Goal: Information Seeking & Learning: Compare options

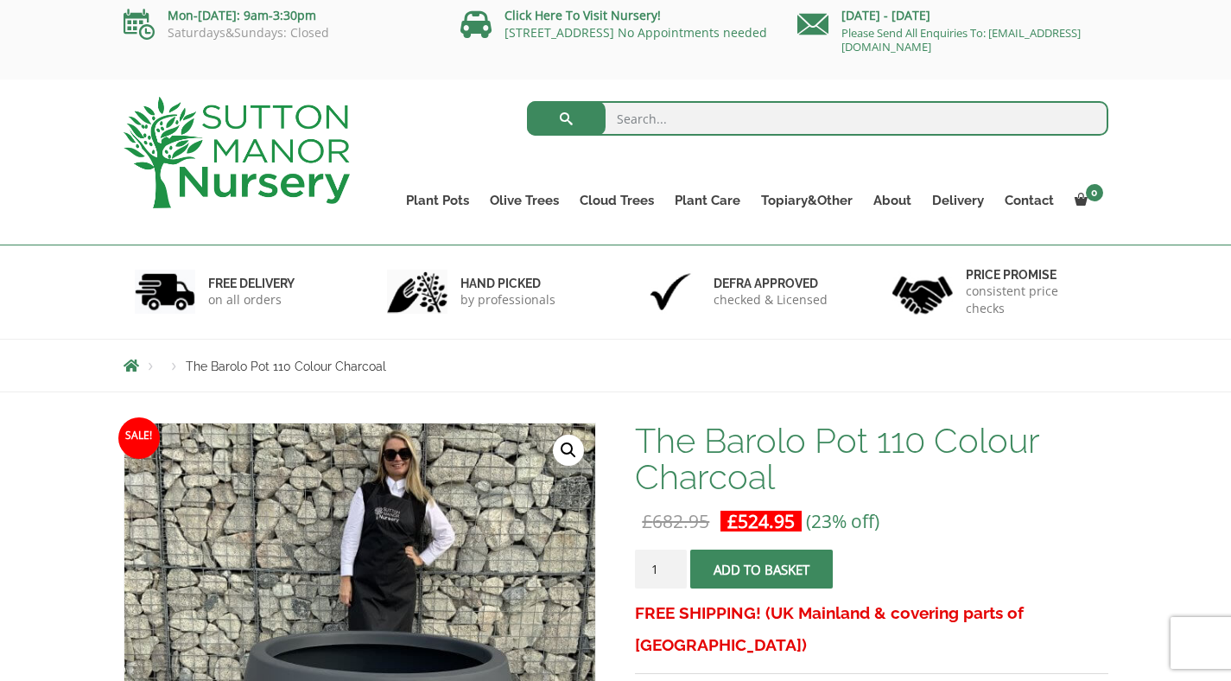
scroll to position [5, 0]
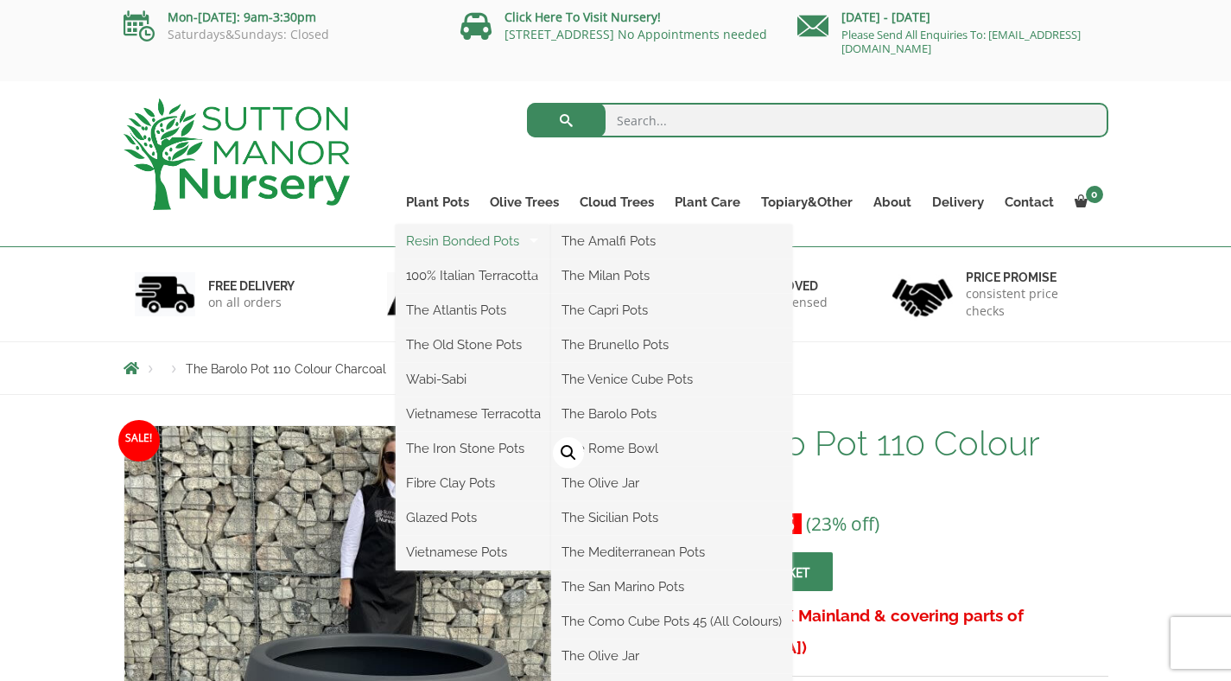
click at [454, 243] on link "Resin Bonded Pots" at bounding box center [474, 241] width 156 height 26
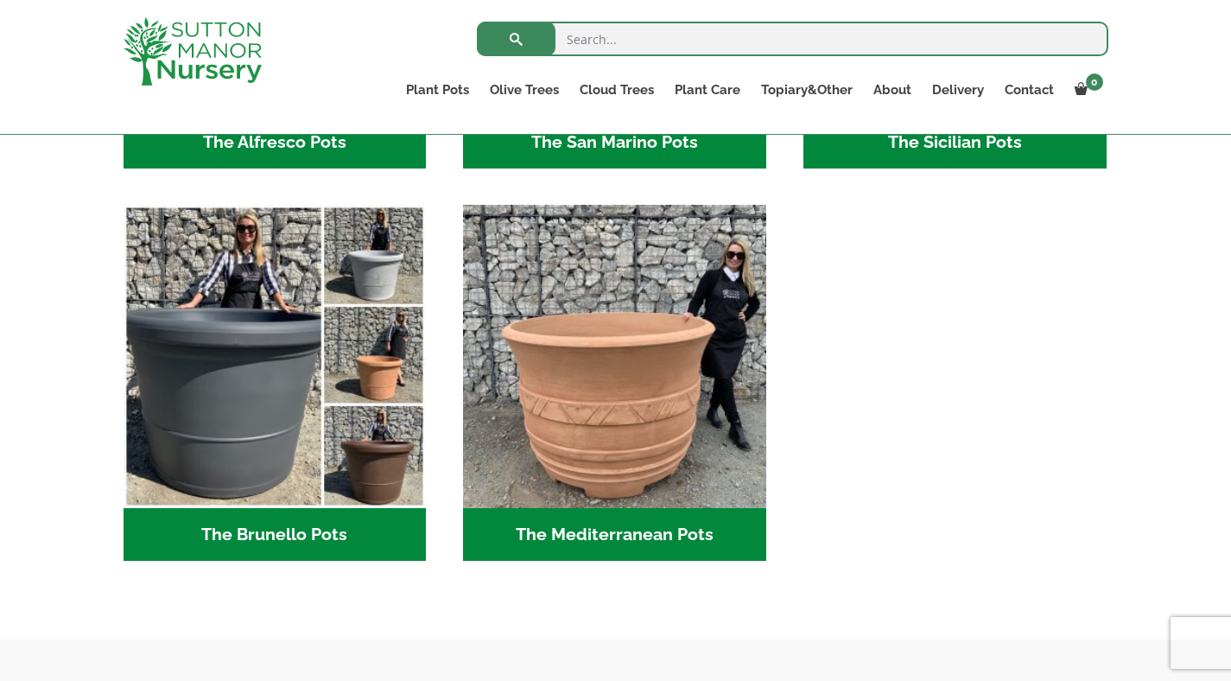
scroll to position [2360, 0]
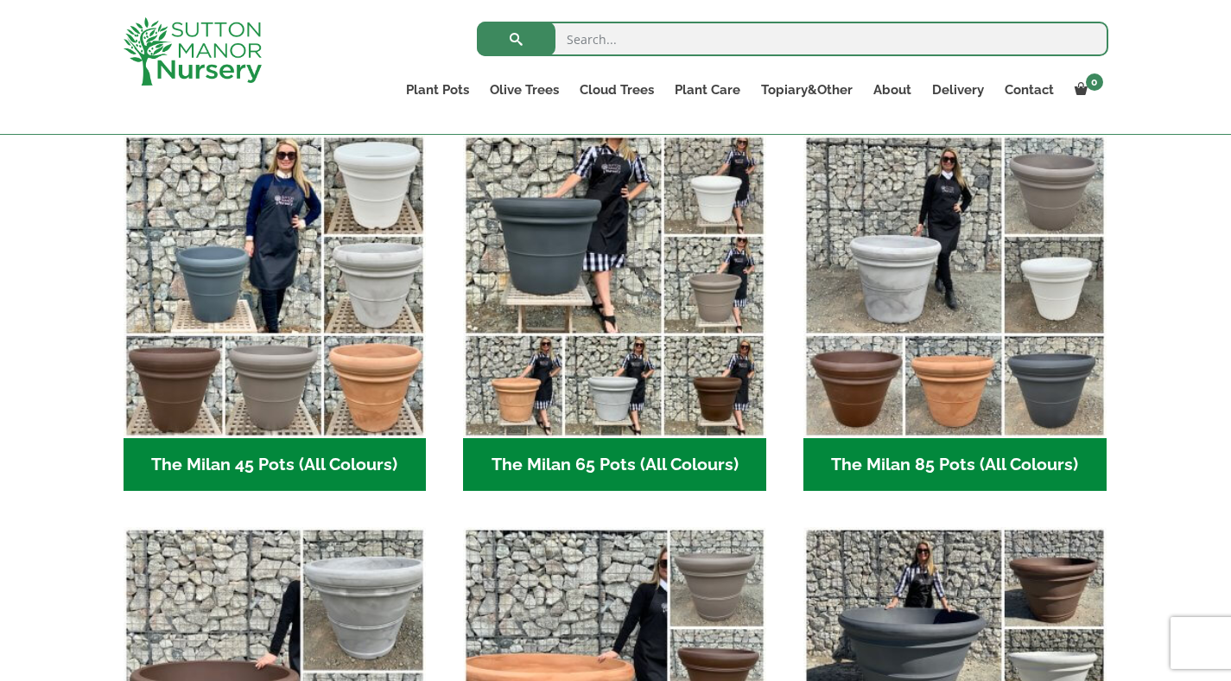
scroll to position [454, 0]
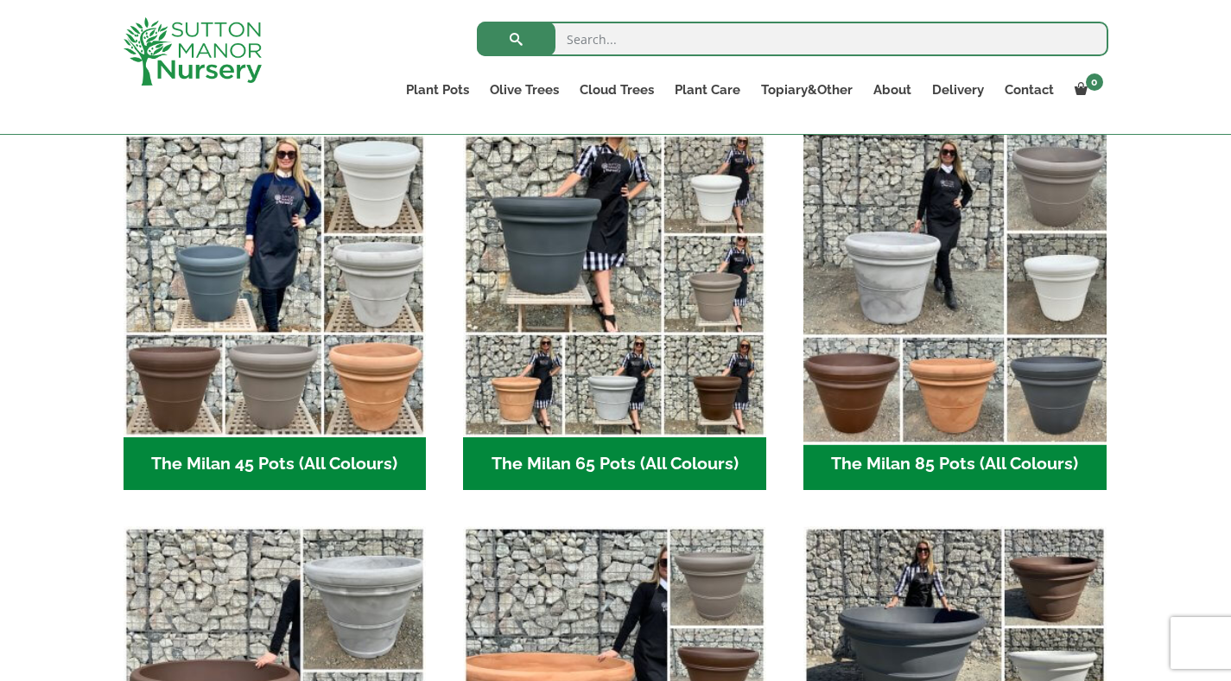
click at [933, 205] on img "Visit product category The Milan 85 Pots (All Colours)" at bounding box center [955, 285] width 318 height 318
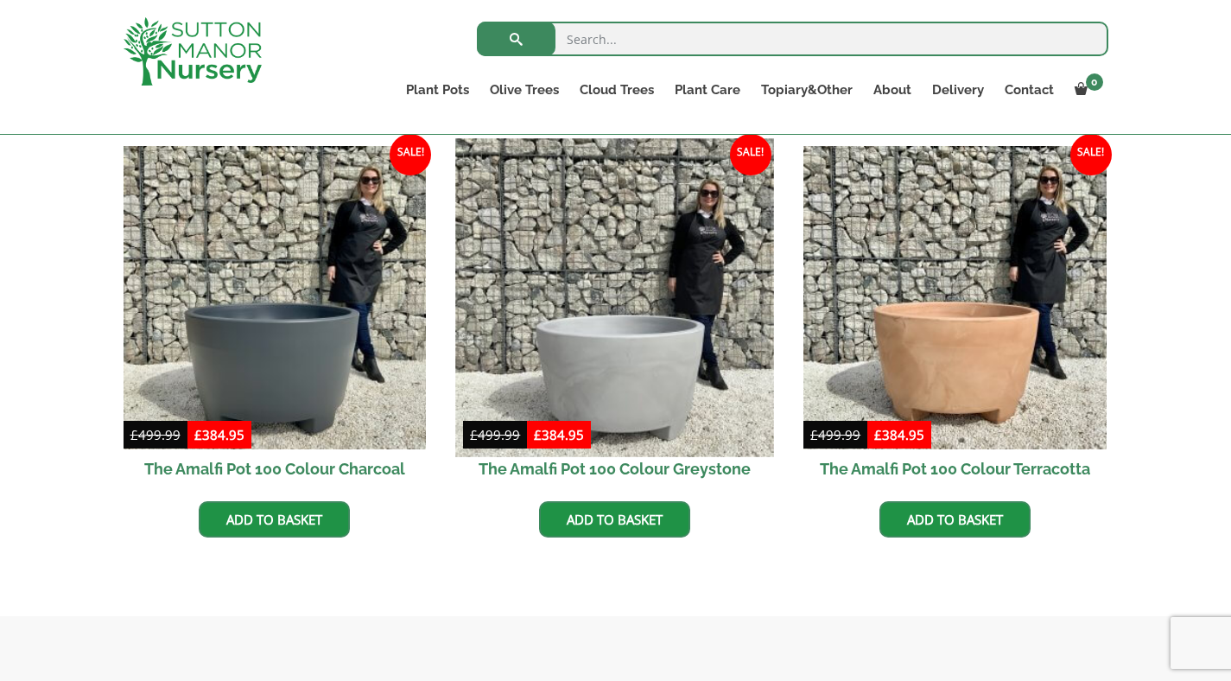
scroll to position [504, 0]
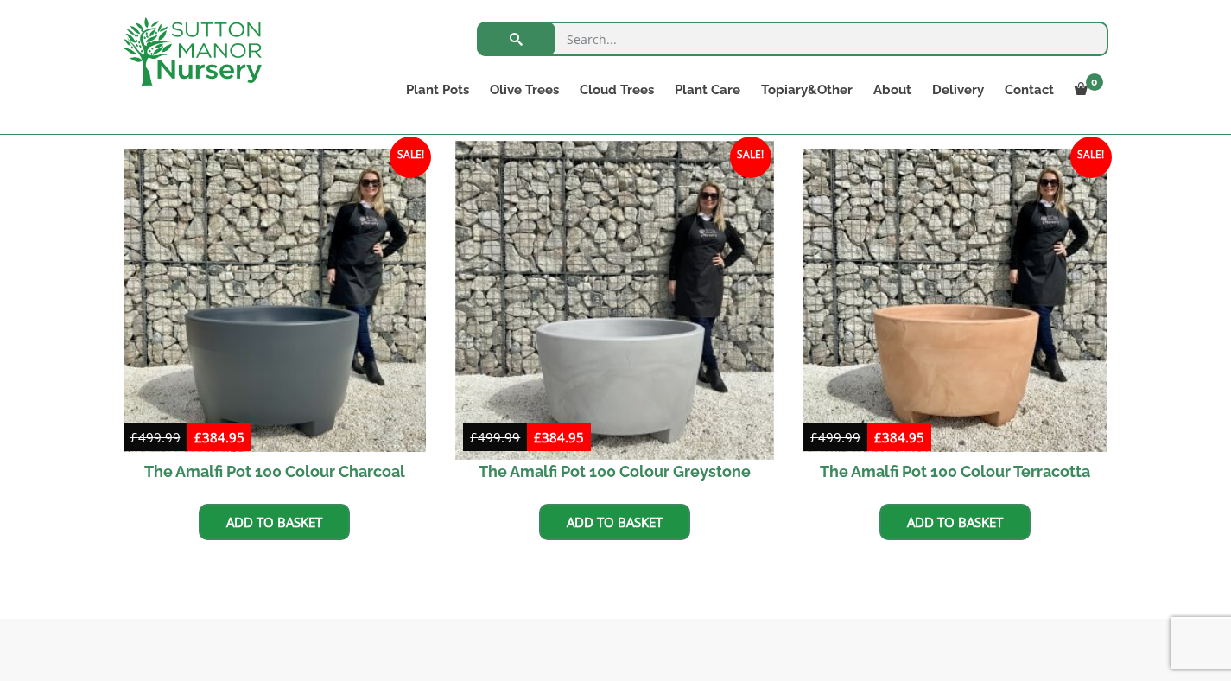
click at [601, 334] on img at bounding box center [615, 300] width 318 height 318
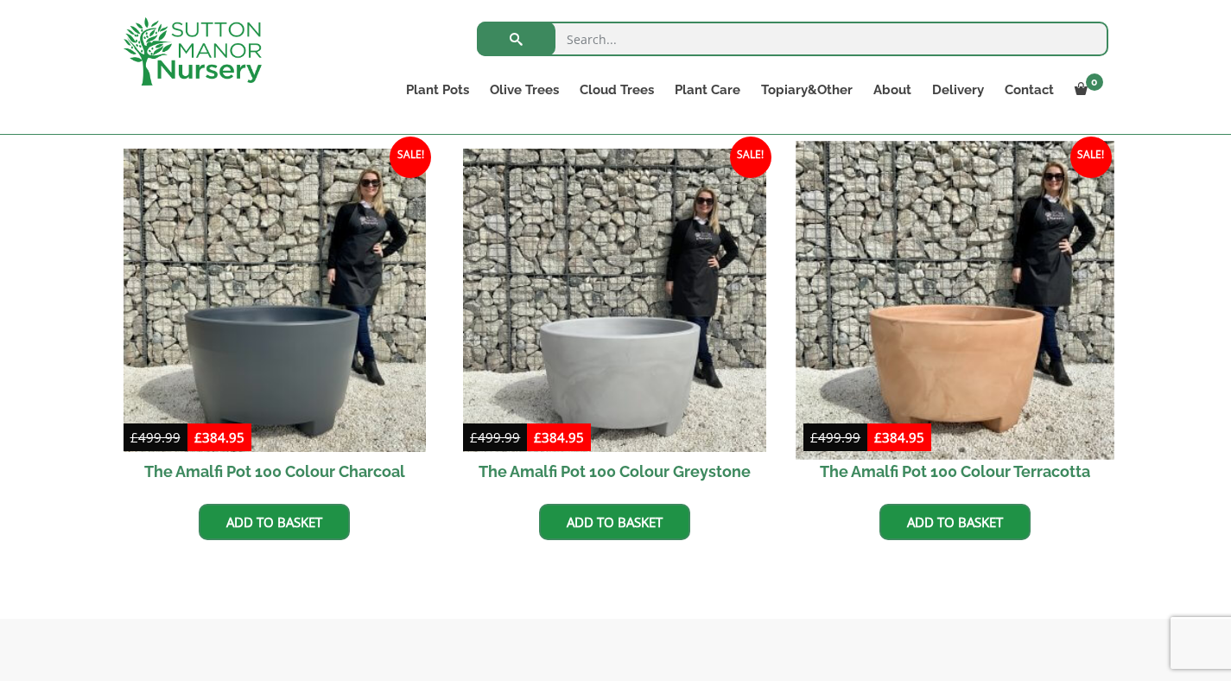
click at [937, 283] on img at bounding box center [955, 300] width 318 height 318
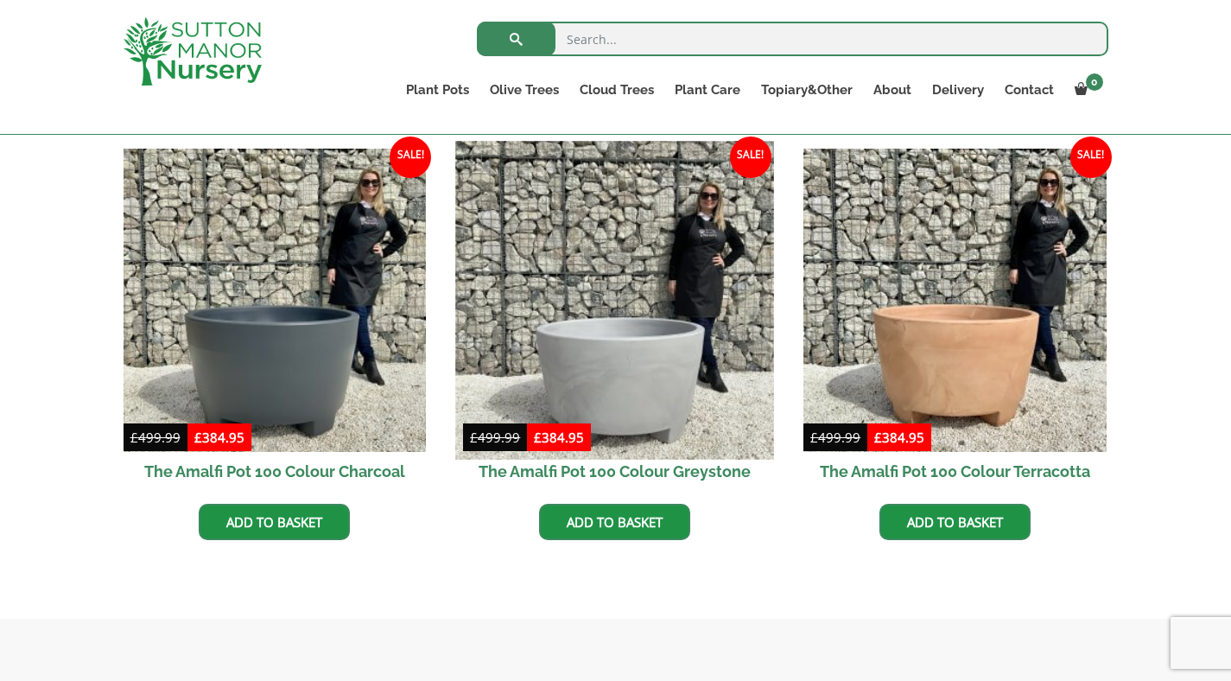
click at [621, 340] on img at bounding box center [615, 300] width 318 height 318
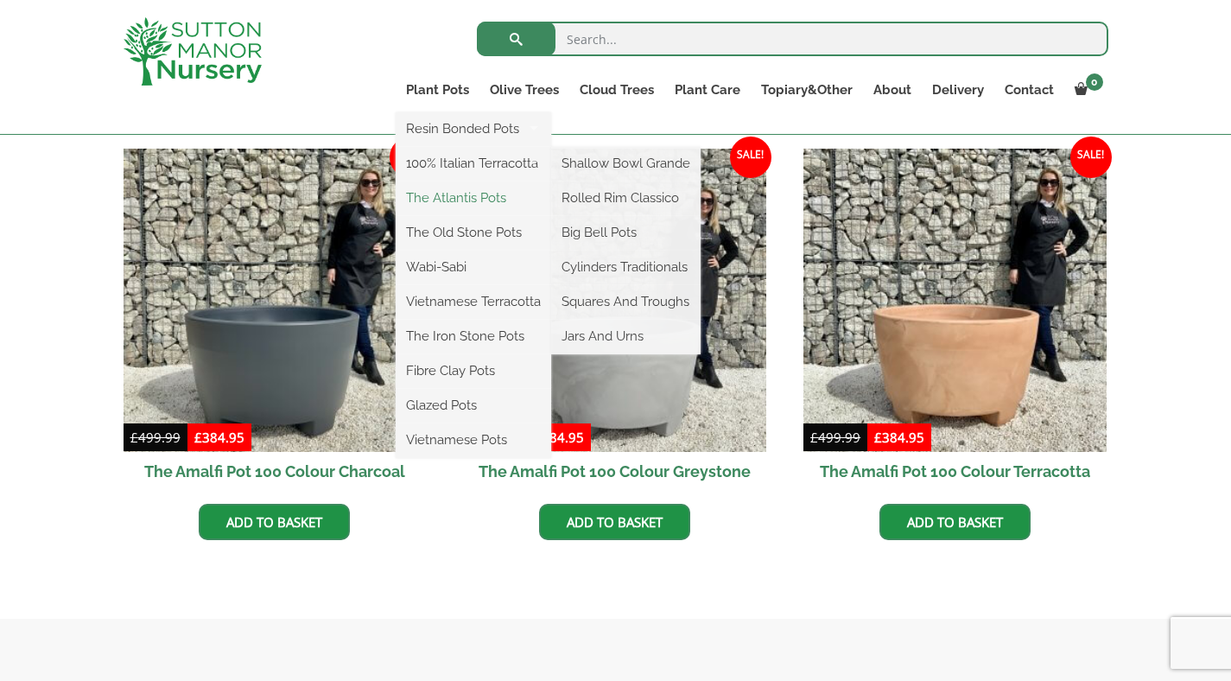
click at [475, 199] on link "The Atlantis Pots" at bounding box center [474, 198] width 156 height 26
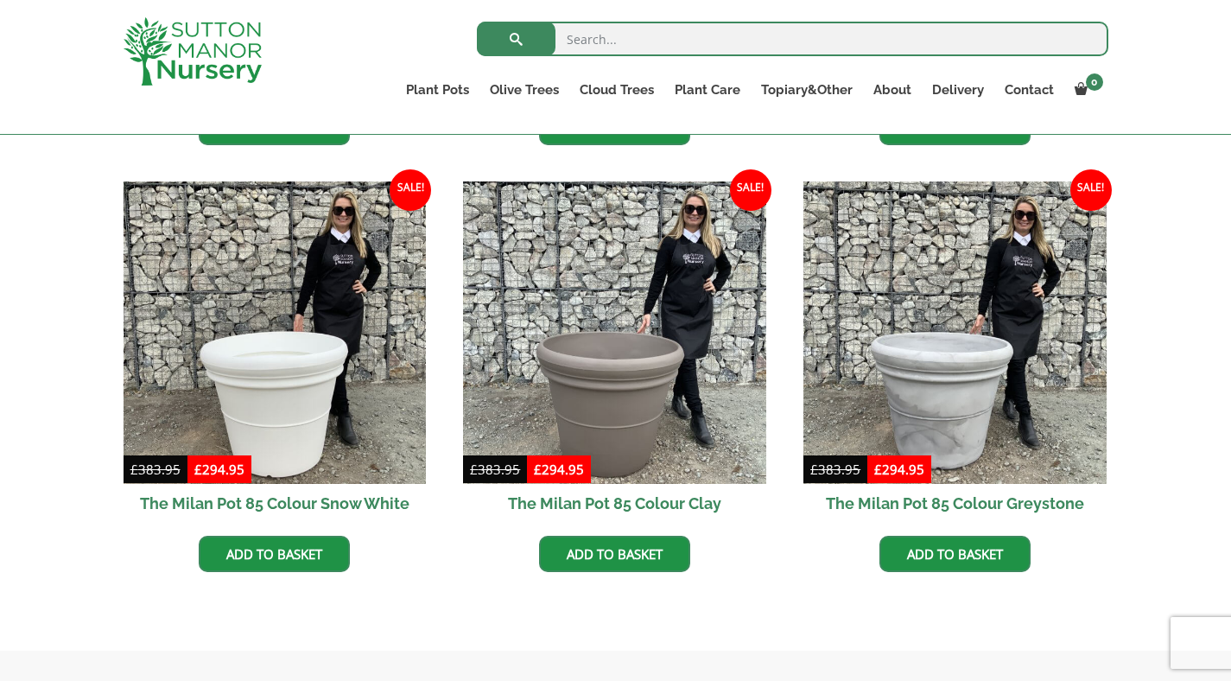
scroll to position [825, 0]
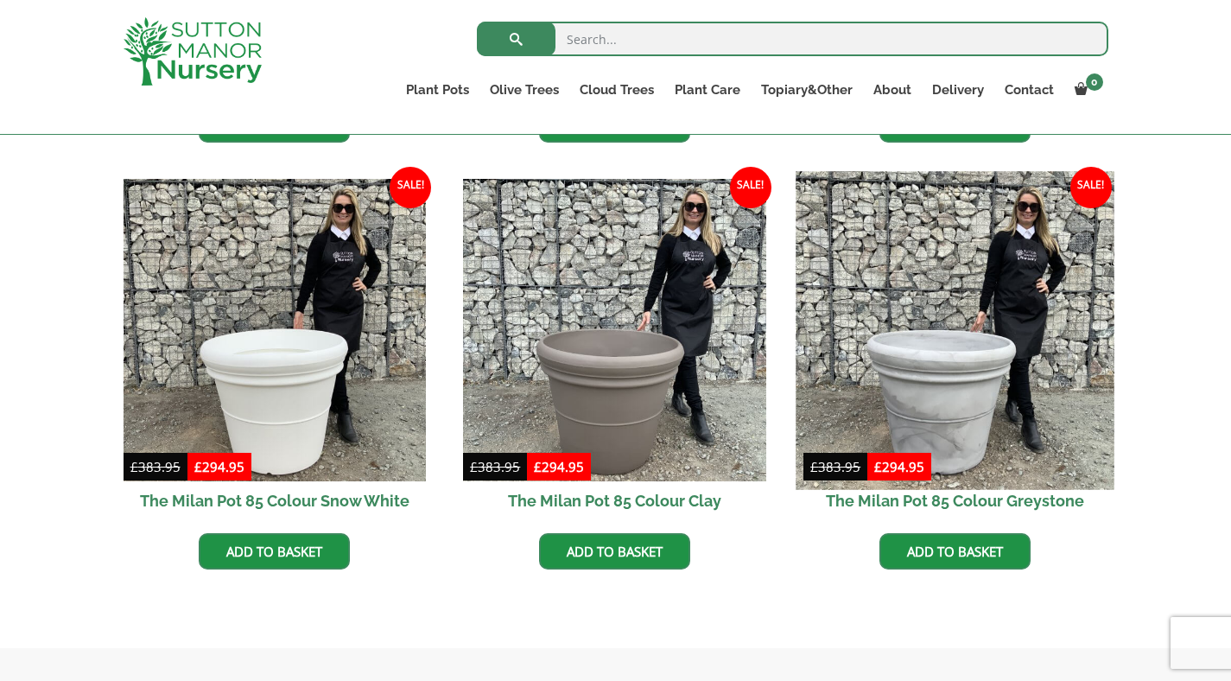
click at [932, 231] on img at bounding box center [955, 330] width 318 height 318
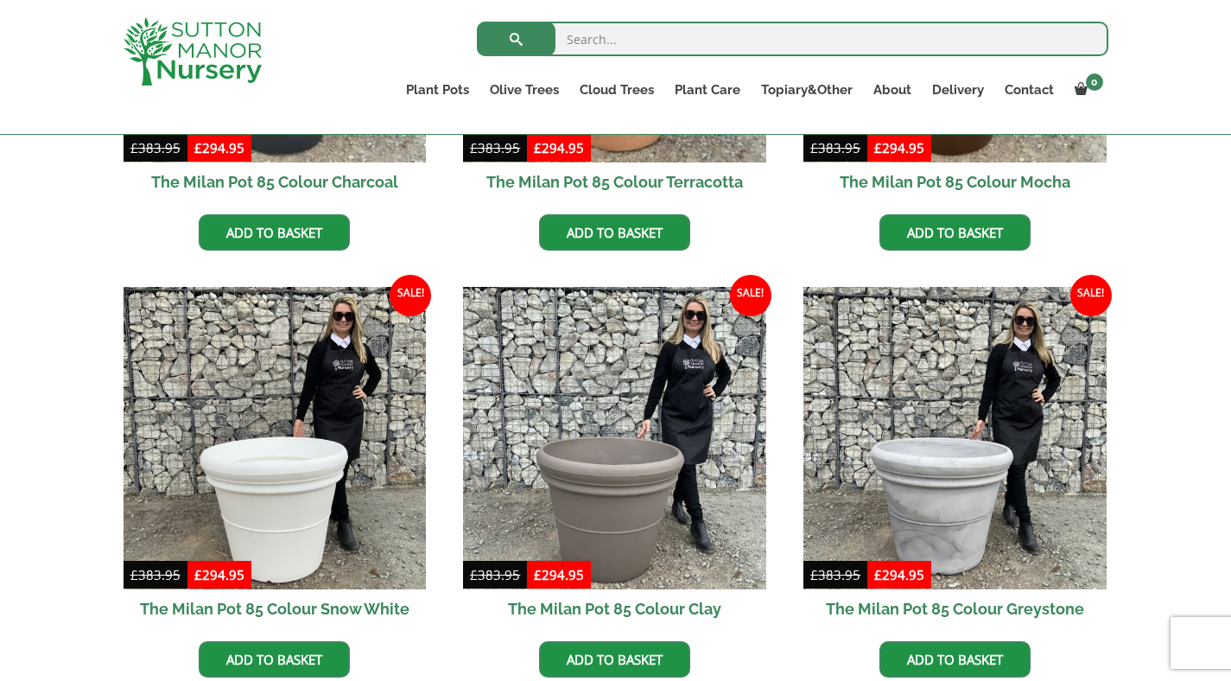
scroll to position [725, 0]
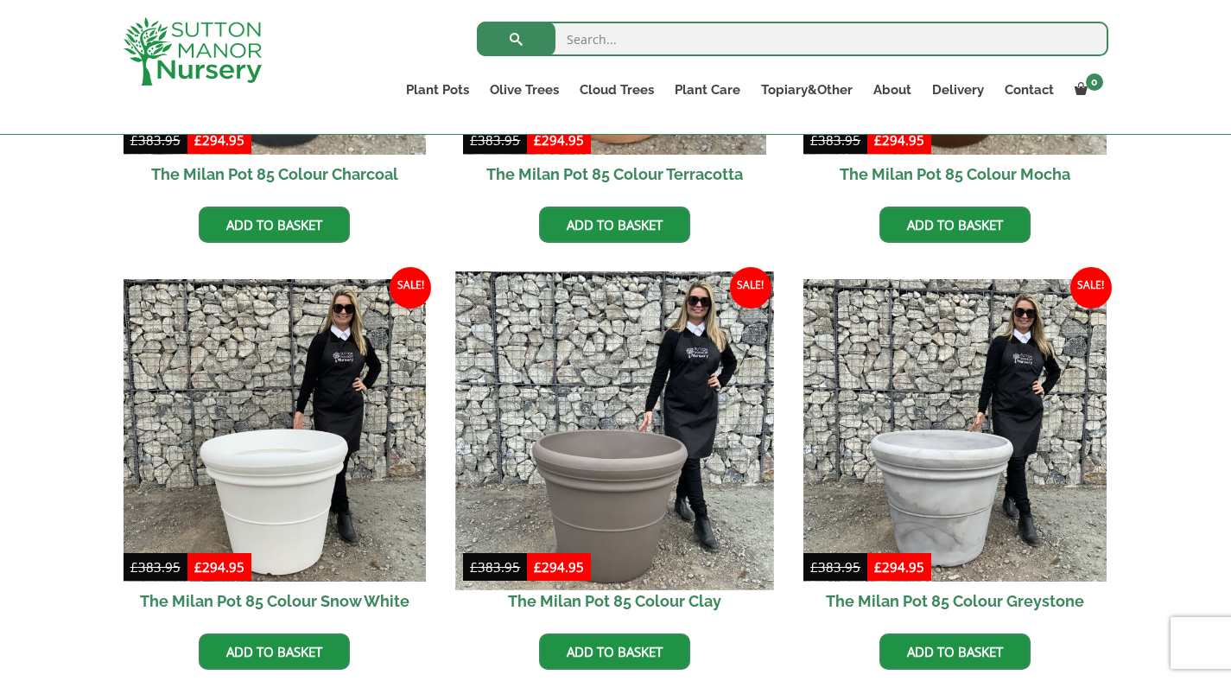
click at [558, 443] on img at bounding box center [615, 430] width 318 height 318
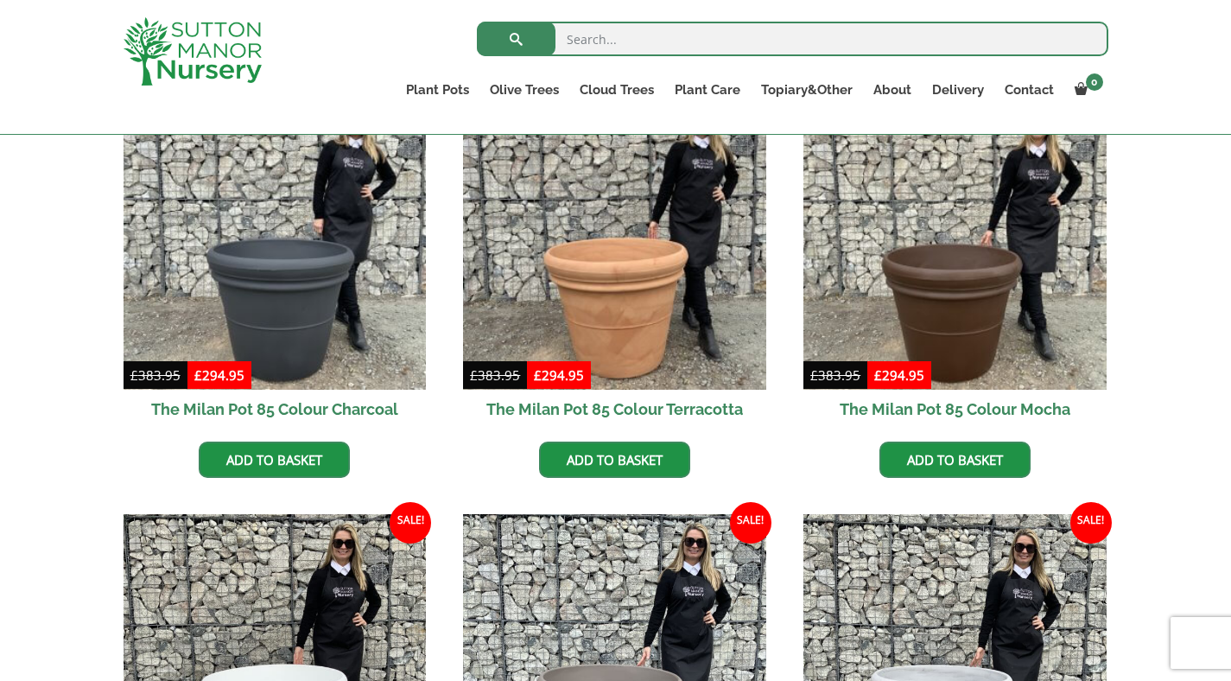
scroll to position [331, 0]
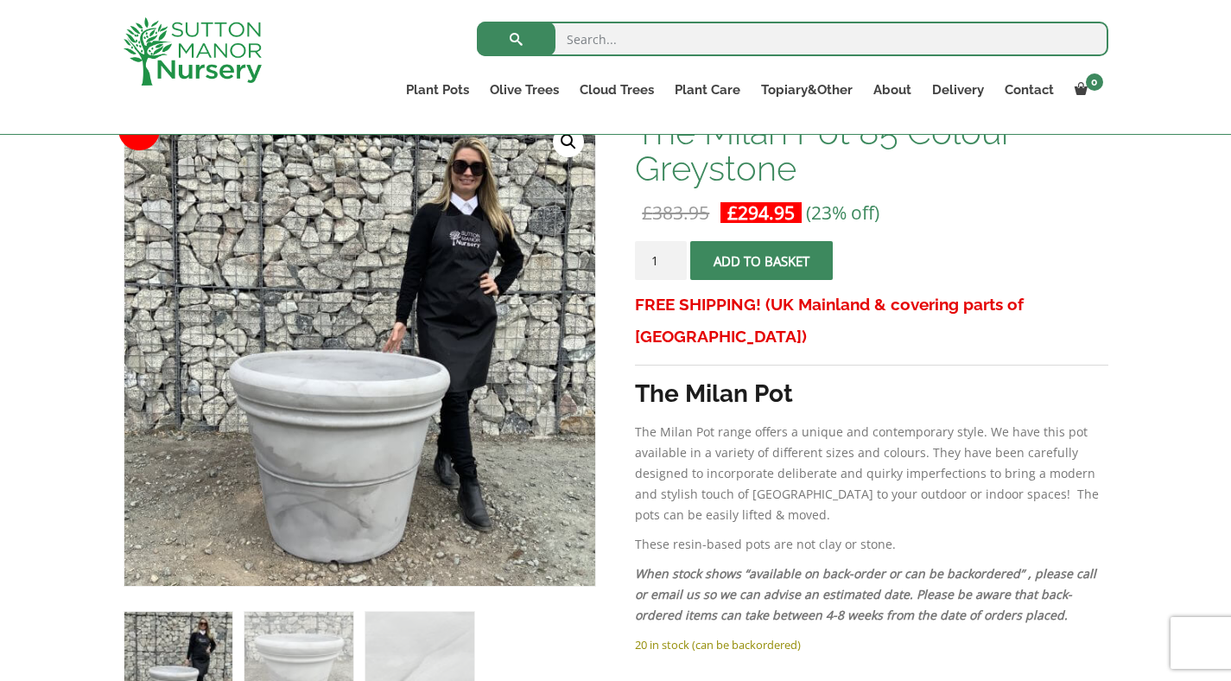
scroll to position [247, 0]
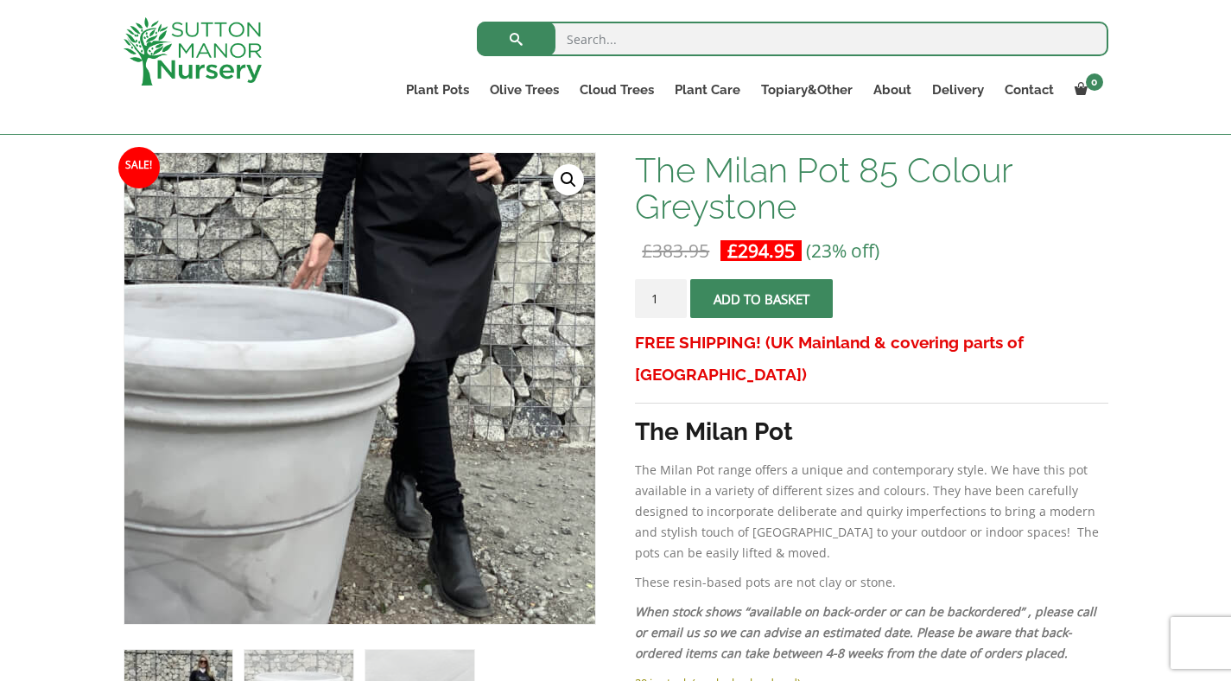
click at [492, 512] on img at bounding box center [249, 285] width 864 height 864
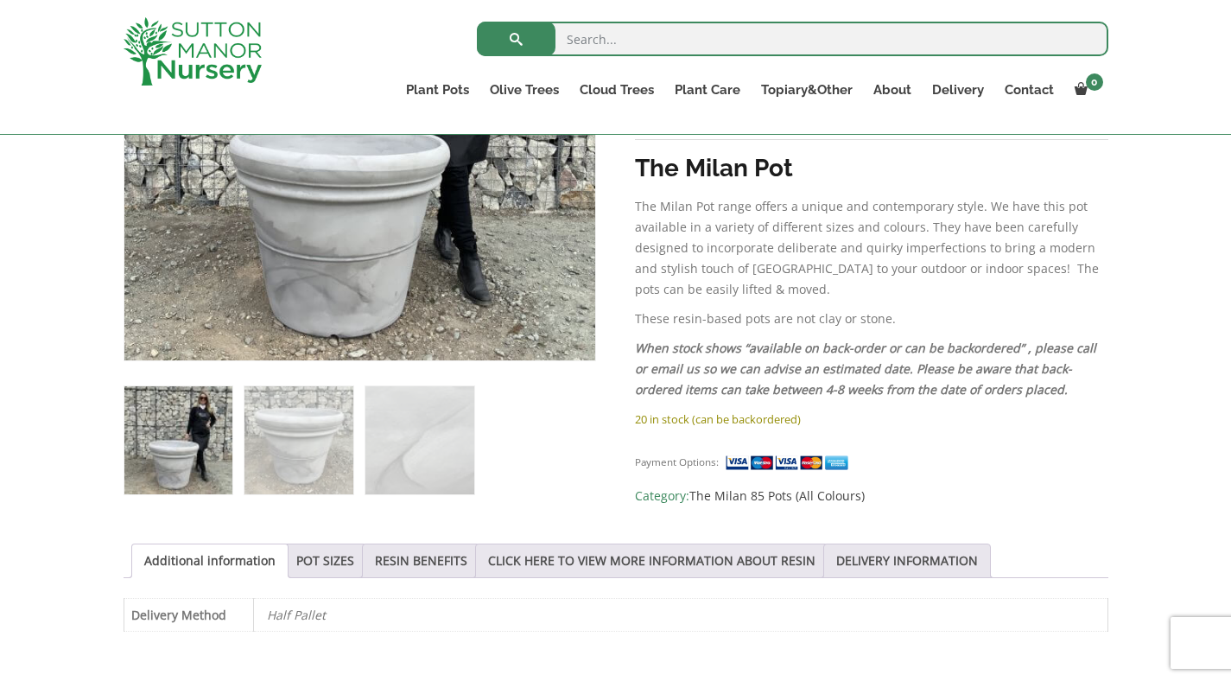
scroll to position [518, 0]
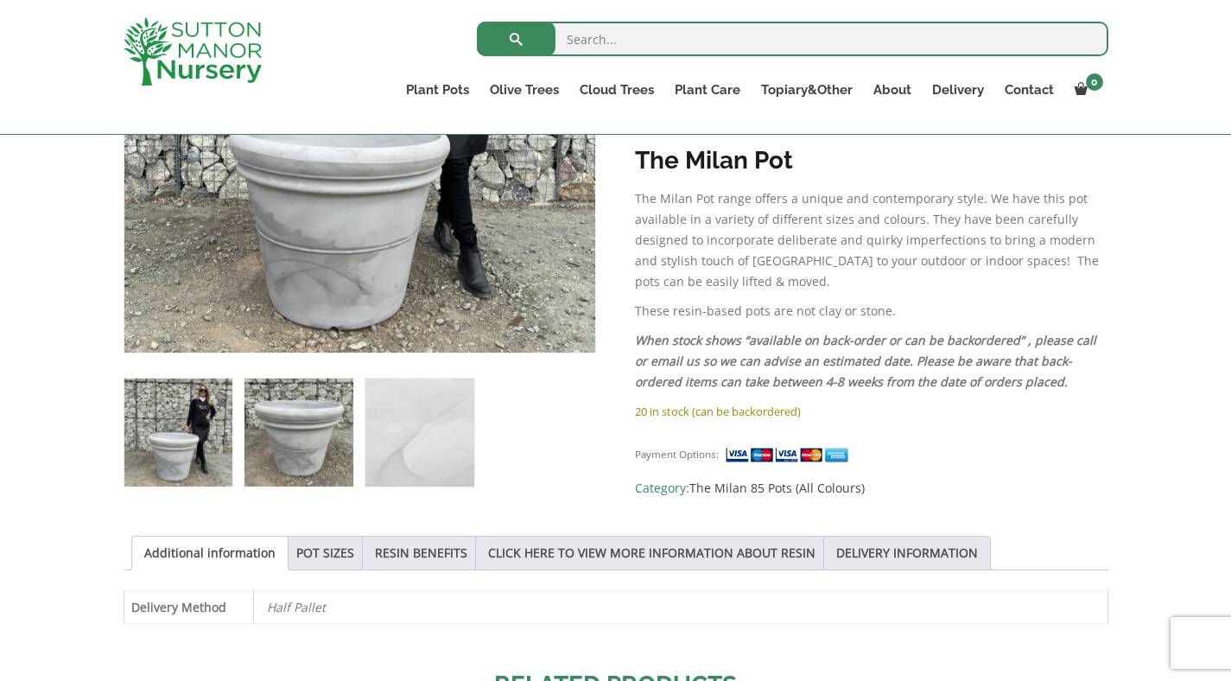
click at [321, 440] on img at bounding box center [299, 432] width 108 height 108
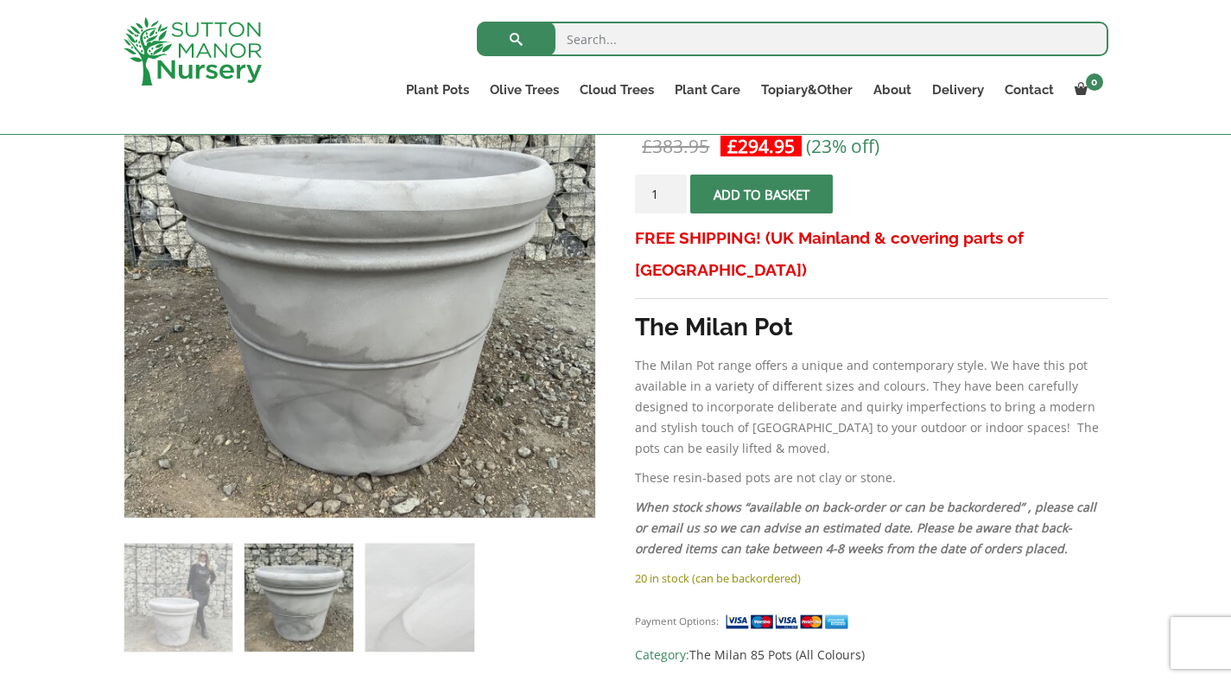
scroll to position [385, 0]
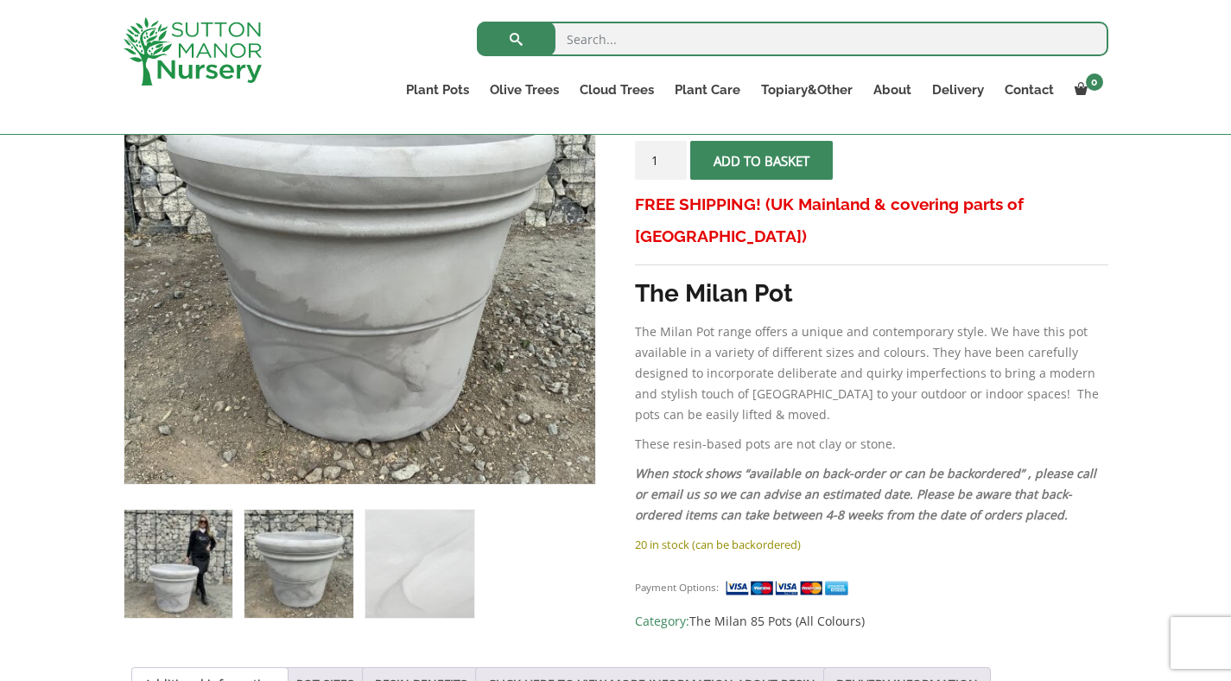
click at [206, 569] on img at bounding box center [178, 564] width 108 height 108
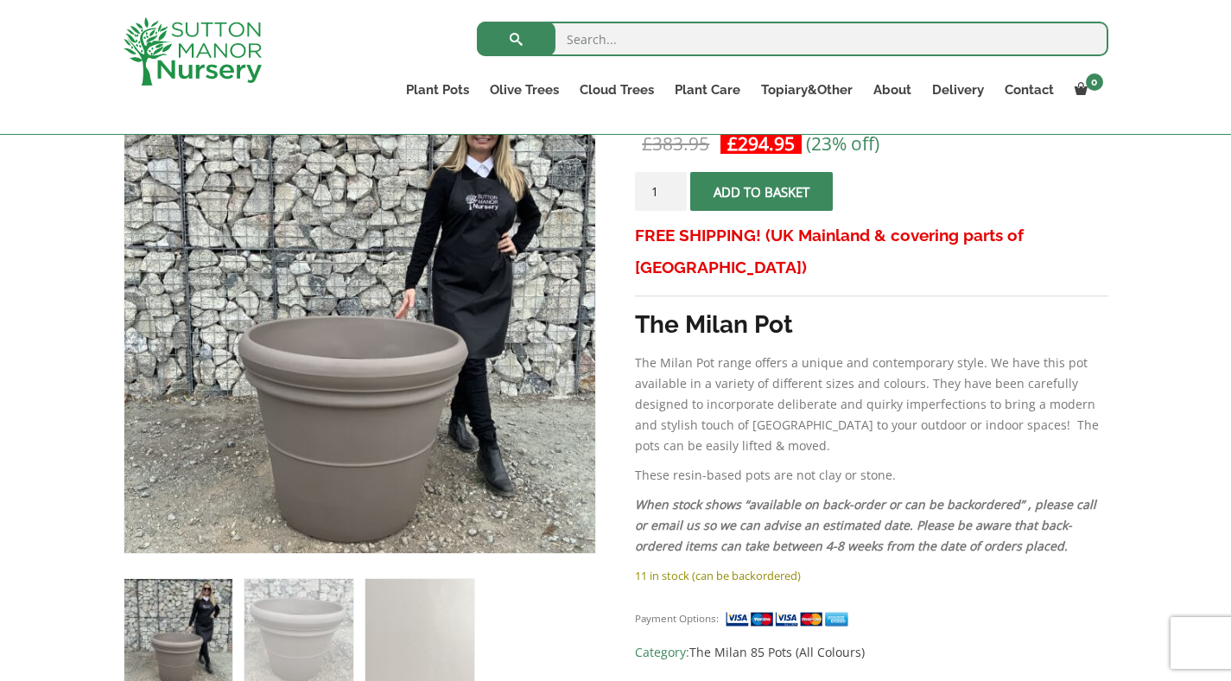
scroll to position [359, 0]
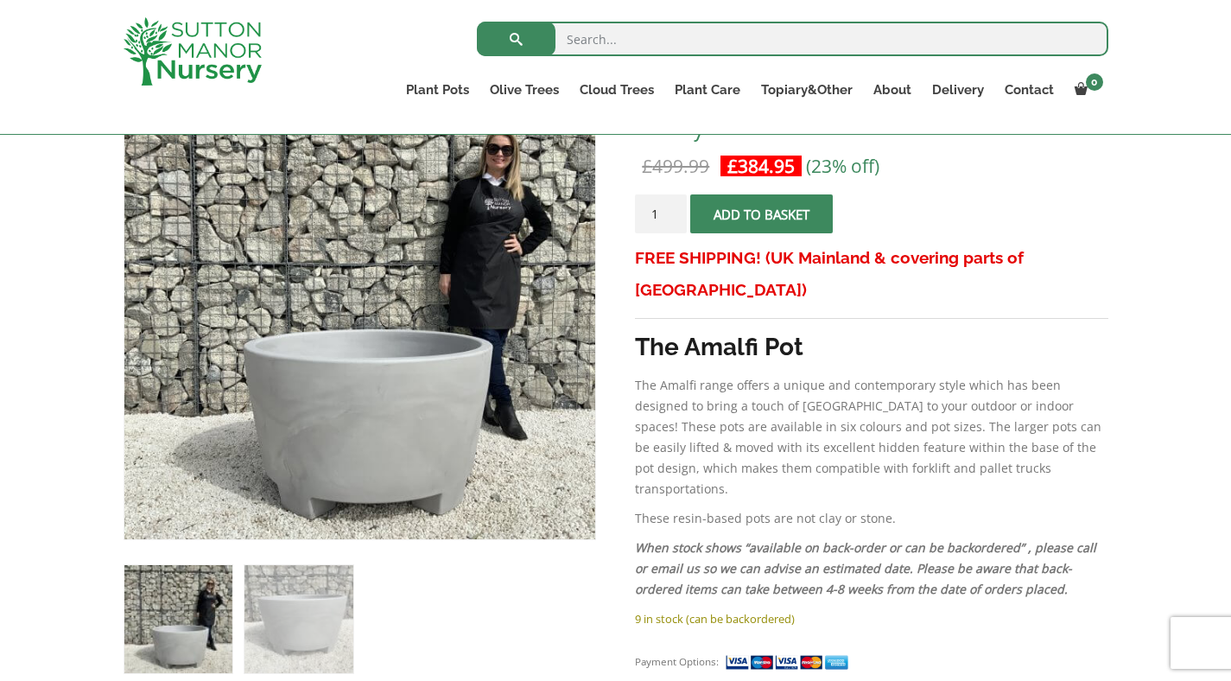
scroll to position [330, 0]
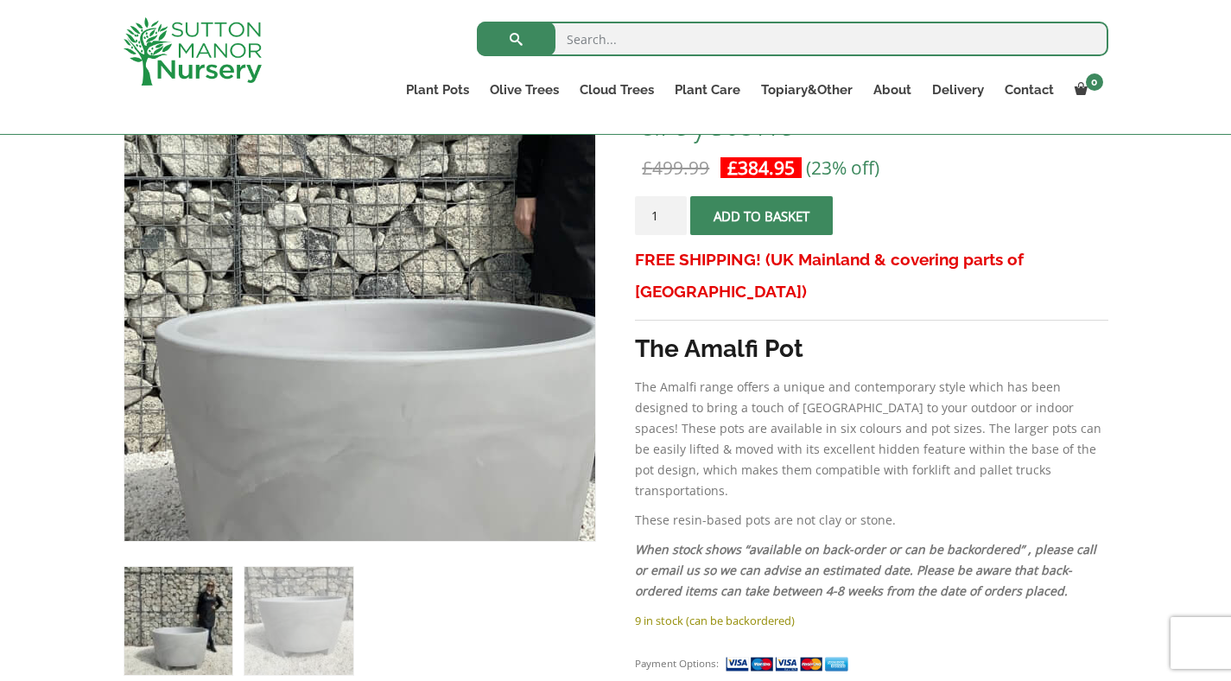
click at [348, 370] on img at bounding box center [369, 252] width 864 height 864
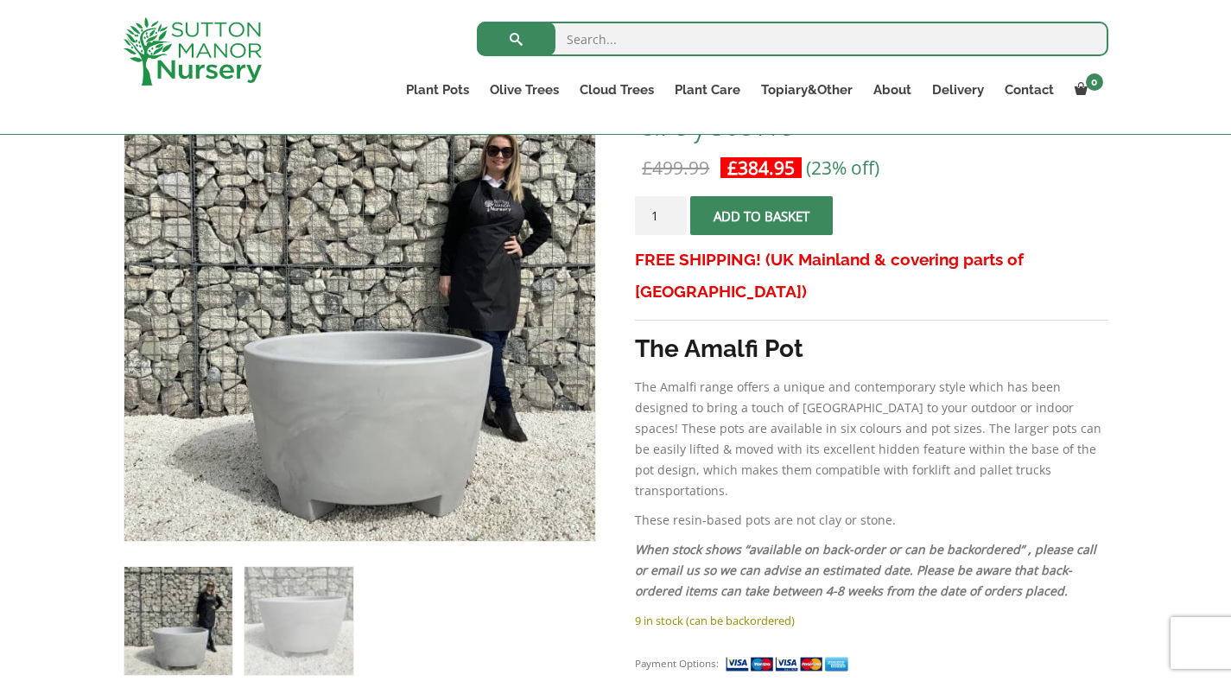
click at [183, 575] on img at bounding box center [178, 621] width 108 height 108
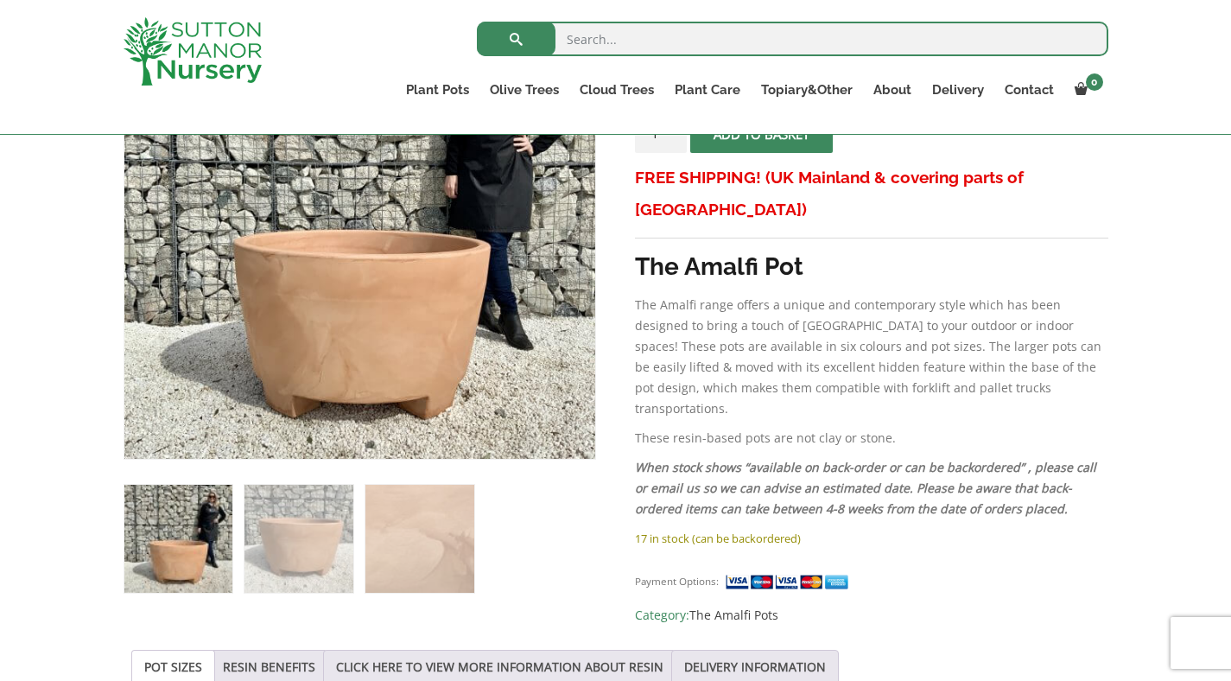
scroll to position [385, 0]
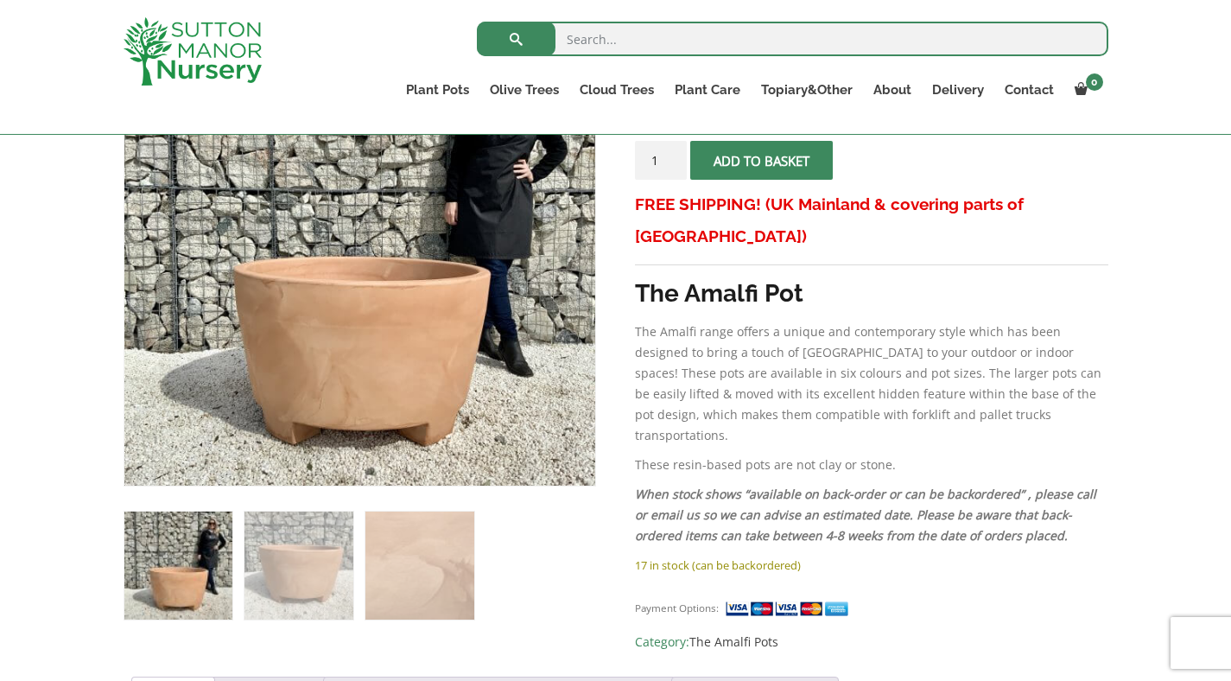
click at [357, 555] on ol at bounding box center [360, 553] width 473 height 134
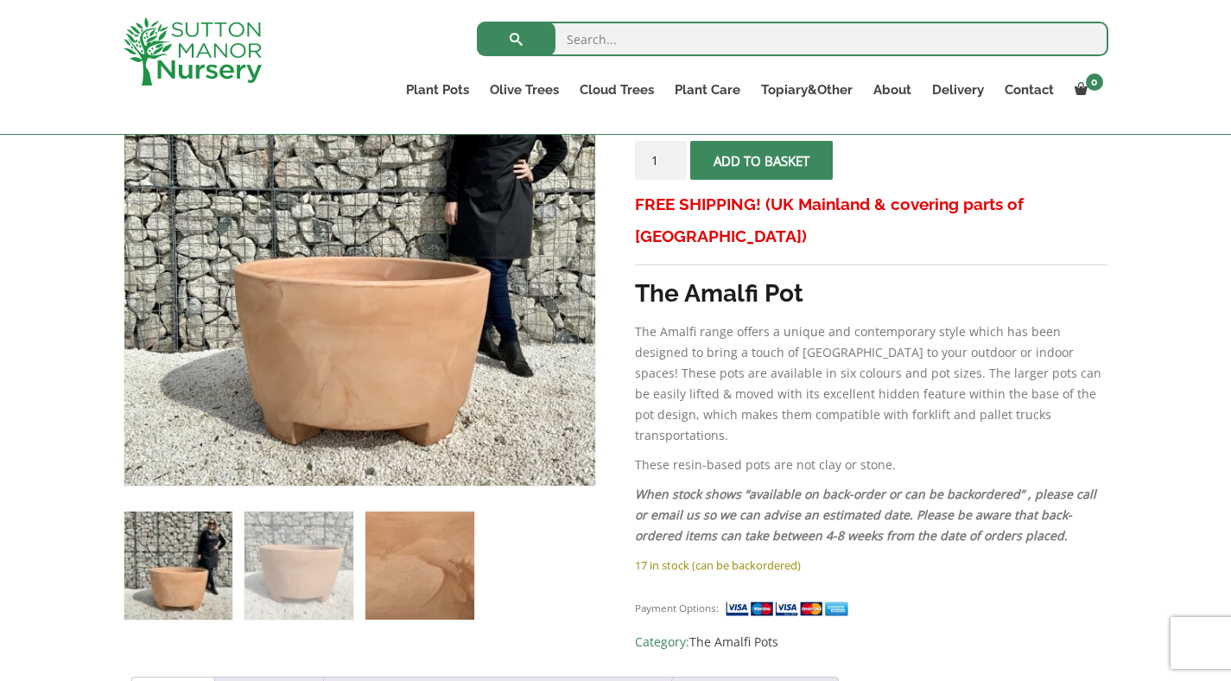
click at [377, 555] on img at bounding box center [419, 565] width 108 height 108
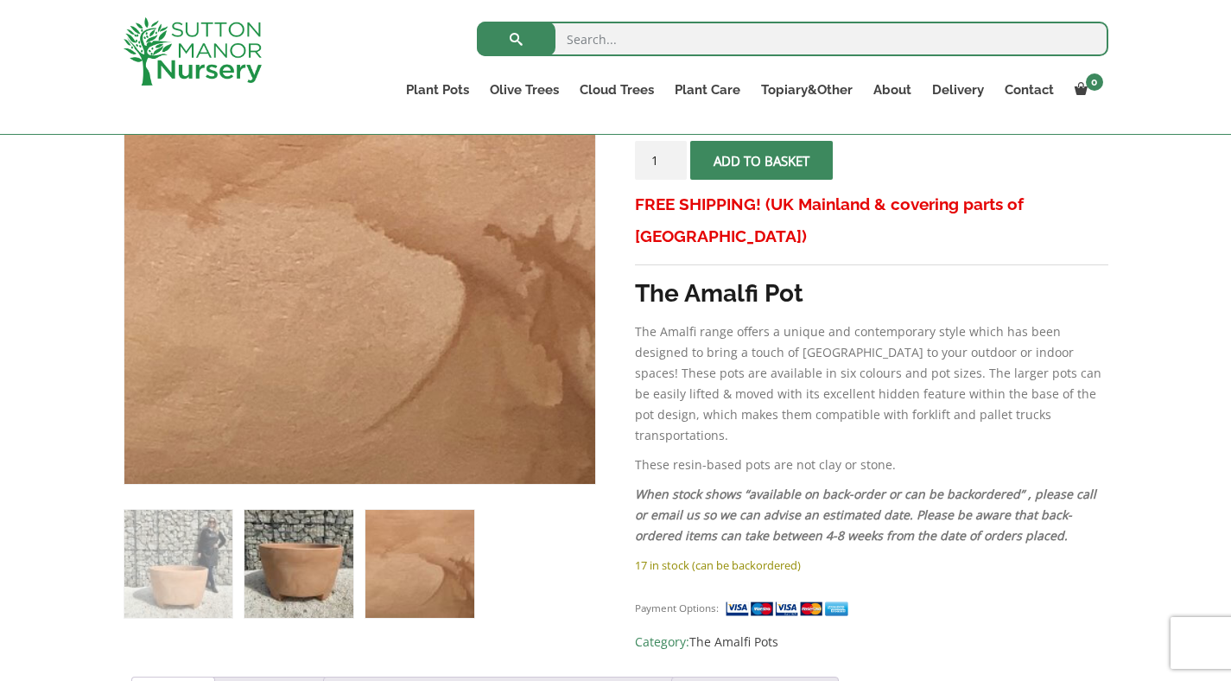
click at [328, 566] on img at bounding box center [299, 564] width 108 height 108
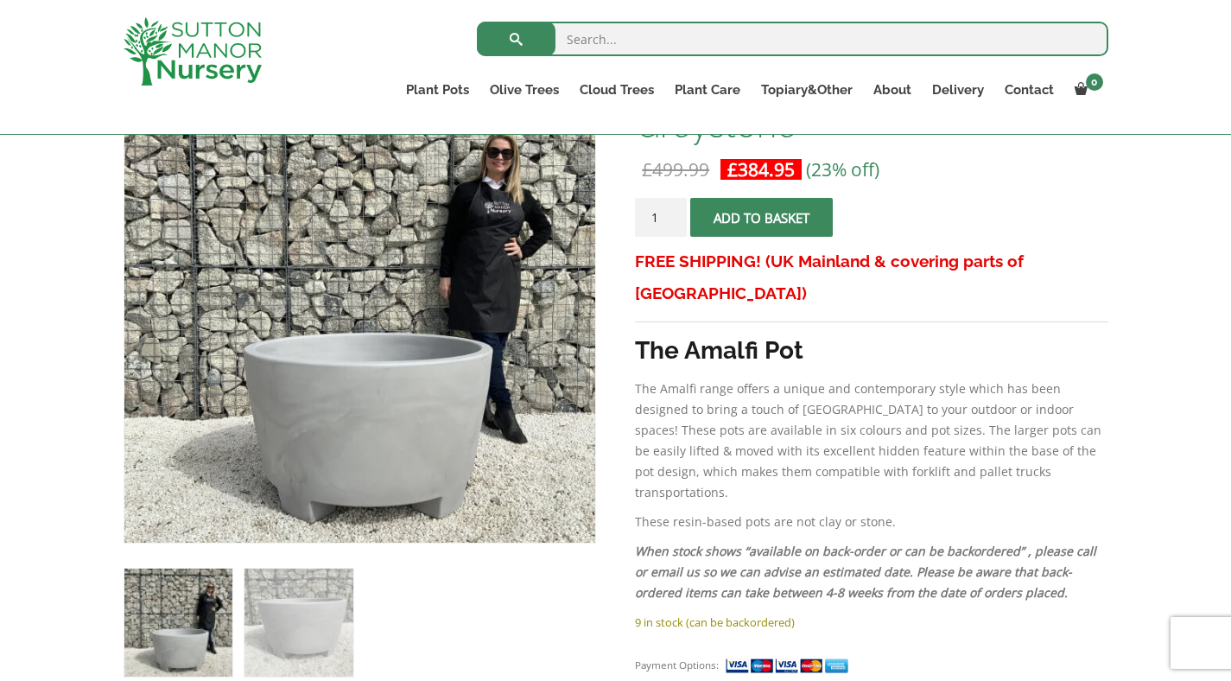
scroll to position [326, 0]
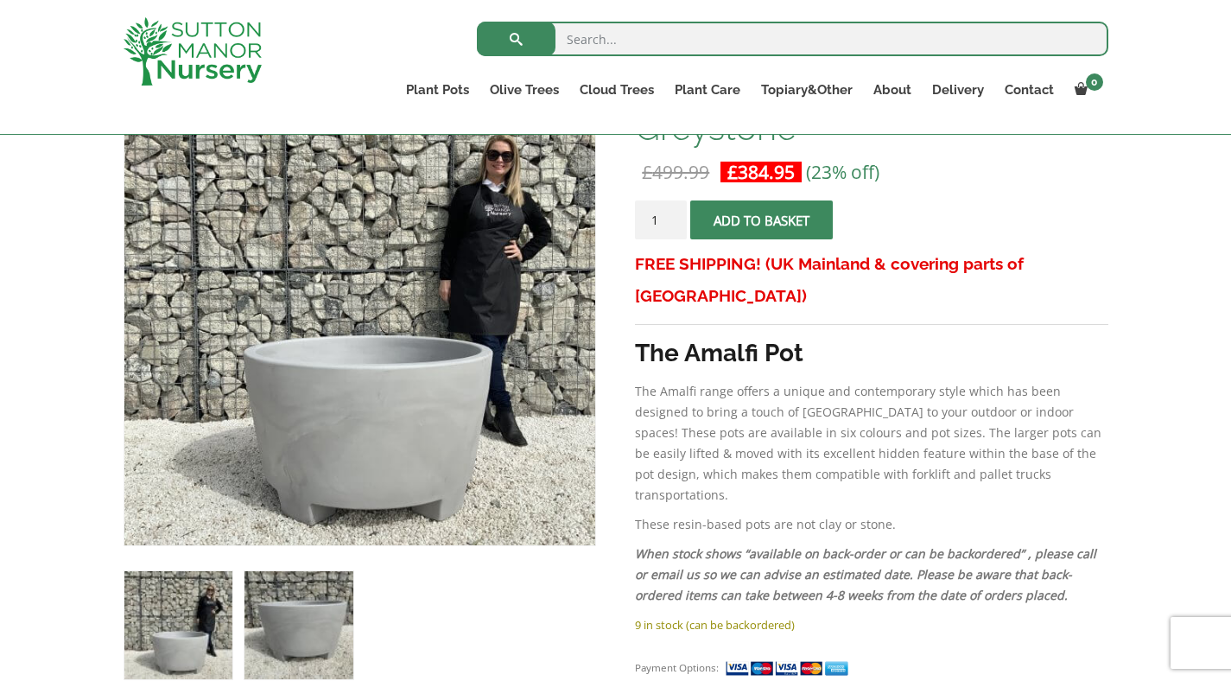
click at [306, 623] on img at bounding box center [299, 625] width 108 height 108
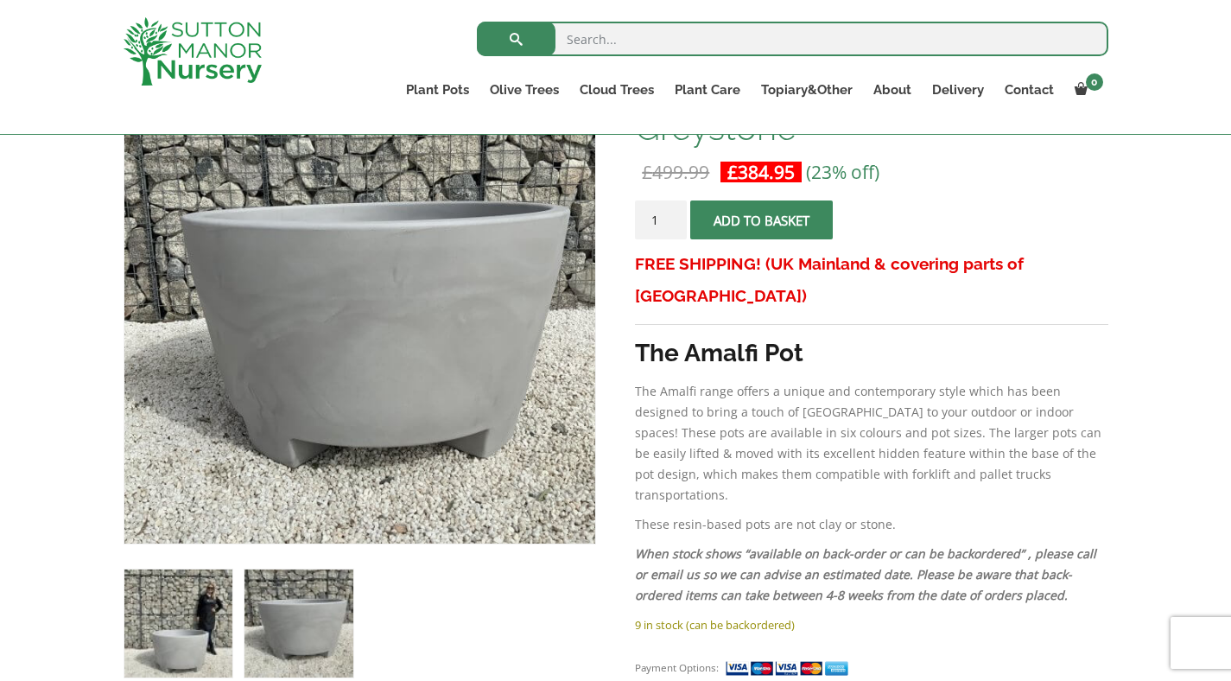
click at [199, 597] on img at bounding box center [178, 623] width 108 height 108
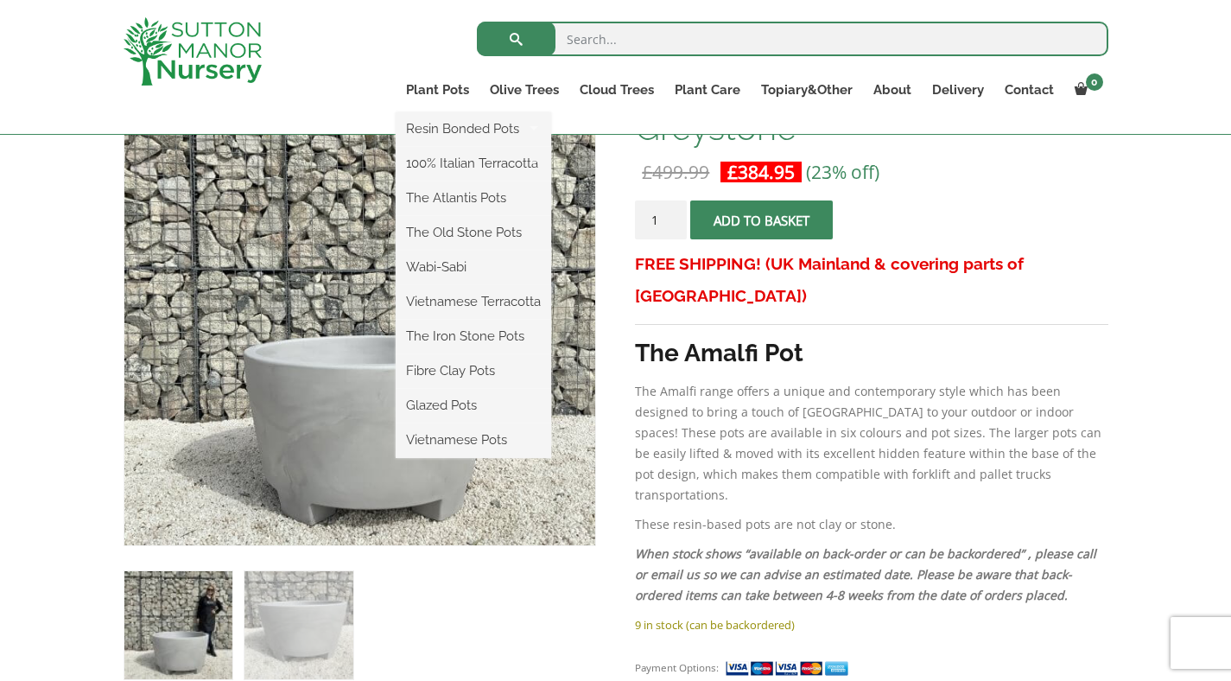
click at [463, 112] on ul "Resin Bonded Pots The Amalfi Pots The Milan Pots The Capri Pots The Brunello Po…" at bounding box center [474, 285] width 156 height 346
click at [454, 89] on link "Plant Pots" at bounding box center [438, 90] width 84 height 24
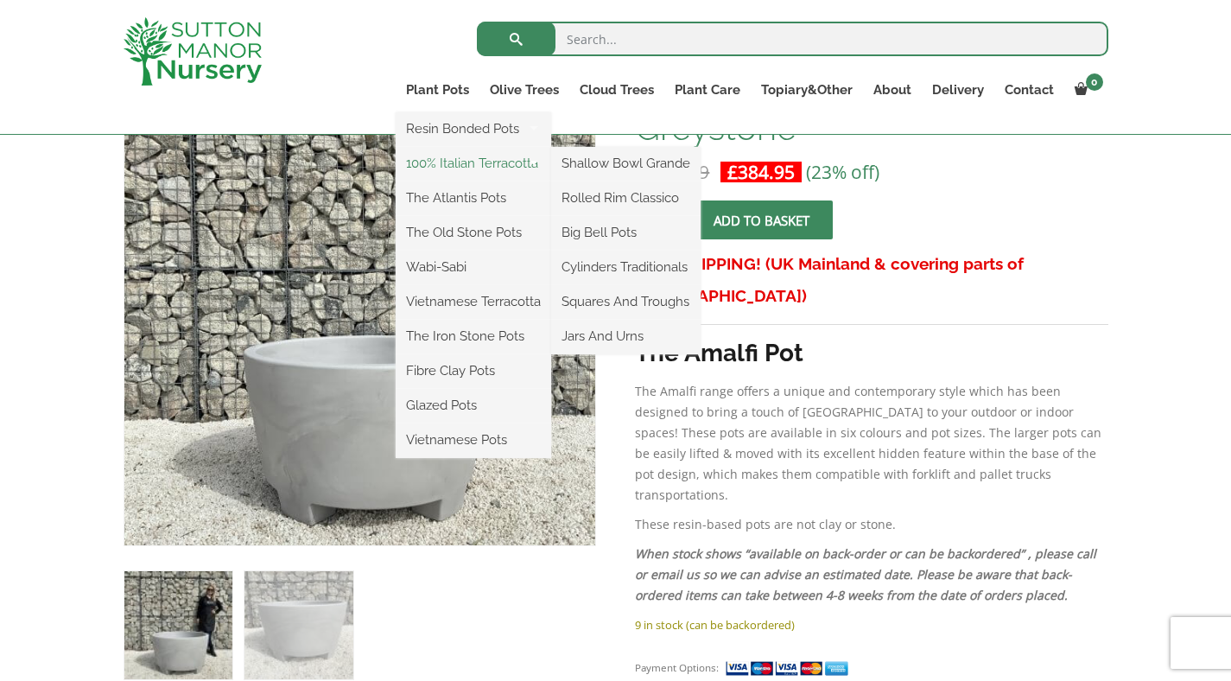
click at [484, 161] on link "100% Italian Terracotta" at bounding box center [474, 163] width 156 height 26
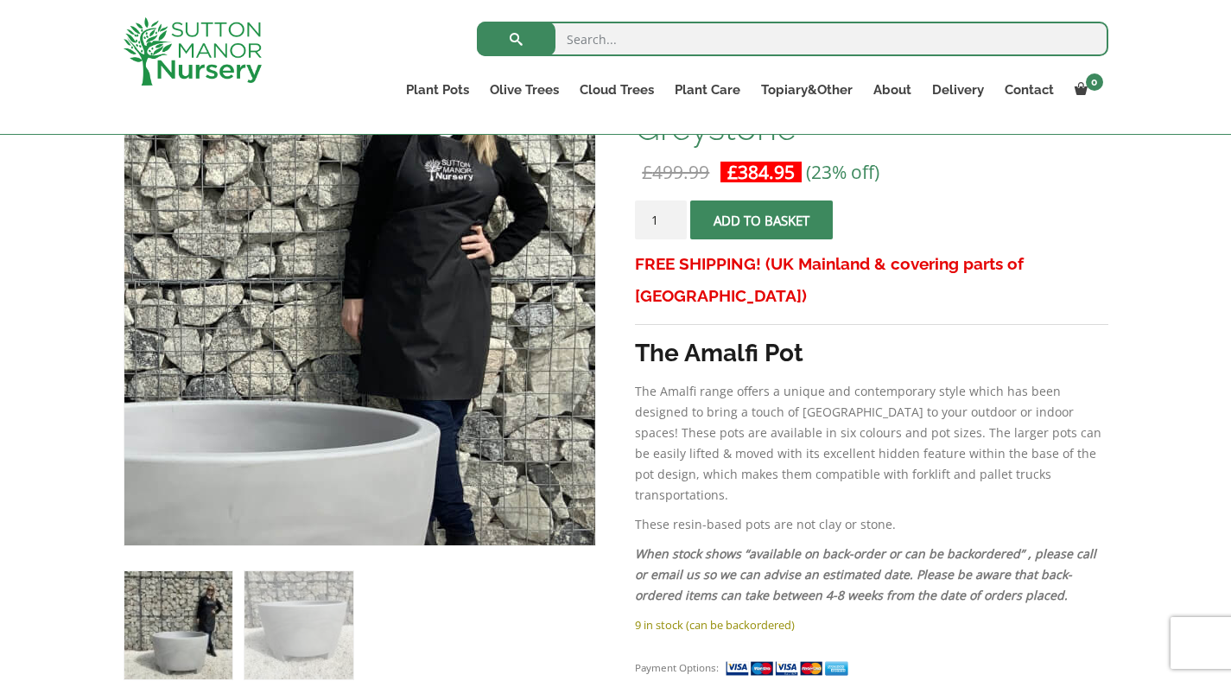
click at [851, 448] on p "The Amalfi range offers a unique and contemporary style which has been designed…" at bounding box center [871, 443] width 473 height 124
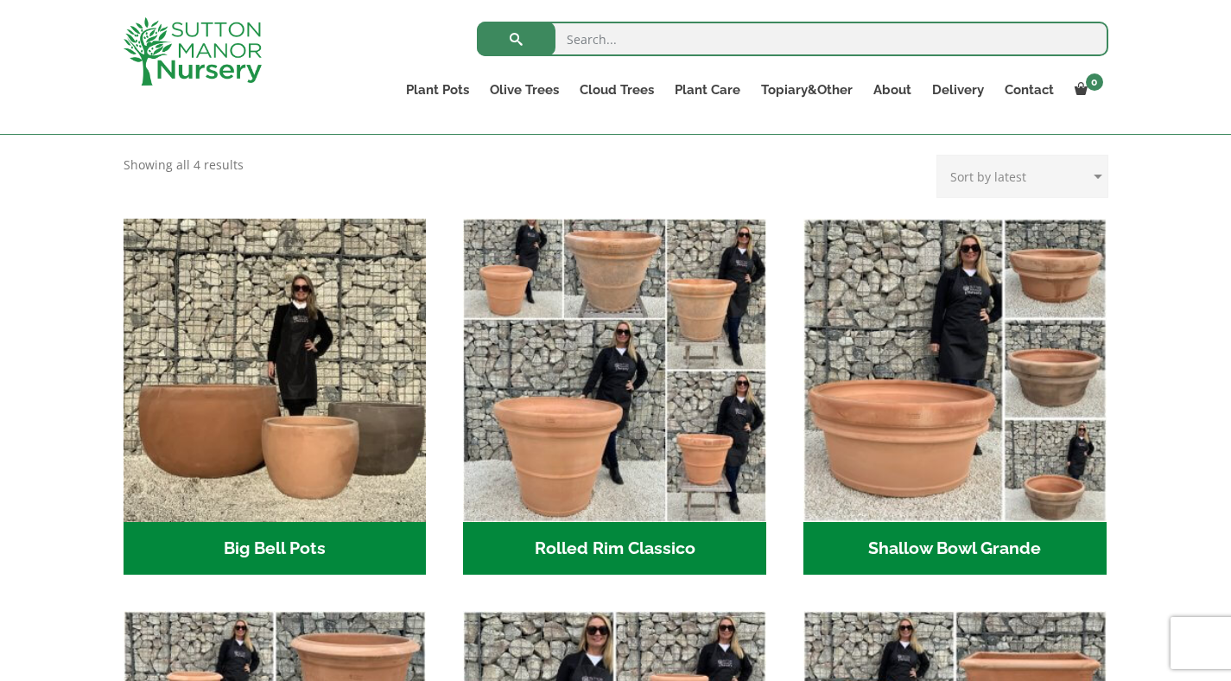
scroll to position [467, 0]
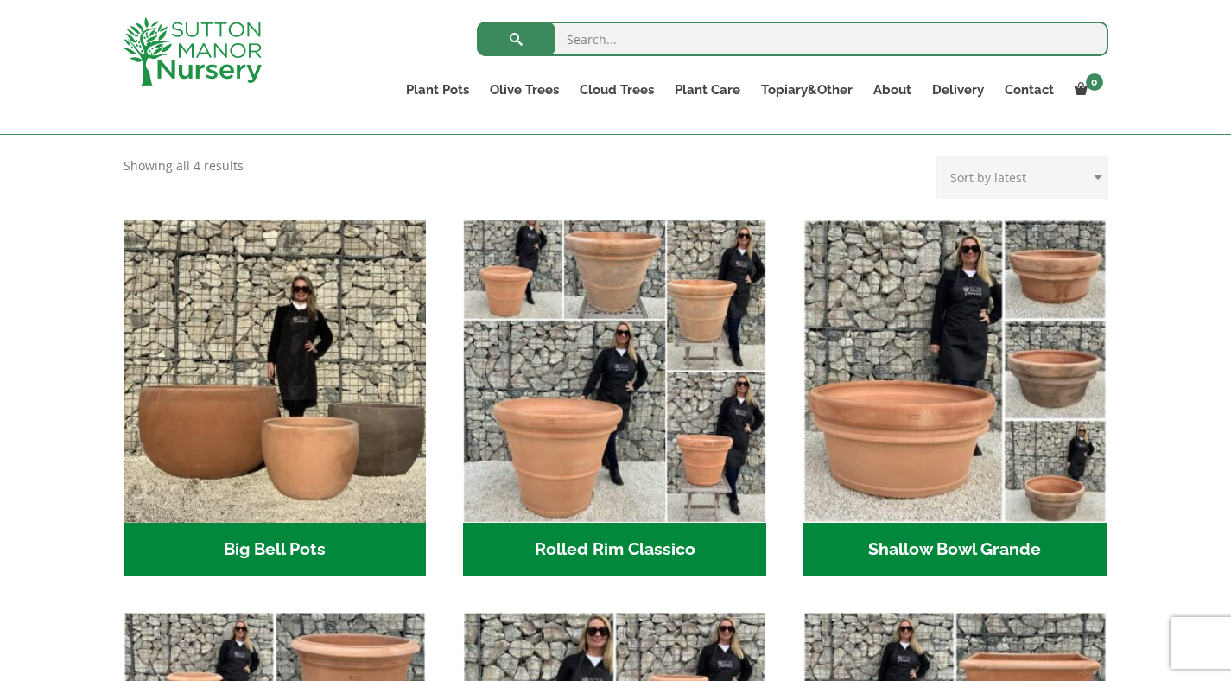
click at [103, 361] on div "XL Italian Terracotta Garden Pots Timeless Beauty with Lasting Sophistication I…" at bounding box center [615, 531] width 1231 height 1032
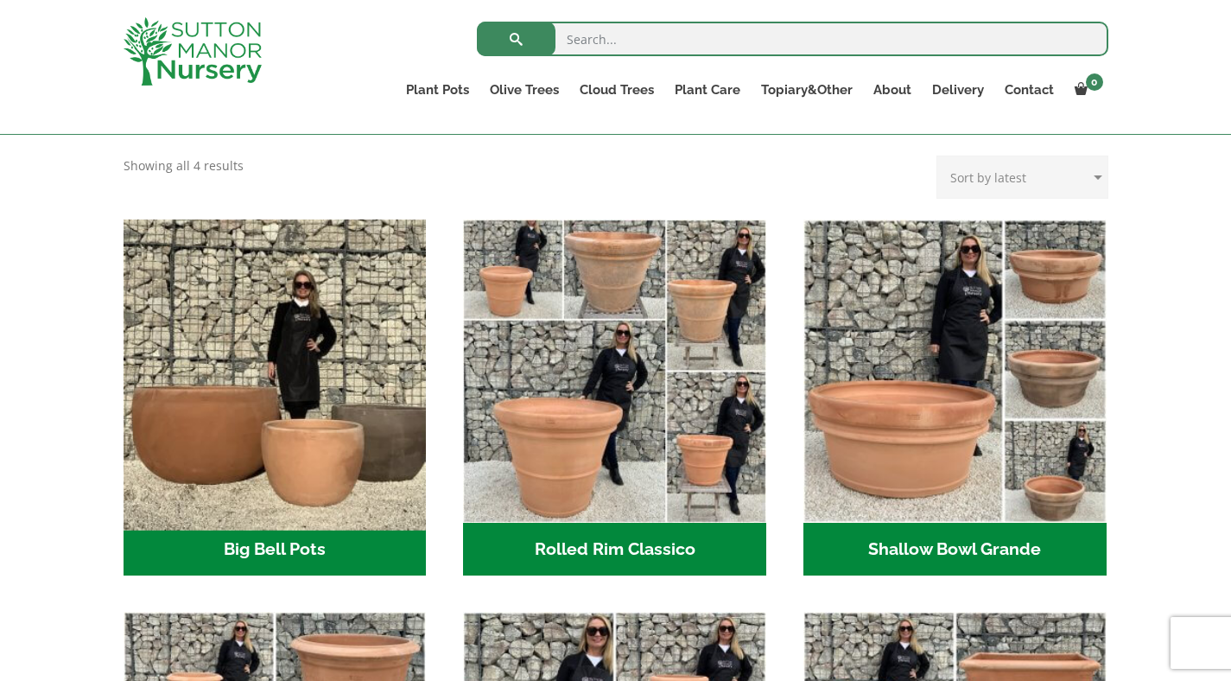
click at [186, 362] on img "Visit product category Big Bell Pots" at bounding box center [275, 371] width 318 height 318
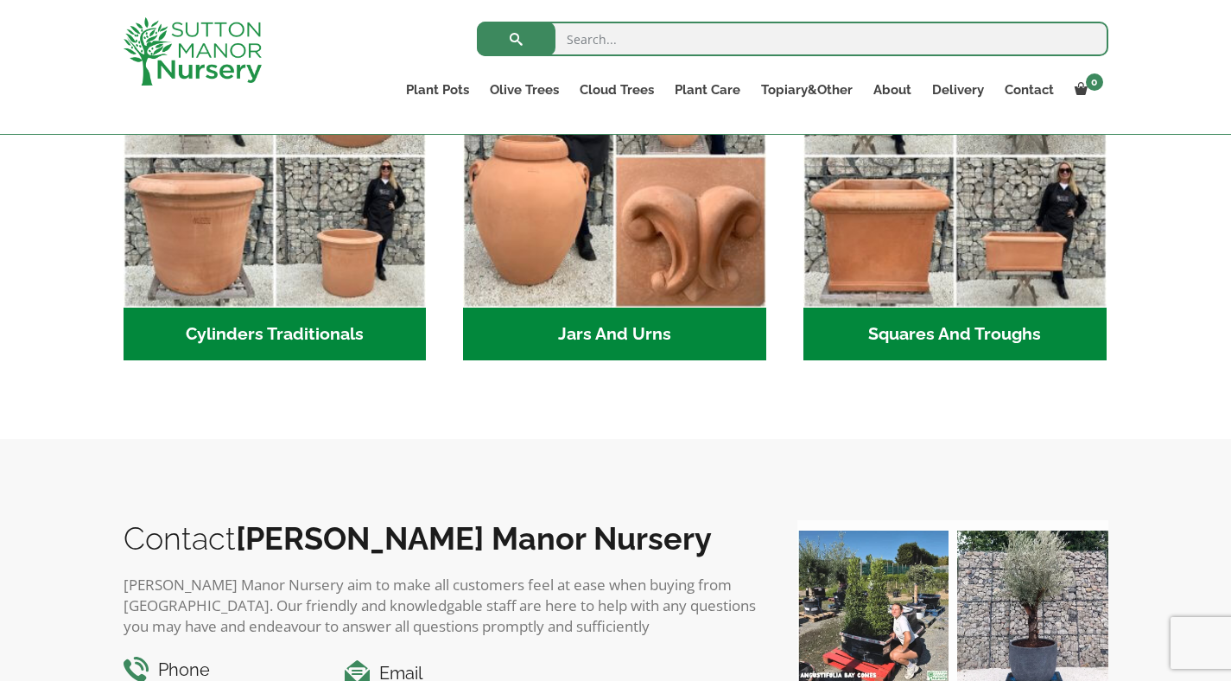
scroll to position [946, 0]
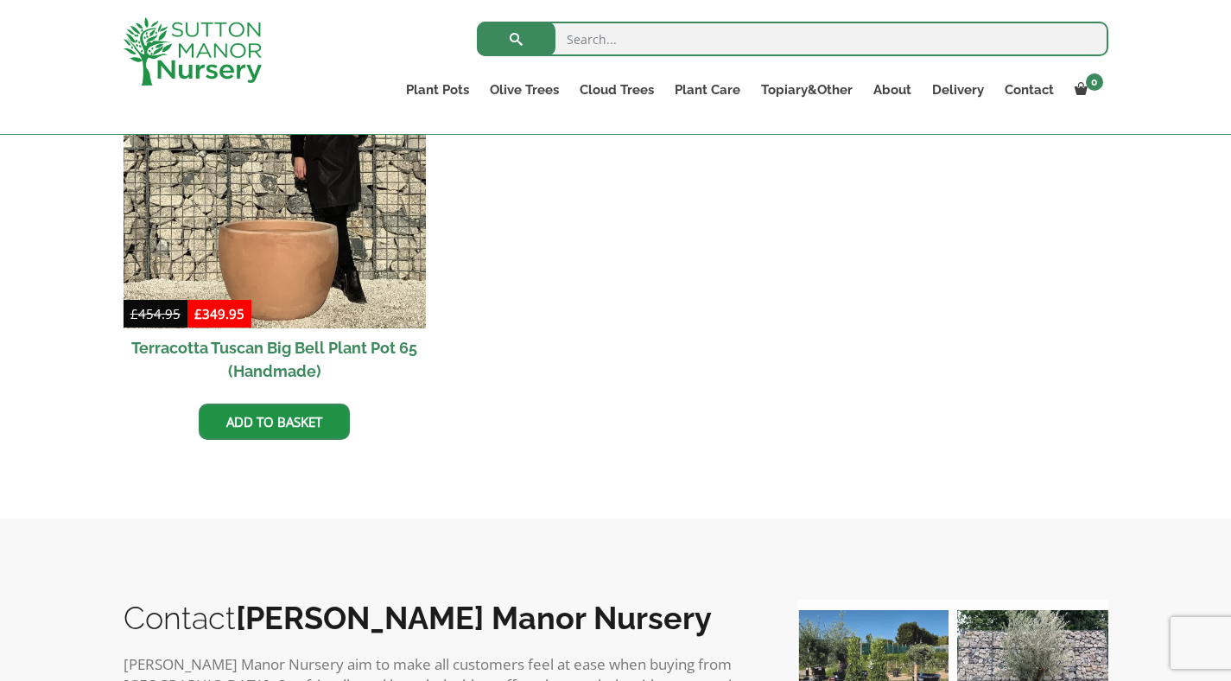
scroll to position [1904, 0]
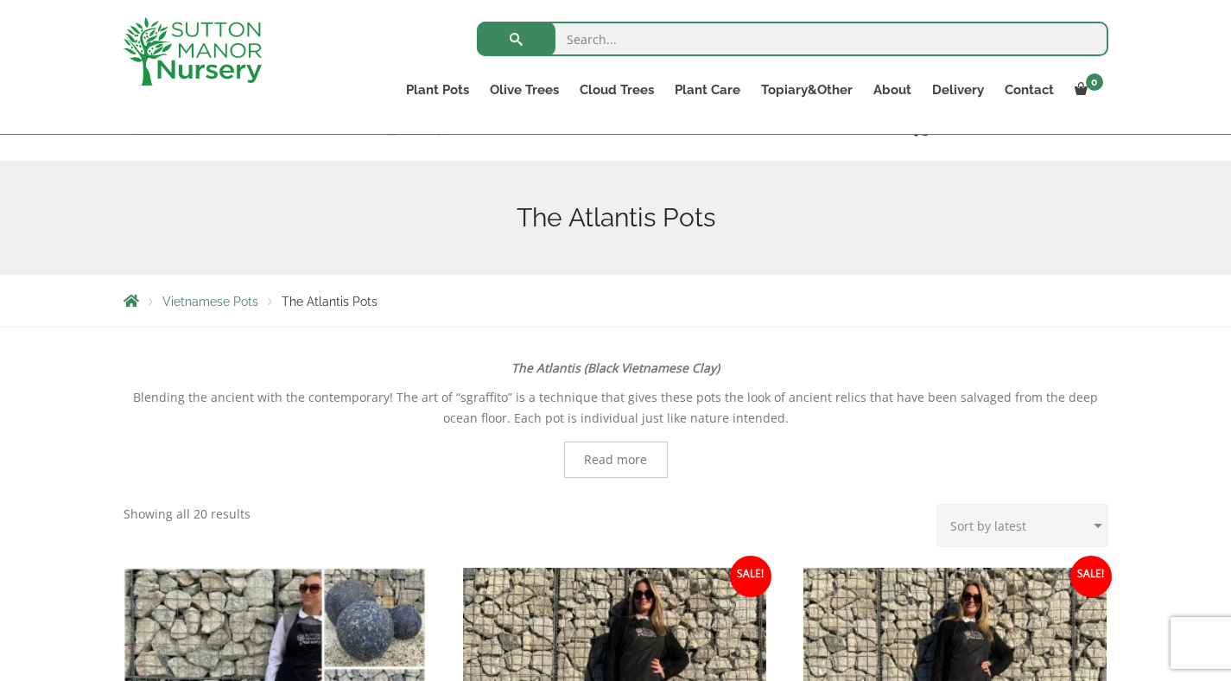
scroll to position [119, 0]
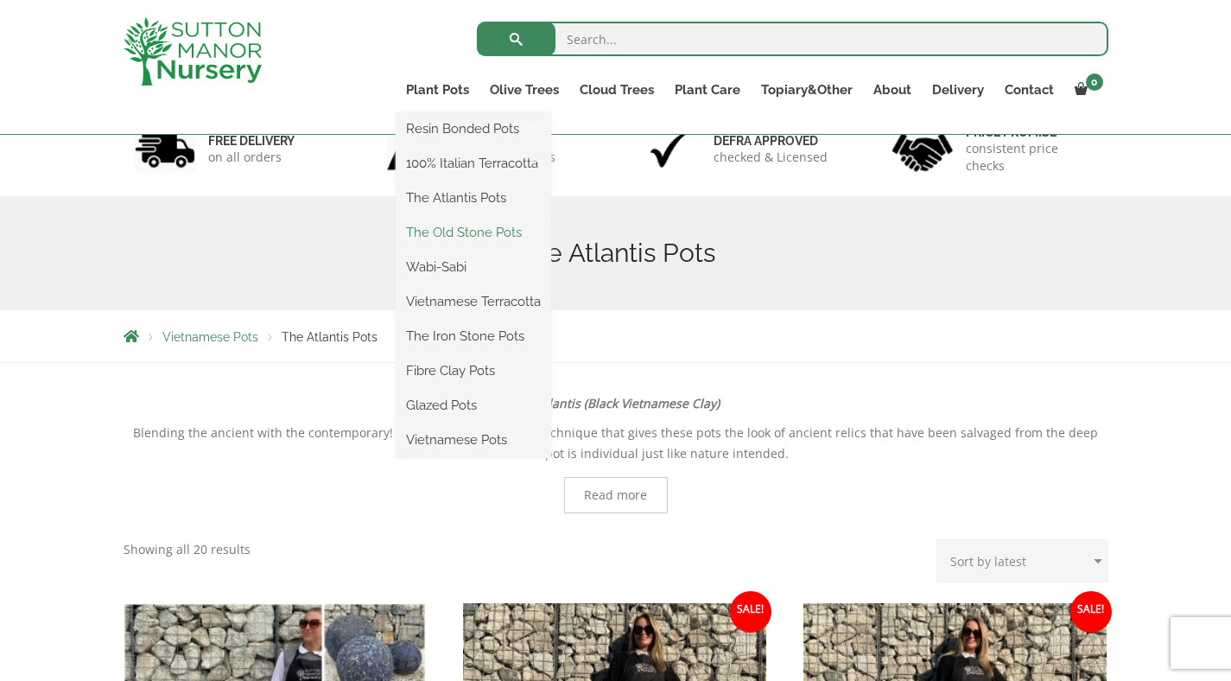
click at [496, 226] on link "The Old Stone Pots" at bounding box center [474, 232] width 156 height 26
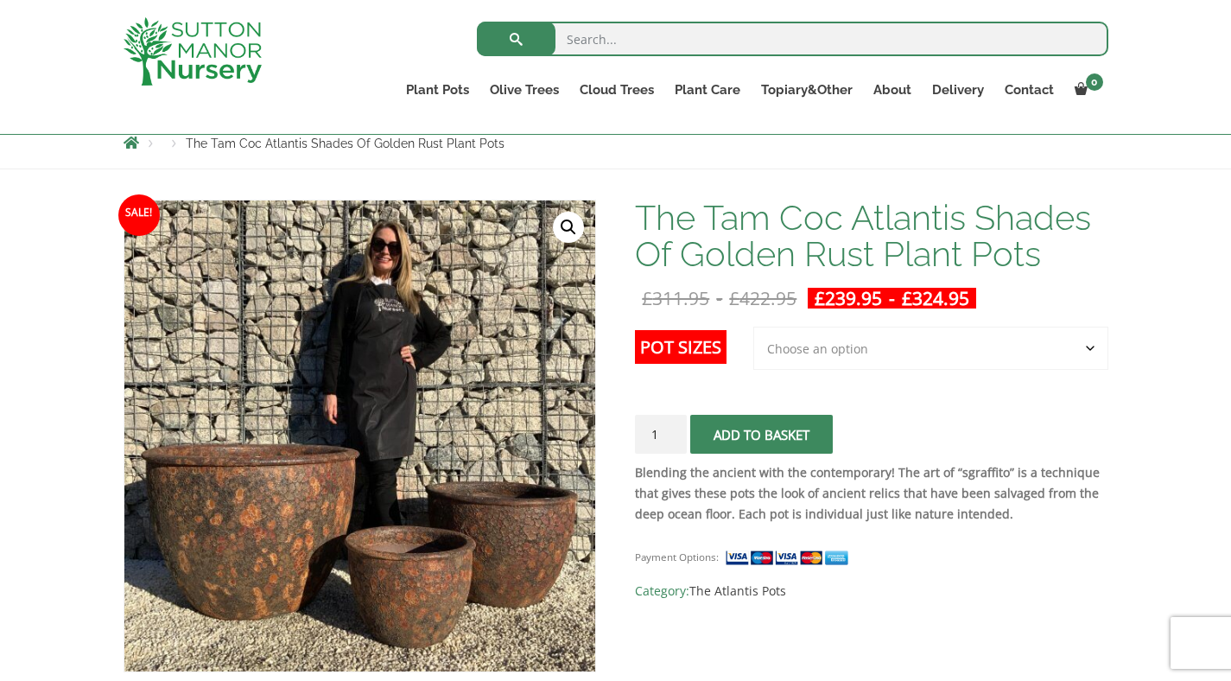
scroll to position [231, 0]
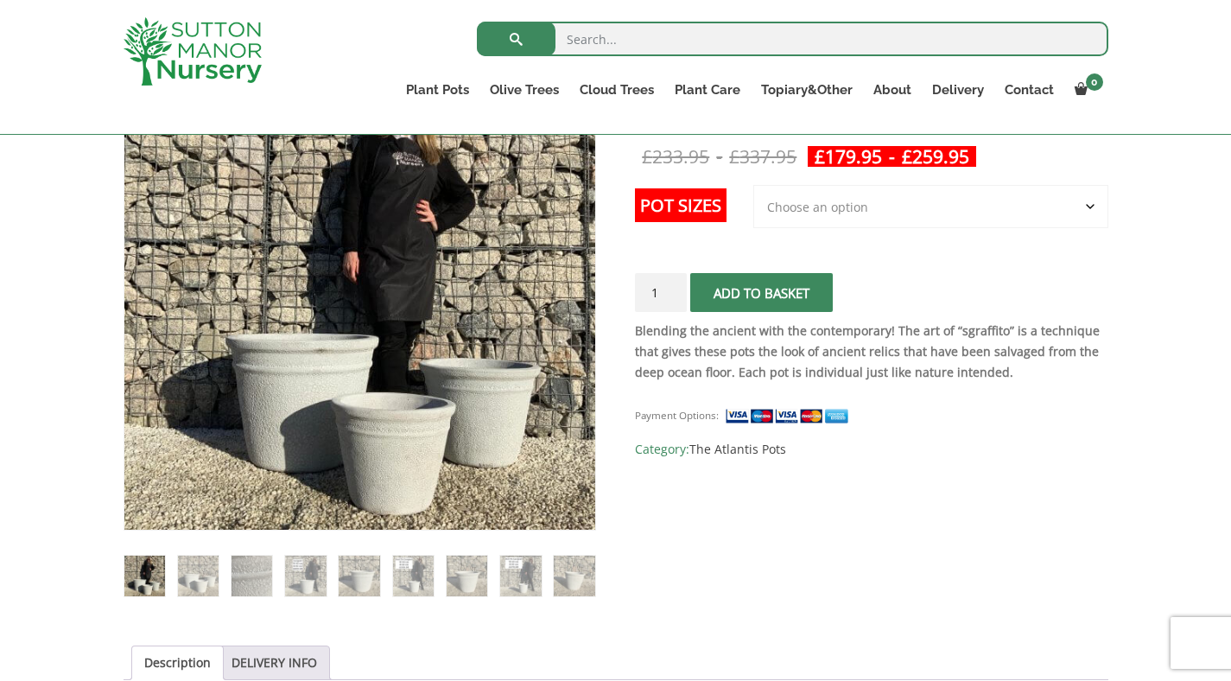
scroll to position [277, 0]
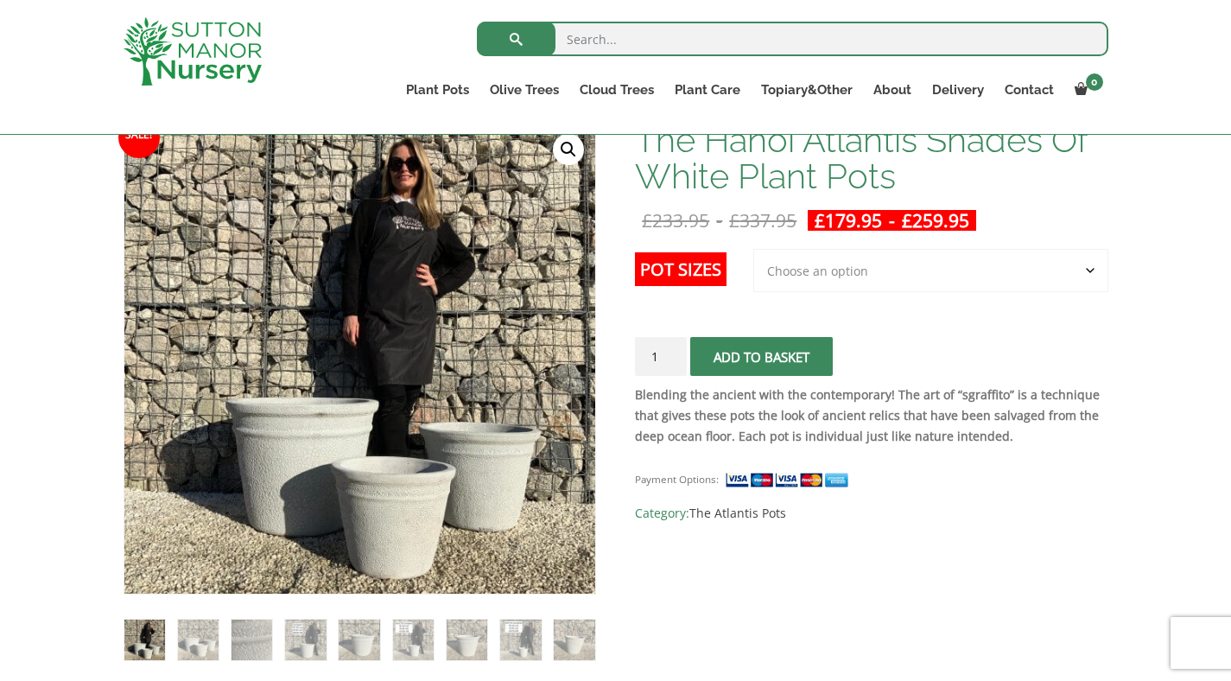
click at [964, 289] on select "Choose an option 3rd to Largest Pot In The Picture 2nd to Largest Pot In The Pi…" at bounding box center [930, 270] width 355 height 43
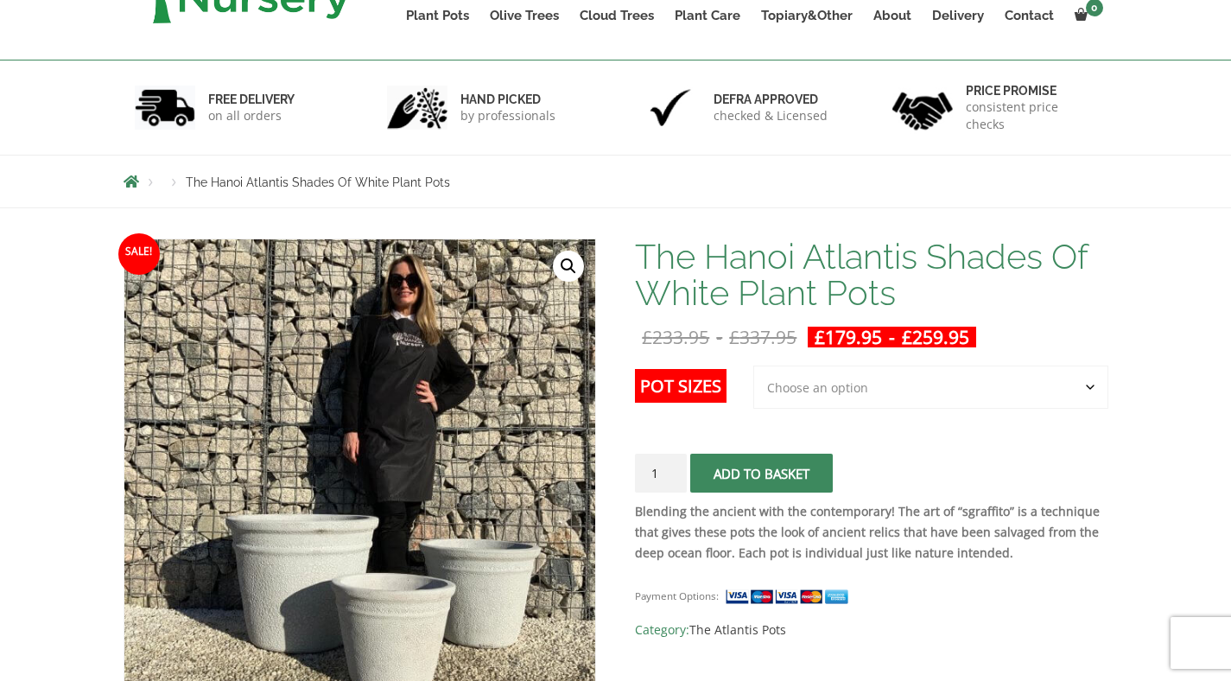
scroll to position [200, 0]
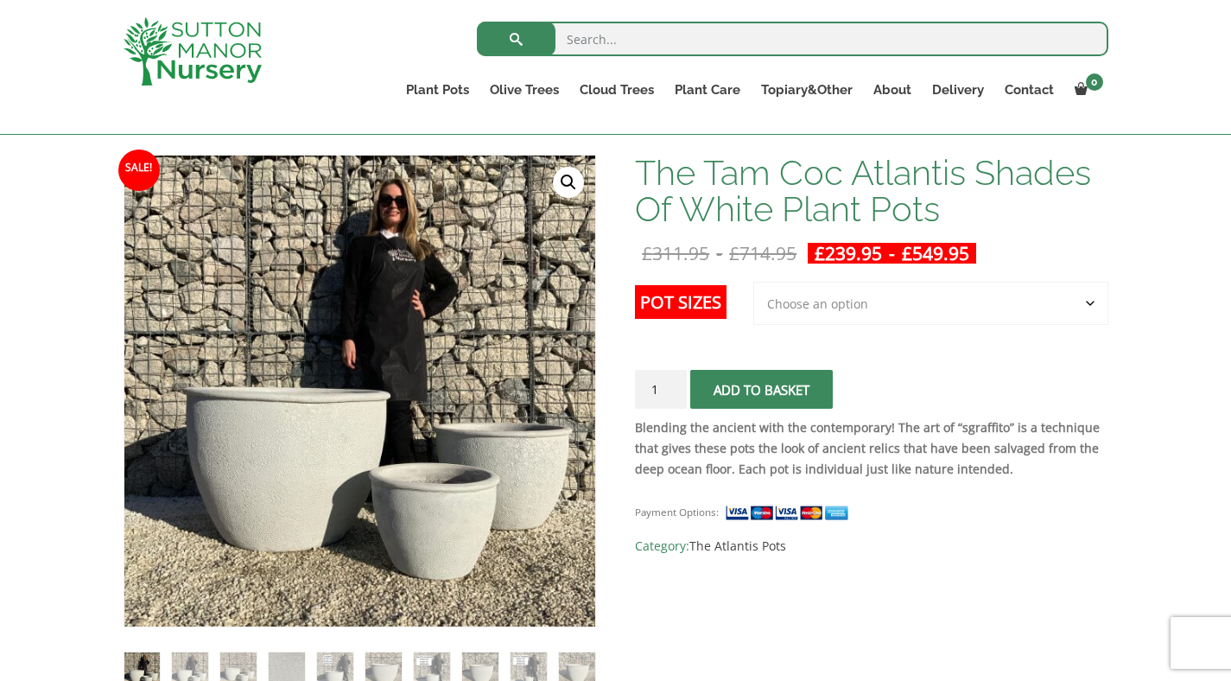
scroll to position [240, 0]
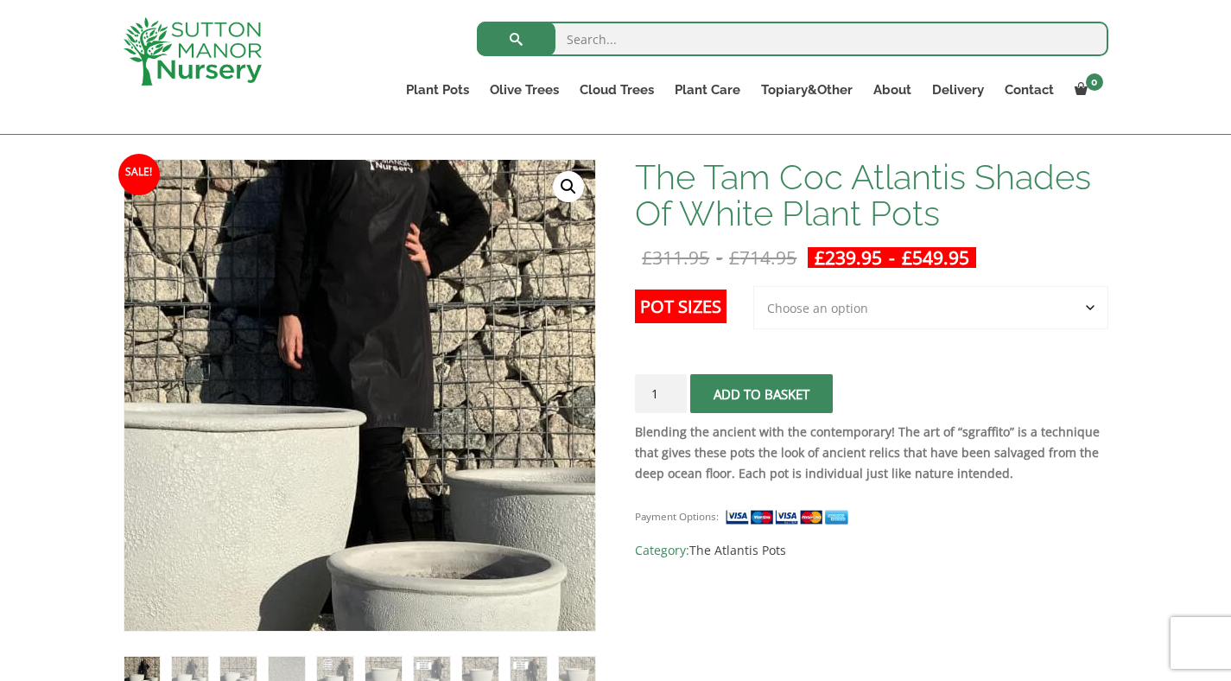
click at [419, 378] on img at bounding box center [310, 410] width 864 height 864
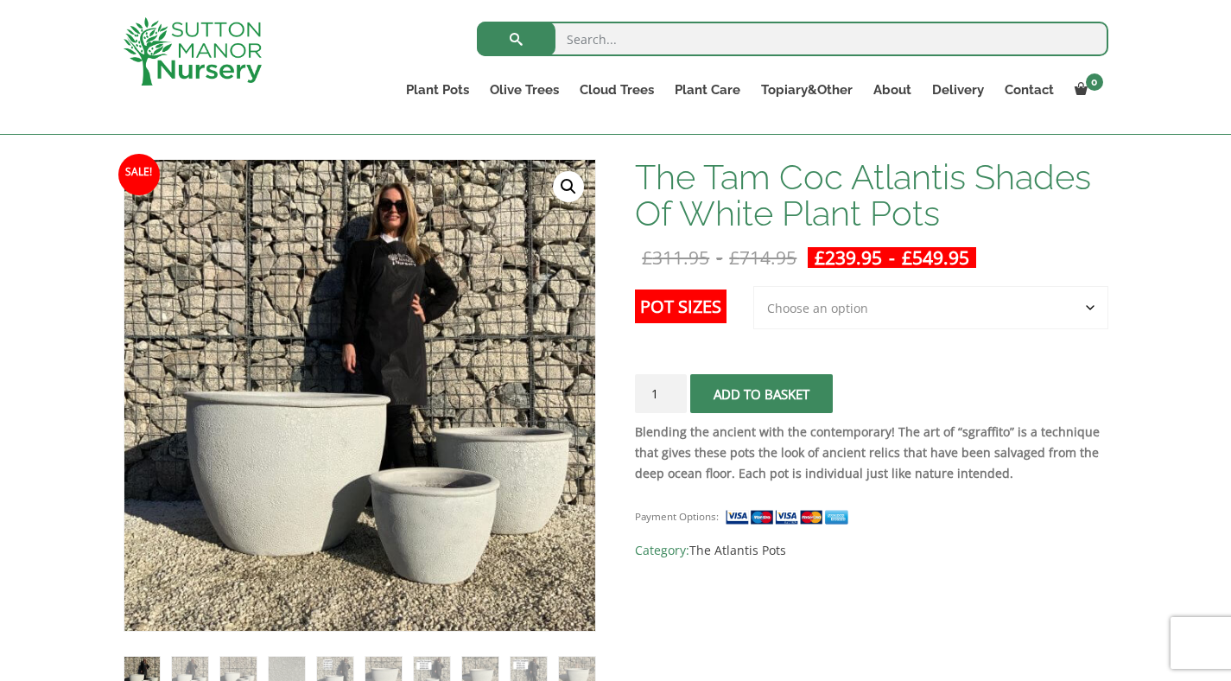
click at [909, 289] on select "Choose an option 3rd to Largest Pot In The Picture 2nd to Largest Pot In The Pi…" at bounding box center [930, 307] width 355 height 43
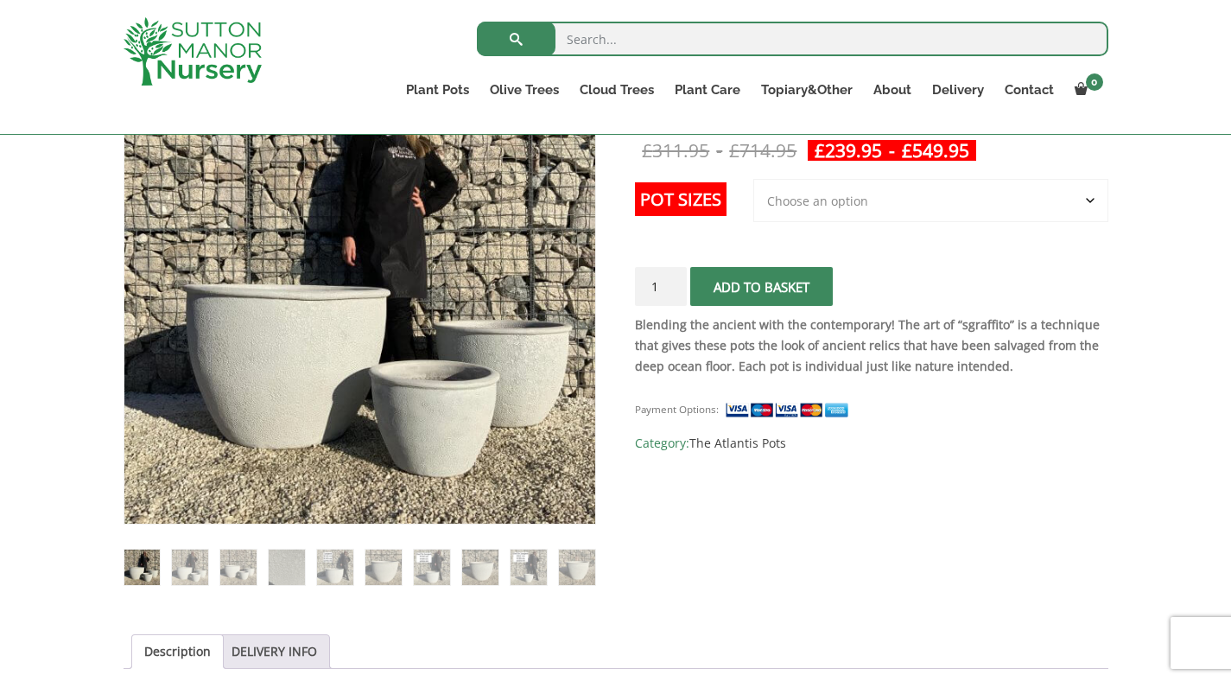
scroll to position [316, 0]
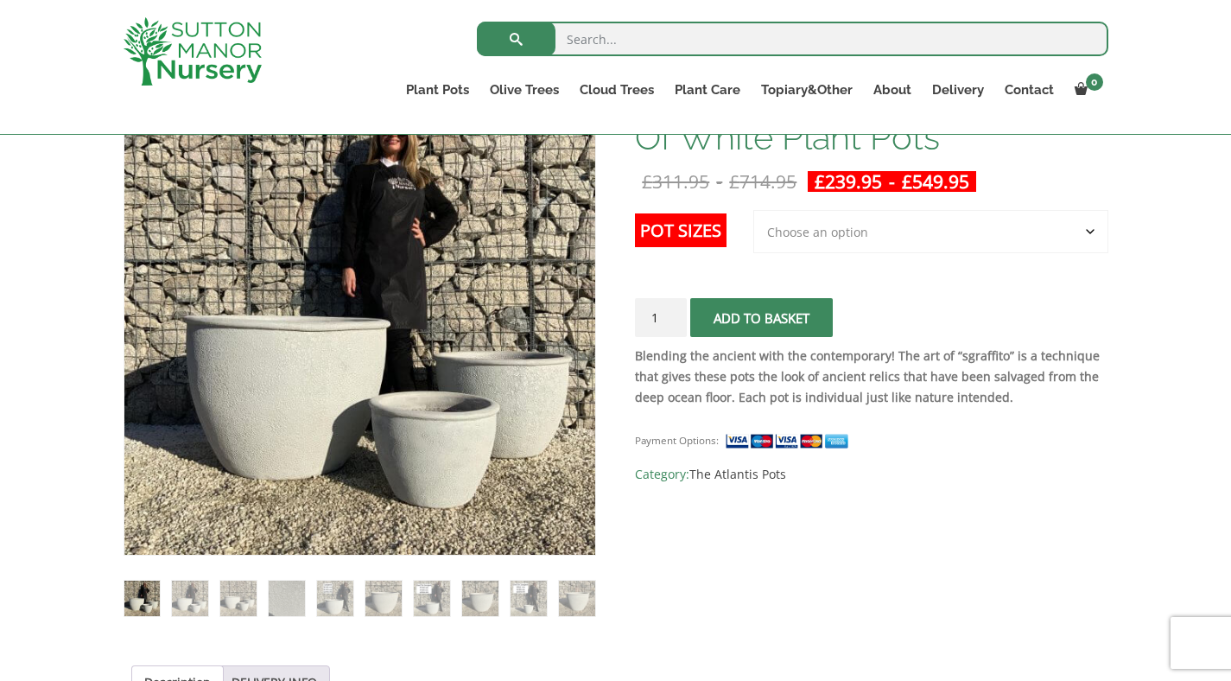
click at [958, 218] on select "Choose an option 3rd to Largest Pot In The Picture 2nd to Largest Pot In The Pi…" at bounding box center [930, 231] width 355 height 43
click at [192, 599] on img at bounding box center [189, 598] width 35 height 35
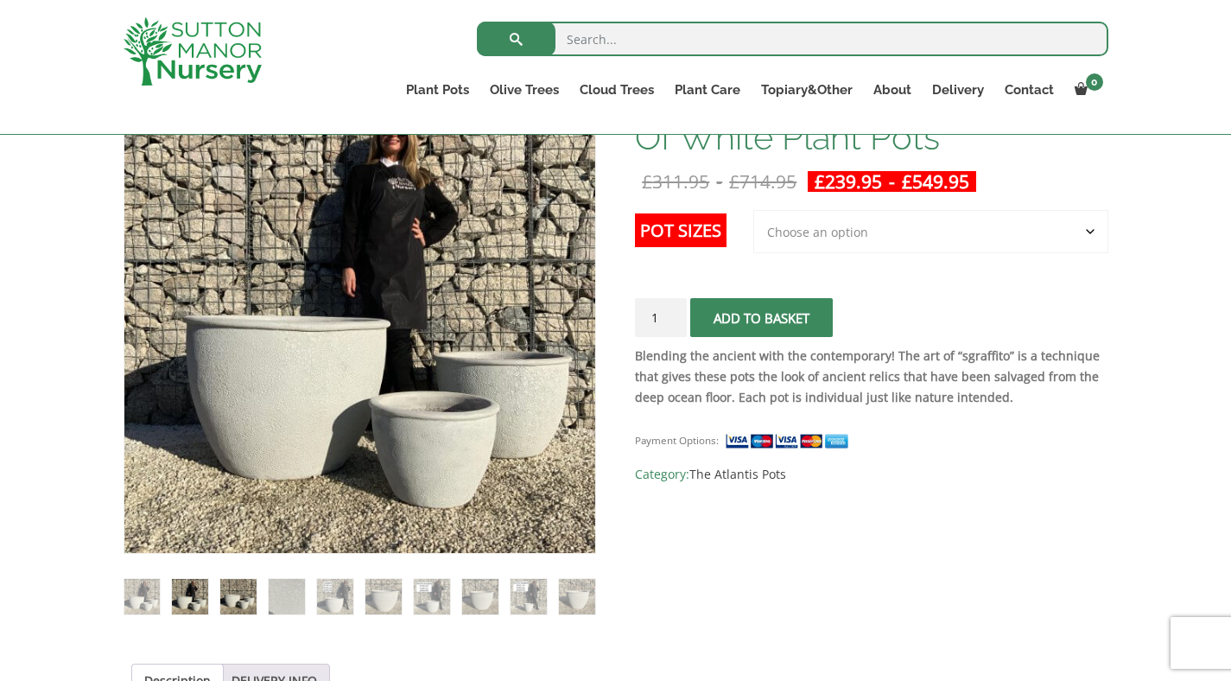
click at [239, 601] on img at bounding box center [237, 596] width 35 height 35
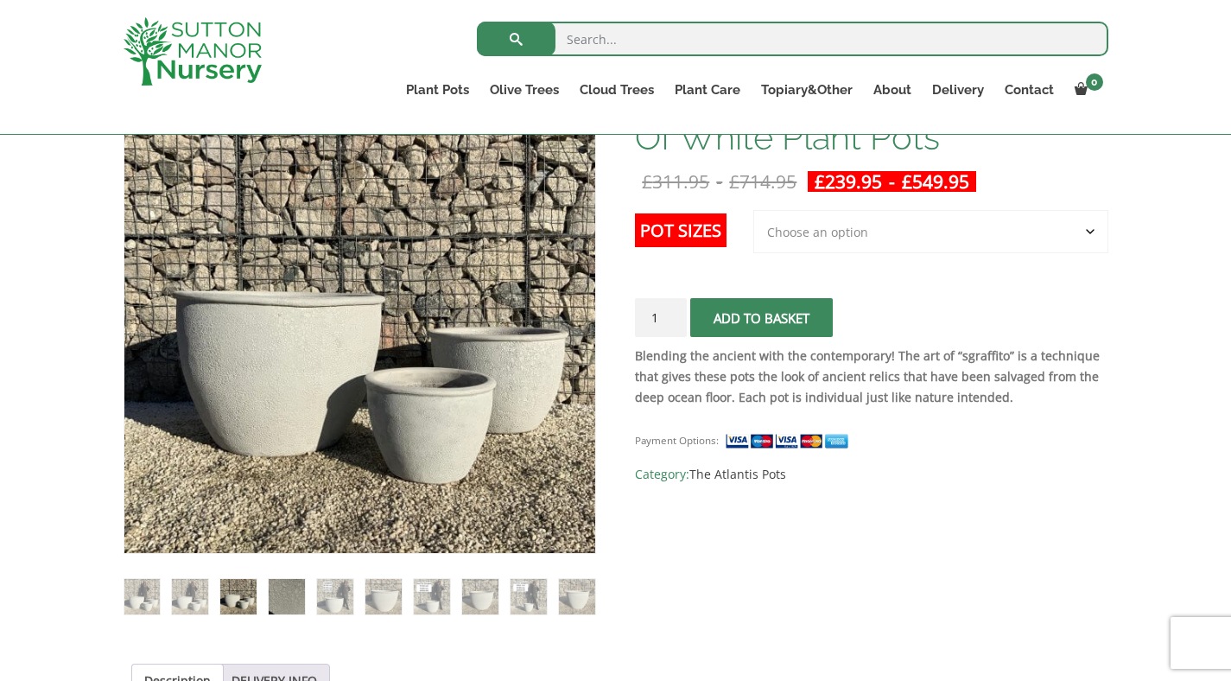
click at [301, 588] on img at bounding box center [286, 596] width 35 height 35
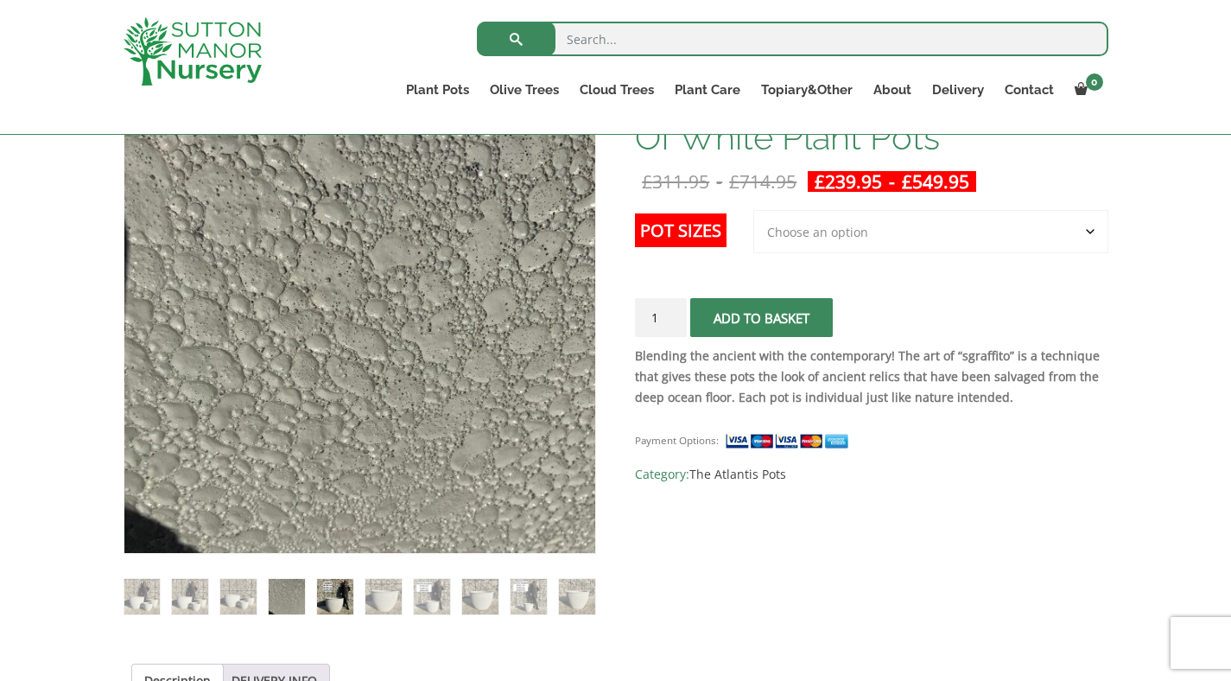
click at [320, 595] on img at bounding box center [334, 596] width 35 height 35
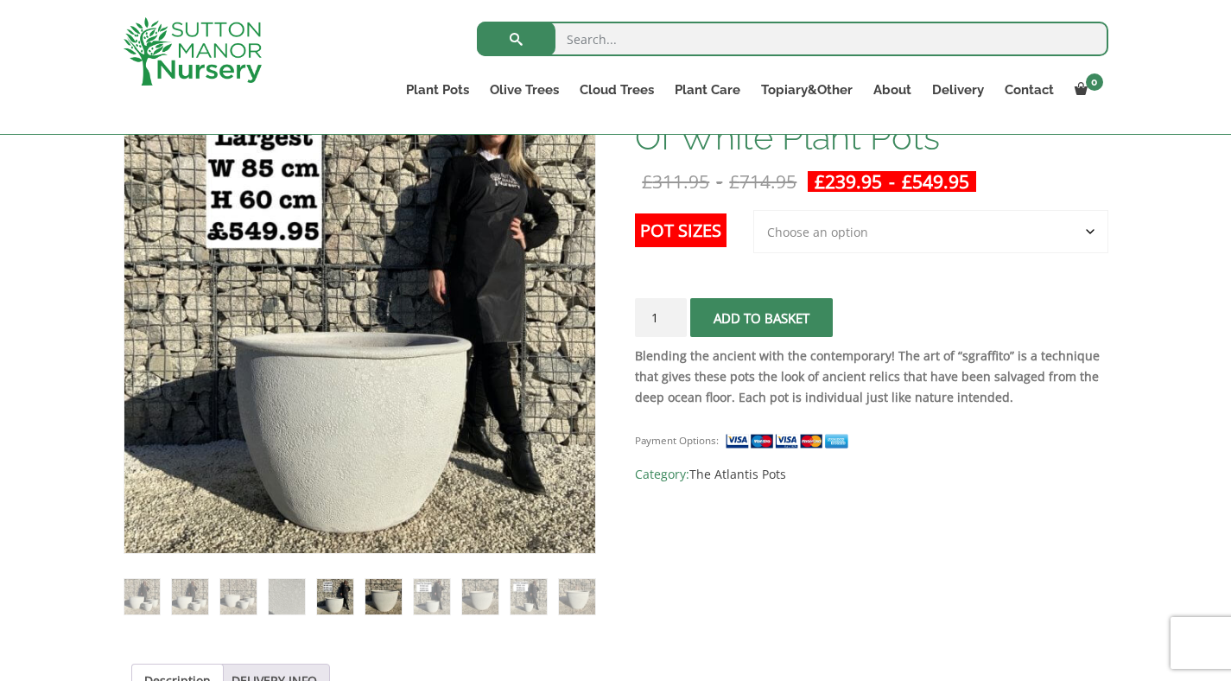
click at [366, 600] on img at bounding box center [382, 596] width 35 height 35
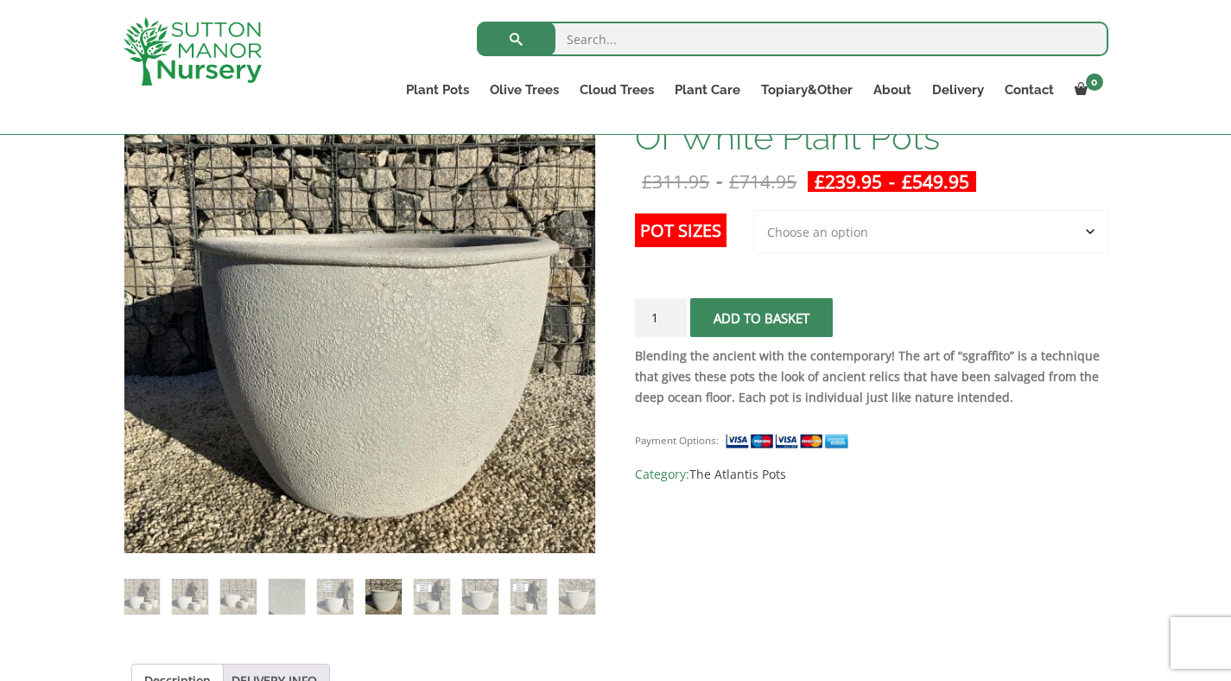
click at [412, 590] on ol at bounding box center [360, 584] width 473 height 61
click at [439, 594] on img at bounding box center [431, 596] width 35 height 35
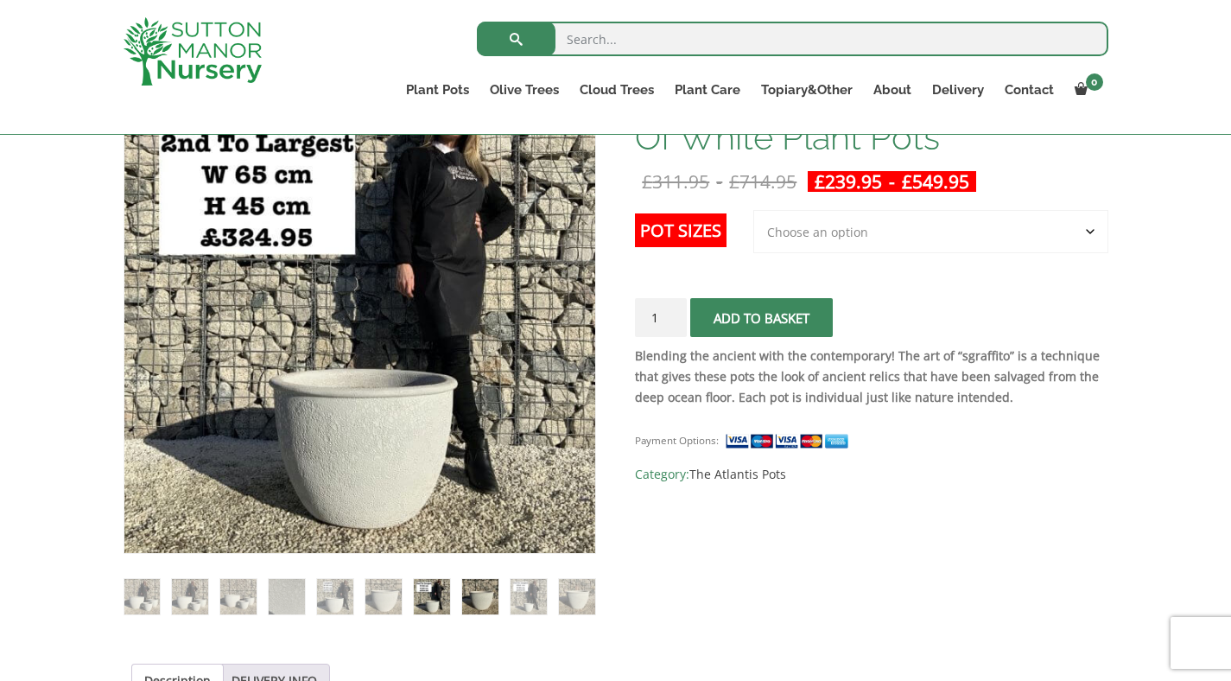
click at [493, 603] on img at bounding box center [479, 596] width 35 height 35
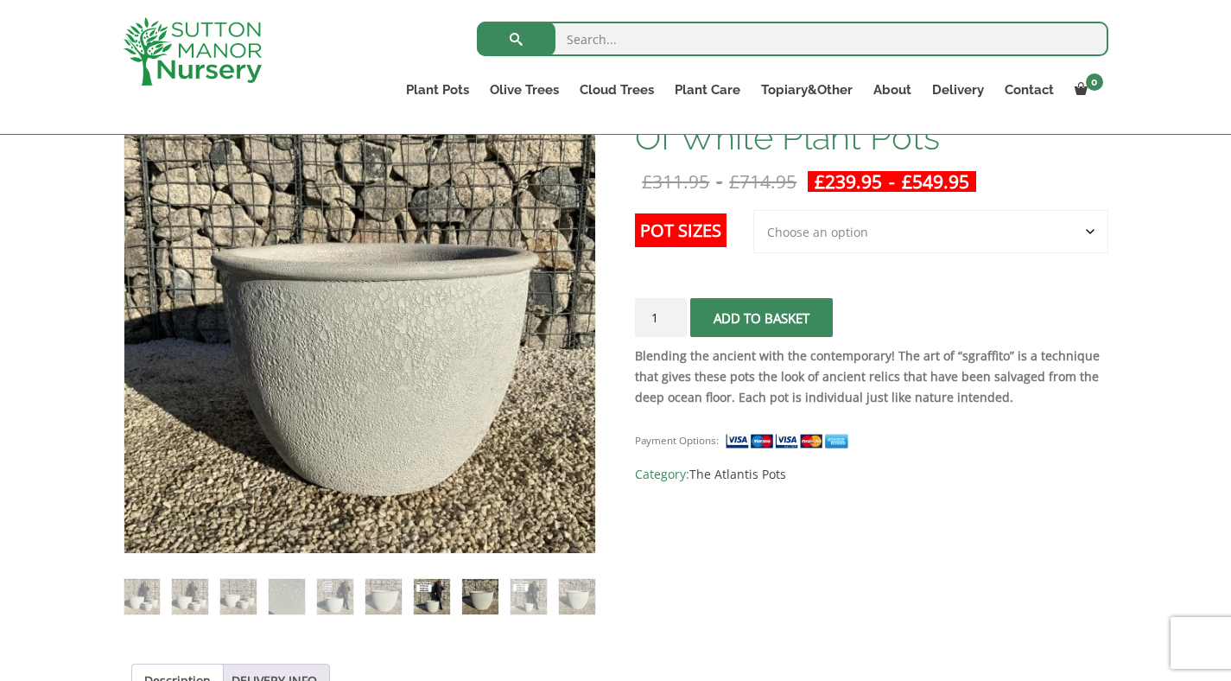
click at [427, 607] on img at bounding box center [431, 596] width 35 height 35
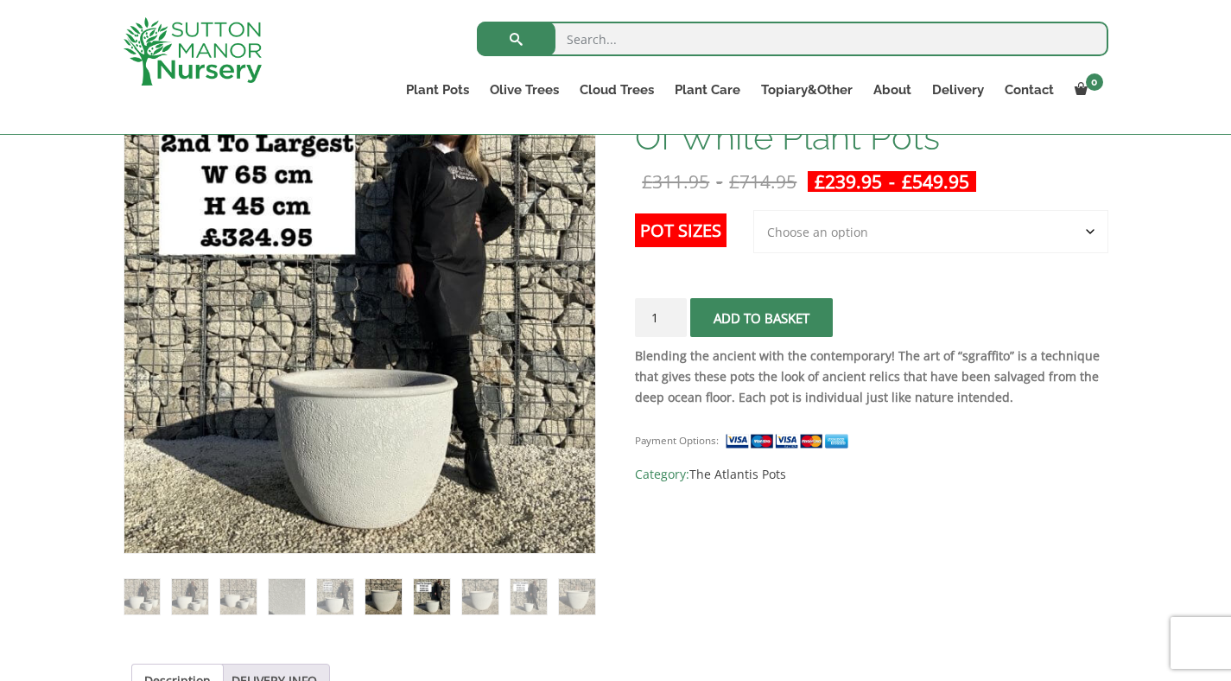
click at [388, 595] on img at bounding box center [382, 596] width 35 height 35
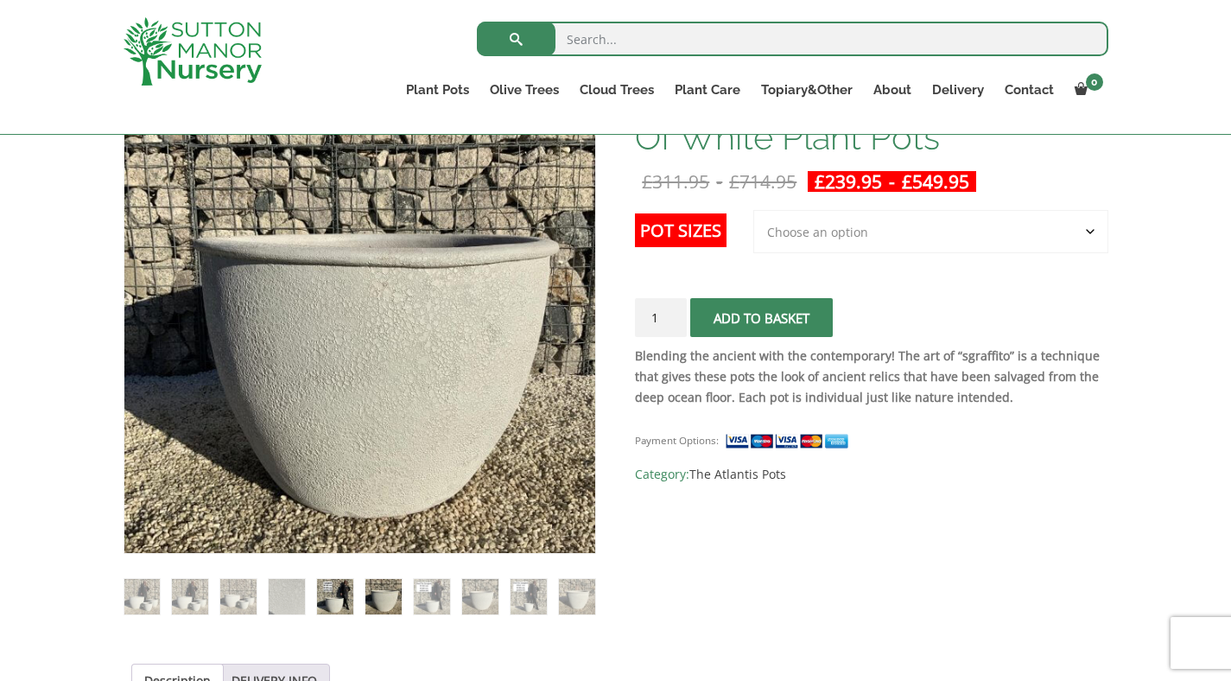
click at [343, 594] on img at bounding box center [334, 596] width 35 height 35
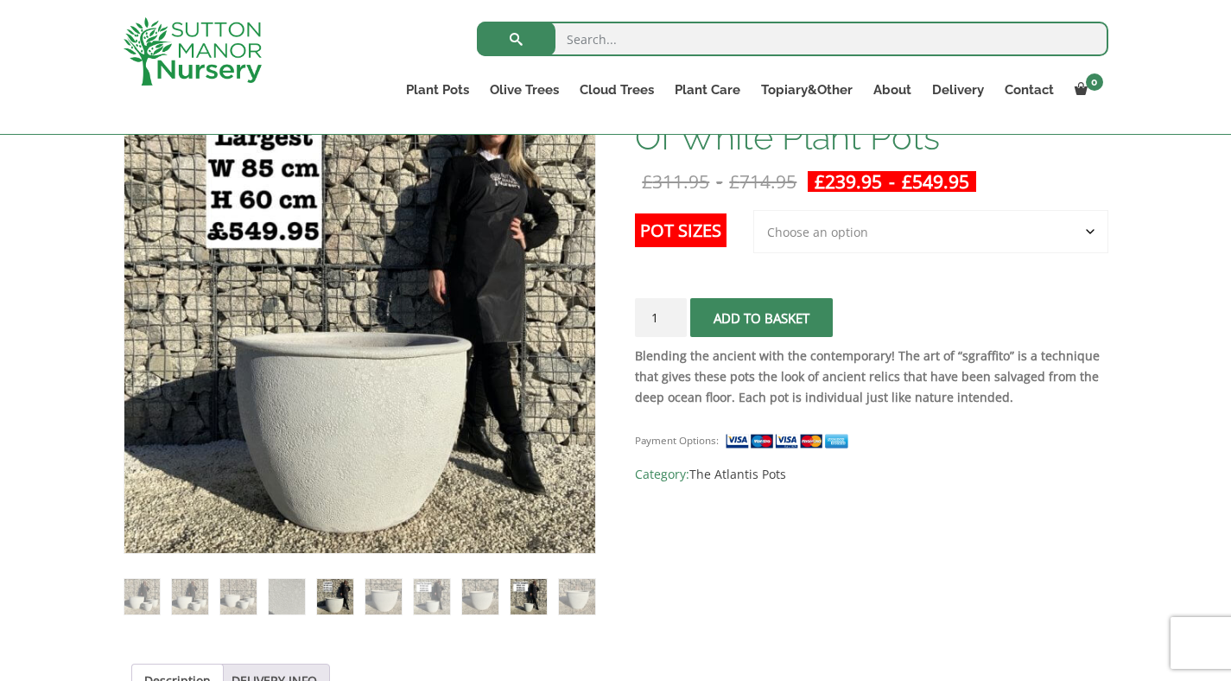
click at [524, 596] on img at bounding box center [528, 596] width 35 height 35
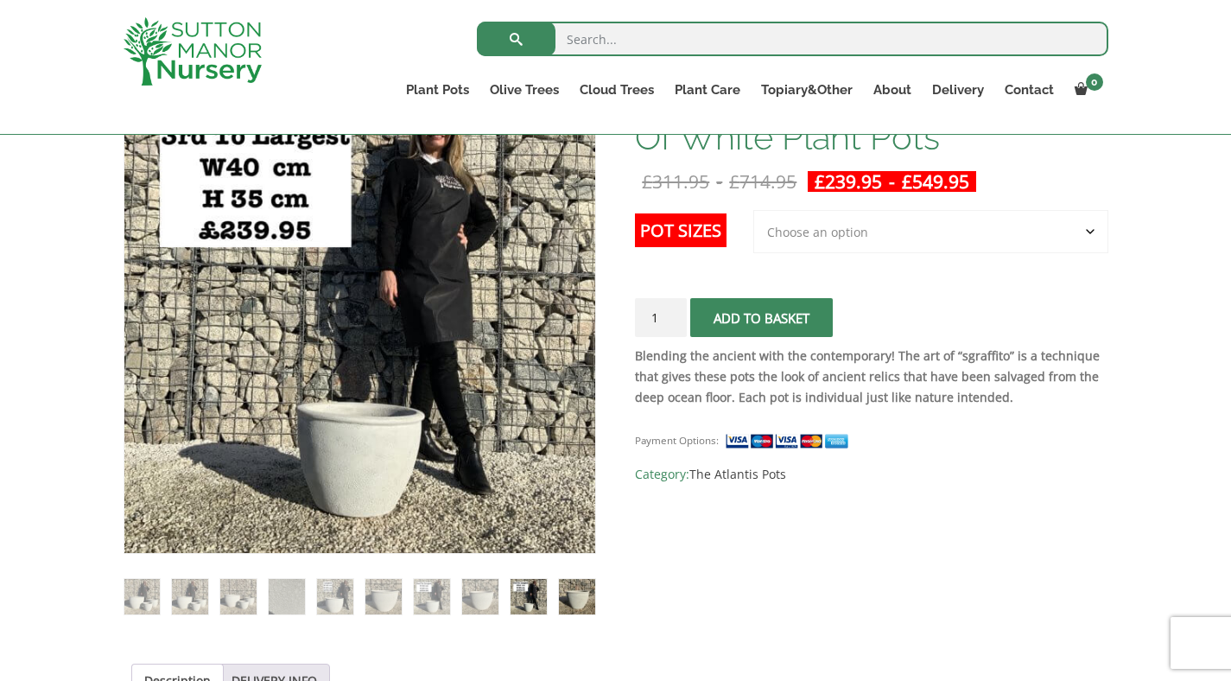
click at [571, 598] on img at bounding box center [576, 596] width 35 height 35
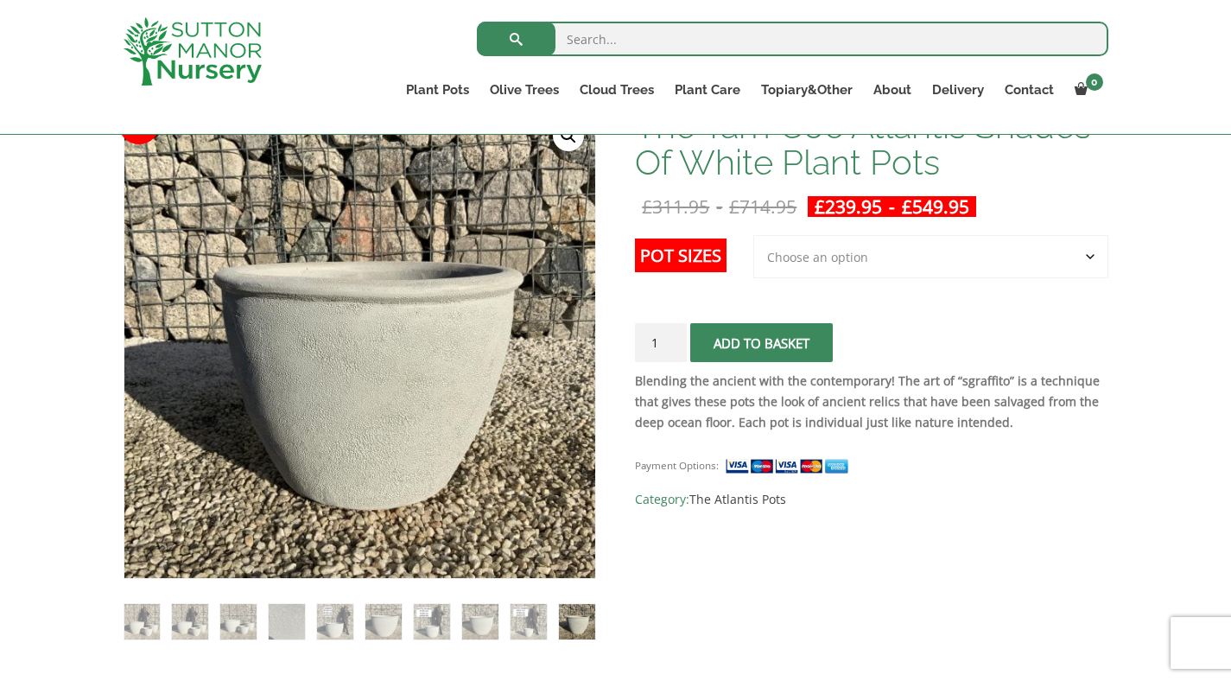
scroll to position [299, 0]
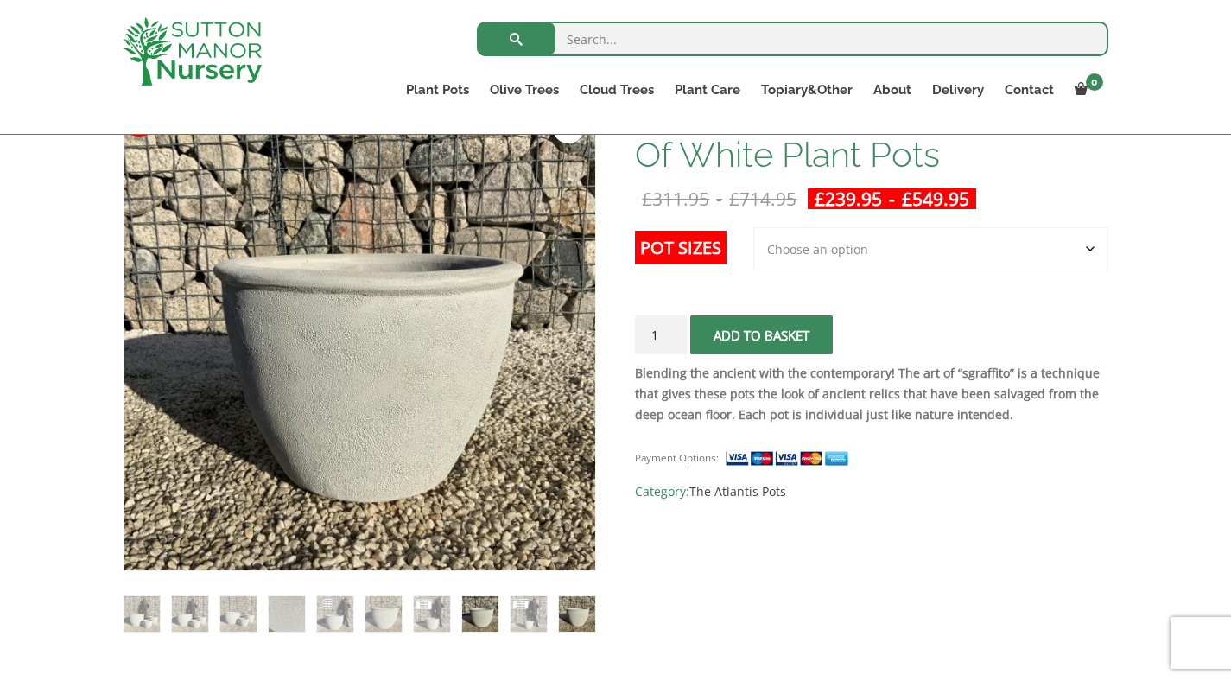
click at [467, 619] on img at bounding box center [479, 613] width 35 height 35
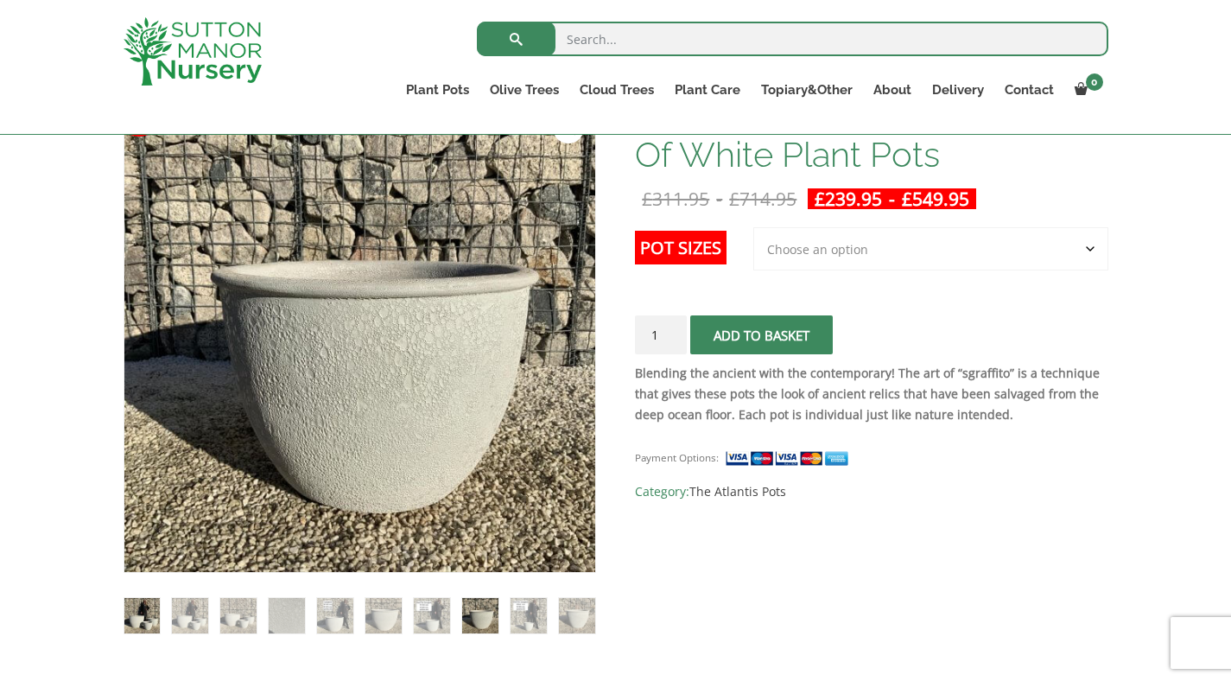
click at [156, 620] on img at bounding box center [141, 615] width 35 height 35
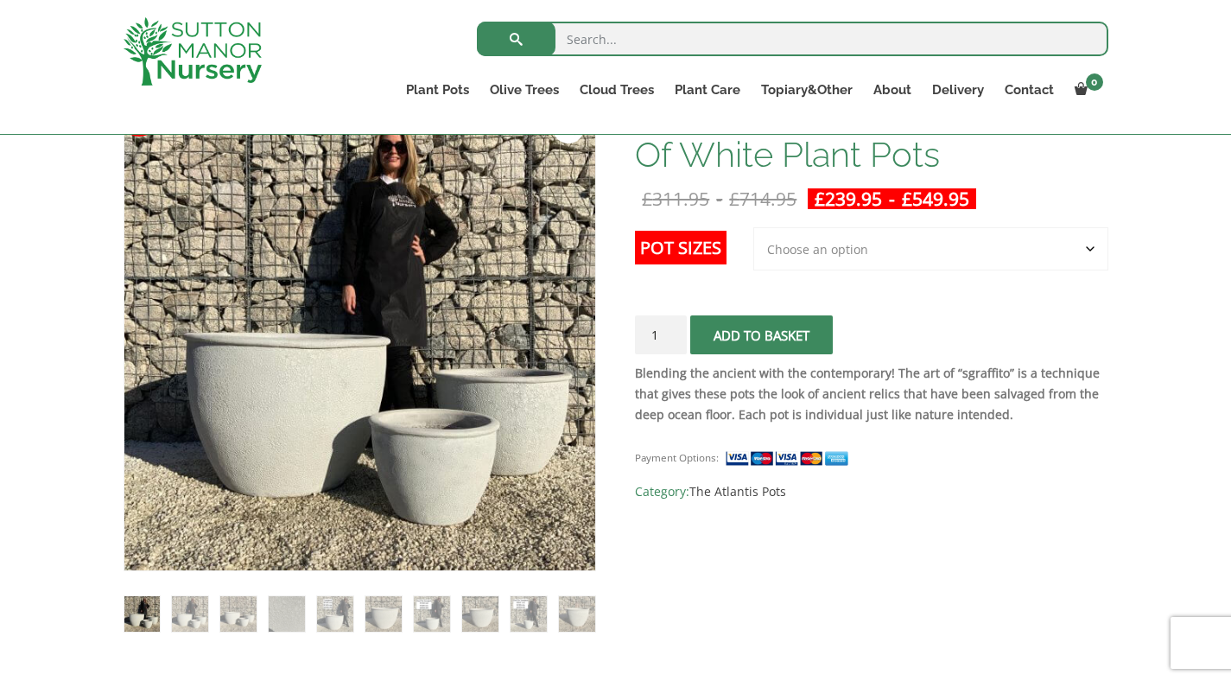
click at [912, 257] on select "Choose an option 3rd to Largest Pot In The Picture 2nd to Largest Pot In The Pi…" at bounding box center [930, 248] width 355 height 43
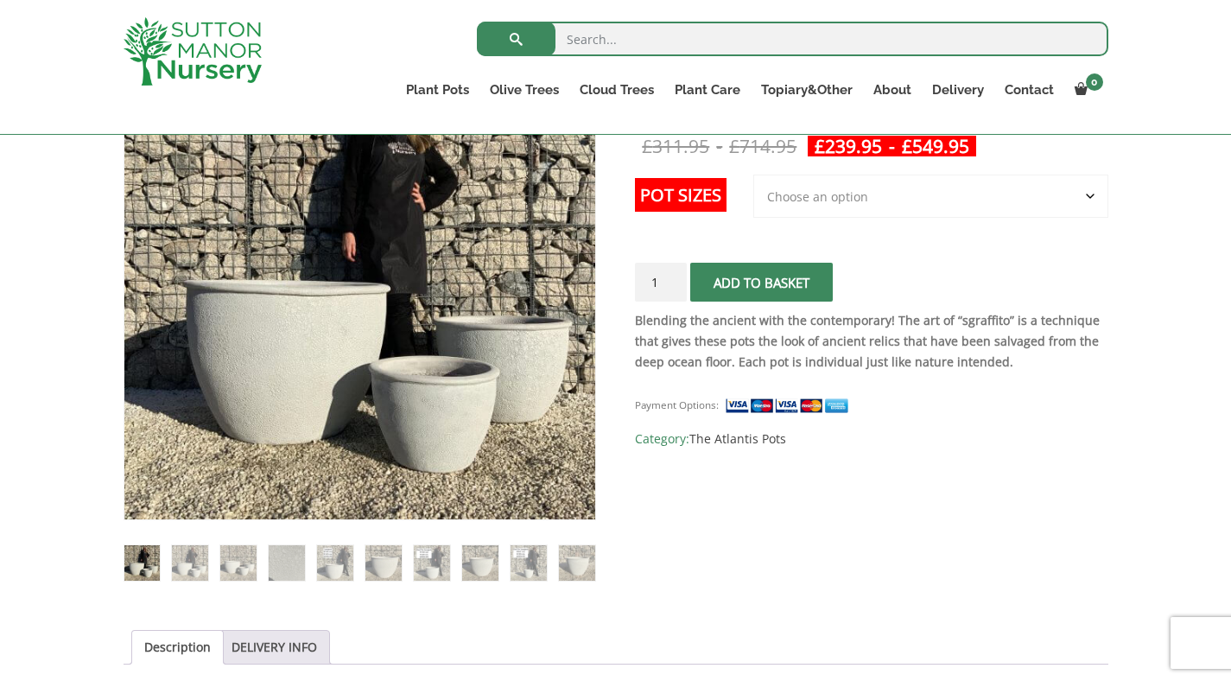
scroll to position [402, 0]
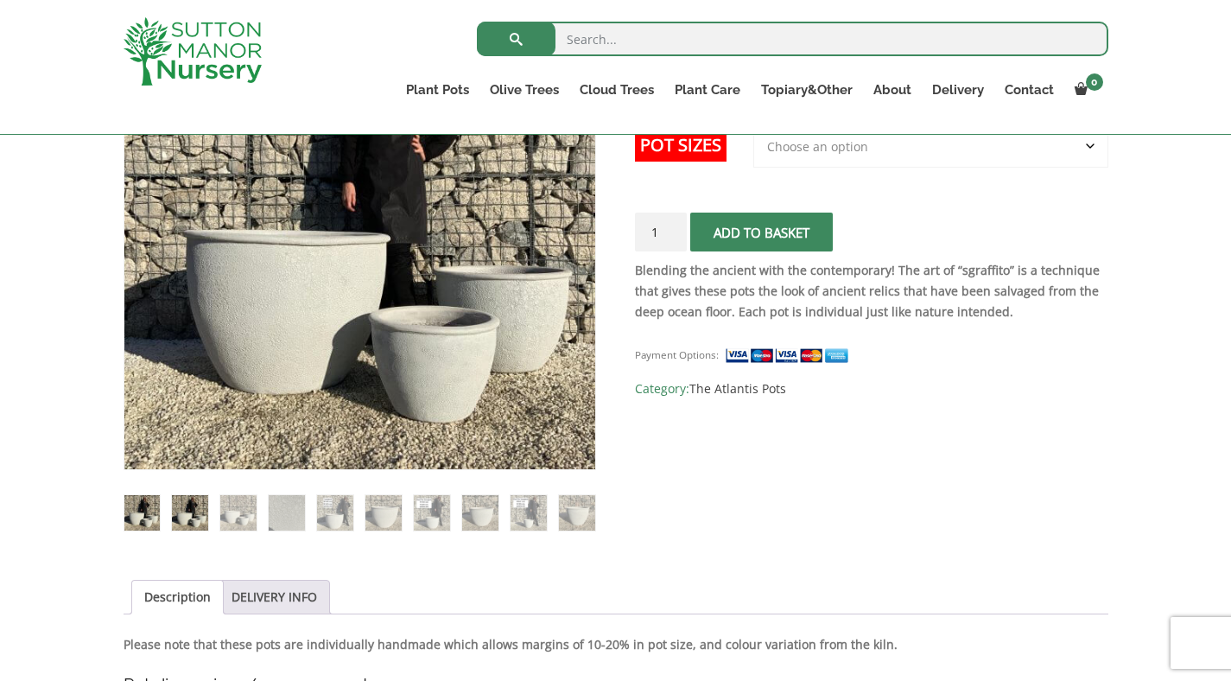
click at [196, 508] on img at bounding box center [189, 512] width 35 height 35
click at [242, 528] on img at bounding box center [237, 510] width 35 height 35
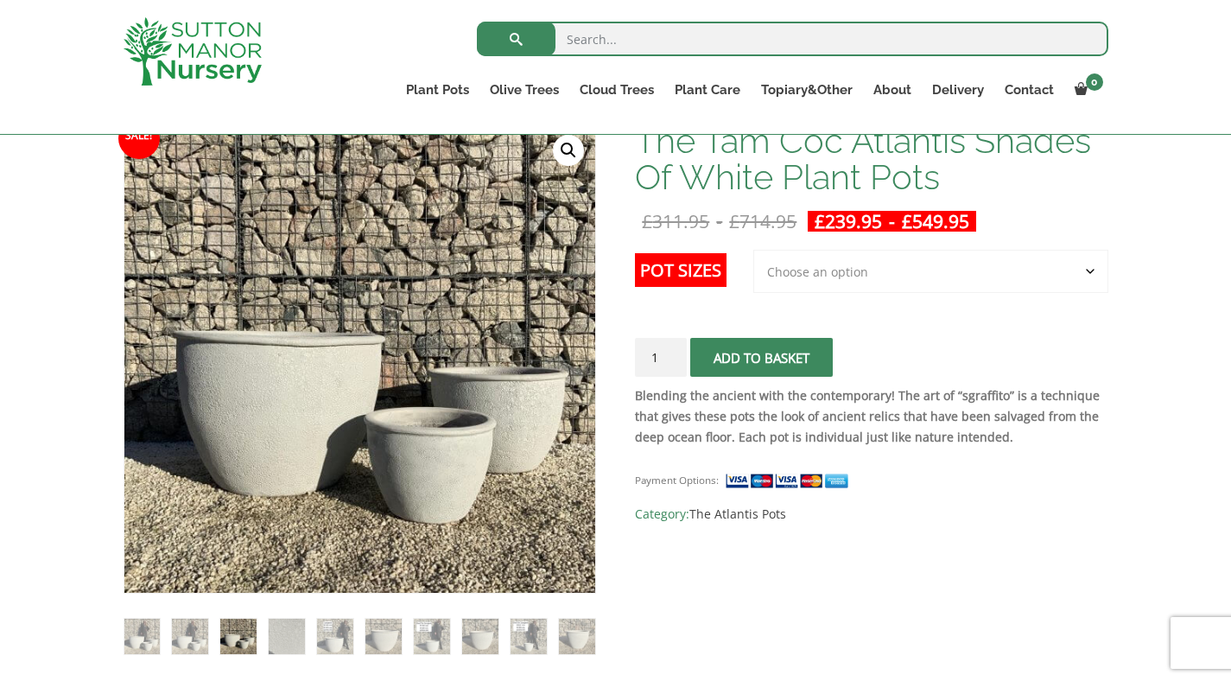
scroll to position [256, 0]
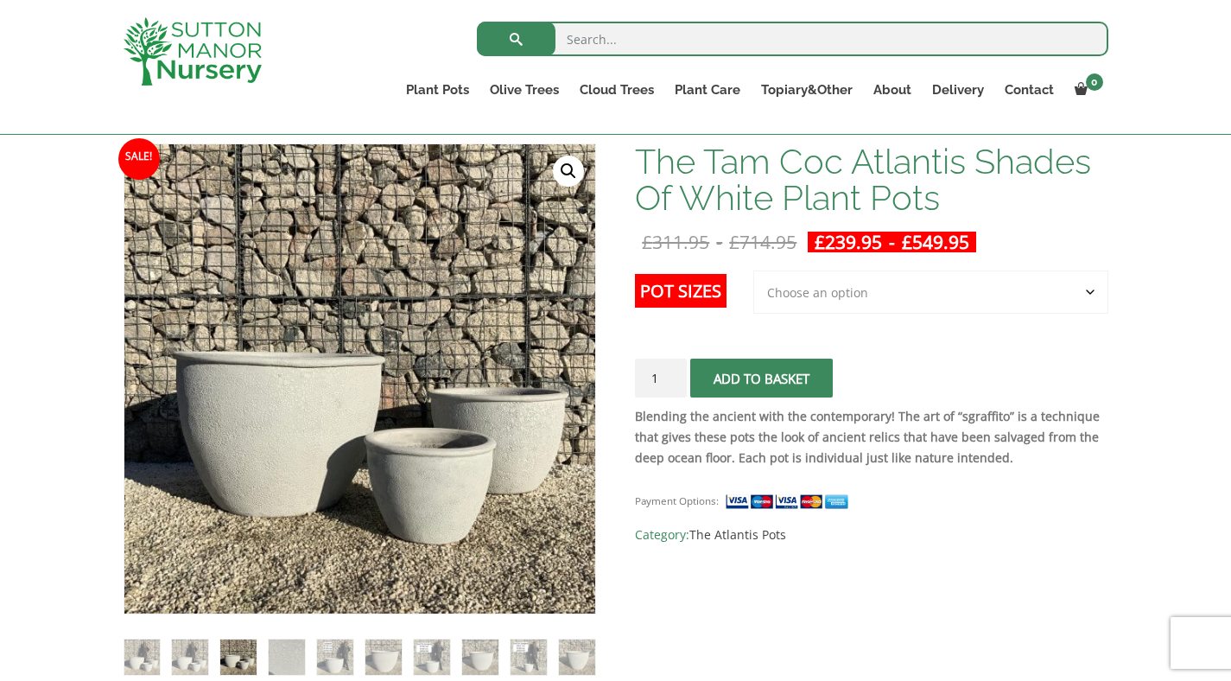
click at [972, 295] on select "Choose an option 3rd to Largest Pot In The Picture 2nd to Largest Pot In The Pi…" at bounding box center [930, 291] width 355 height 43
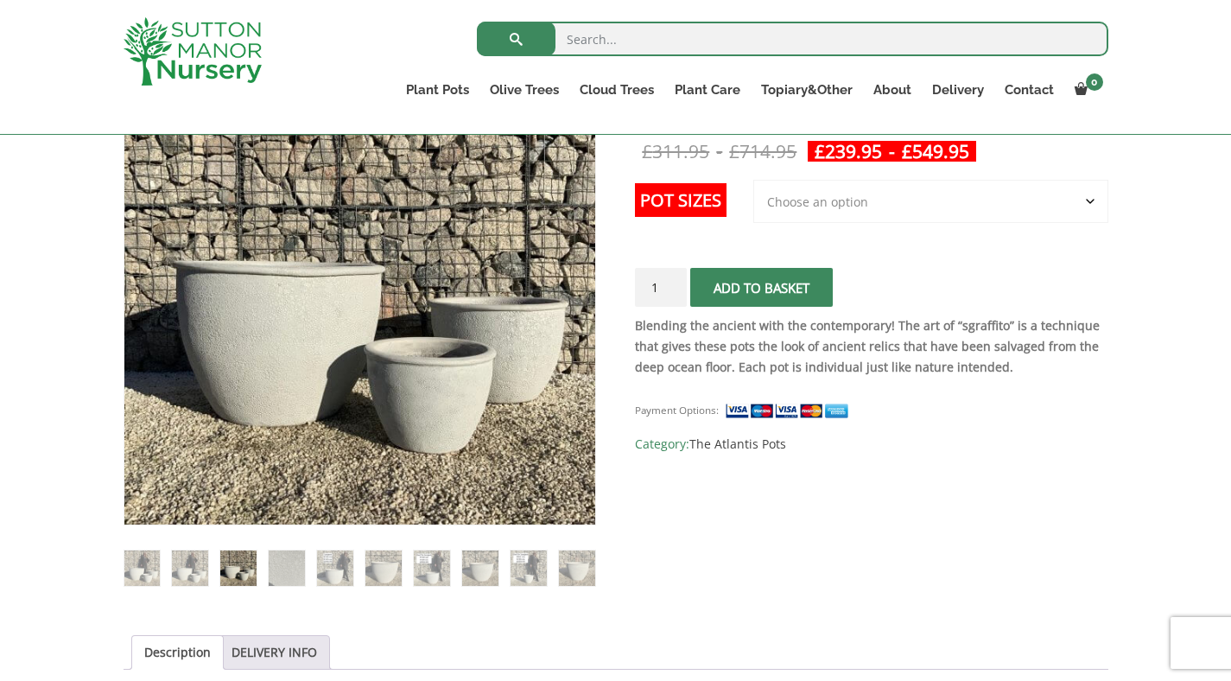
scroll to position [311, 0]
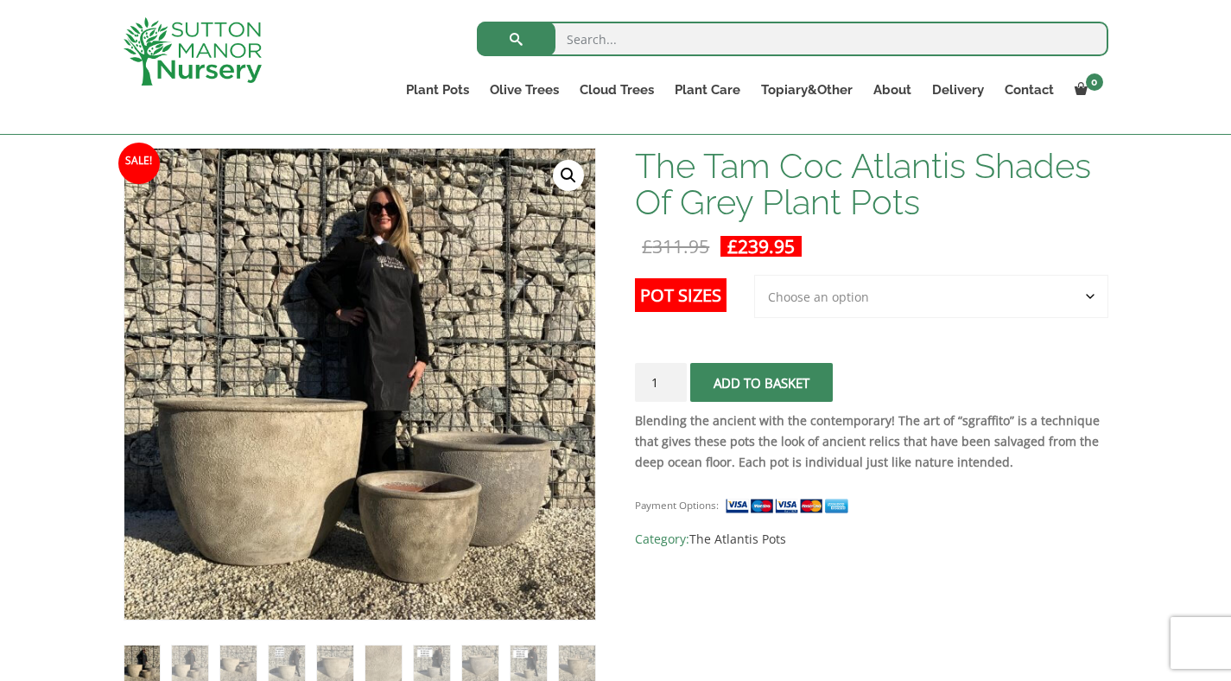
scroll to position [287, 0]
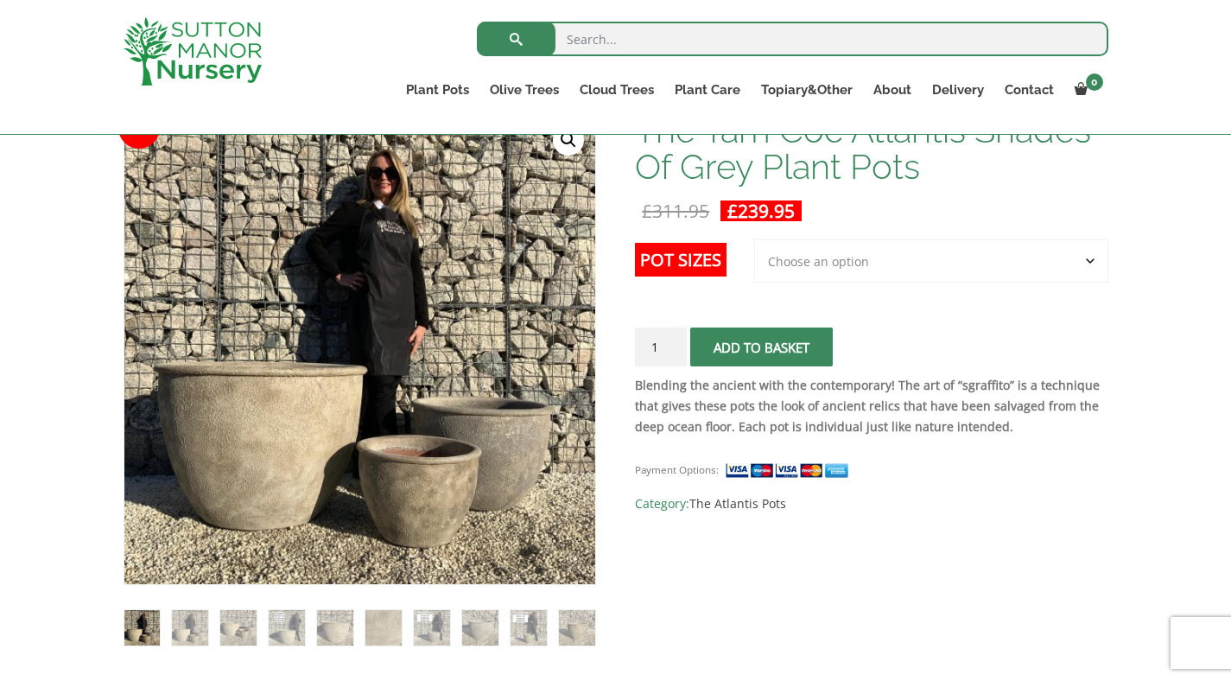
click at [969, 241] on select "Choose an option 3rd to Largest Pot In The Picture" at bounding box center [931, 260] width 354 height 43
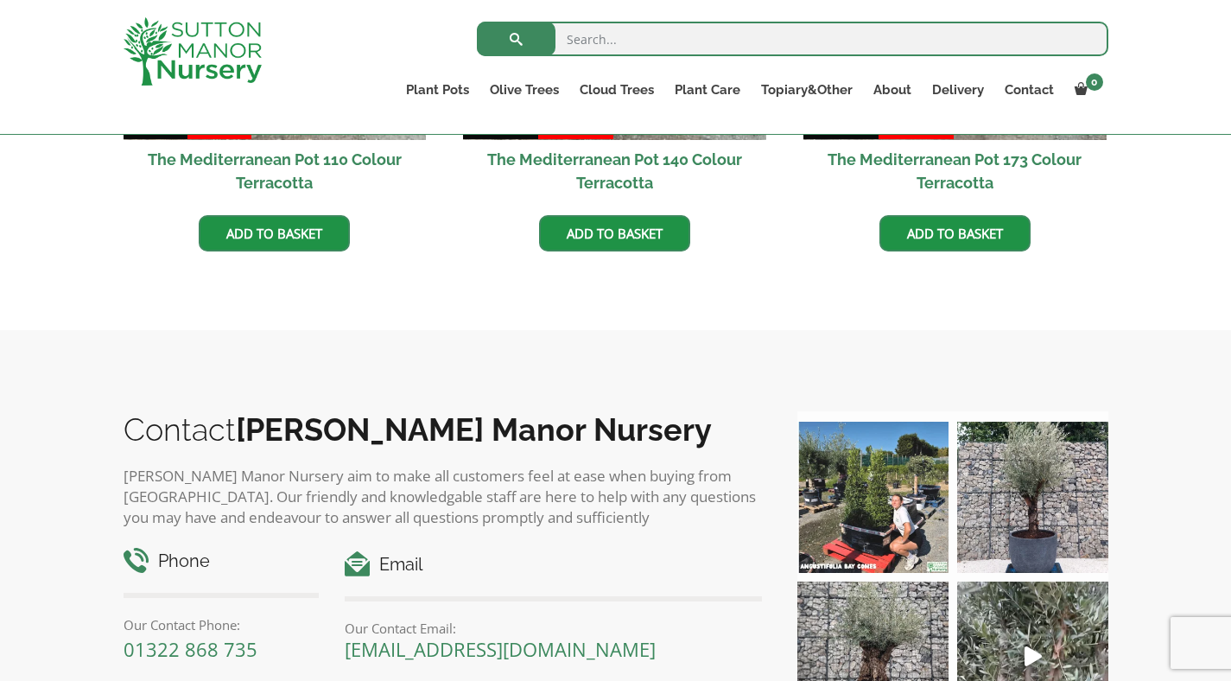
scroll to position [823, 0]
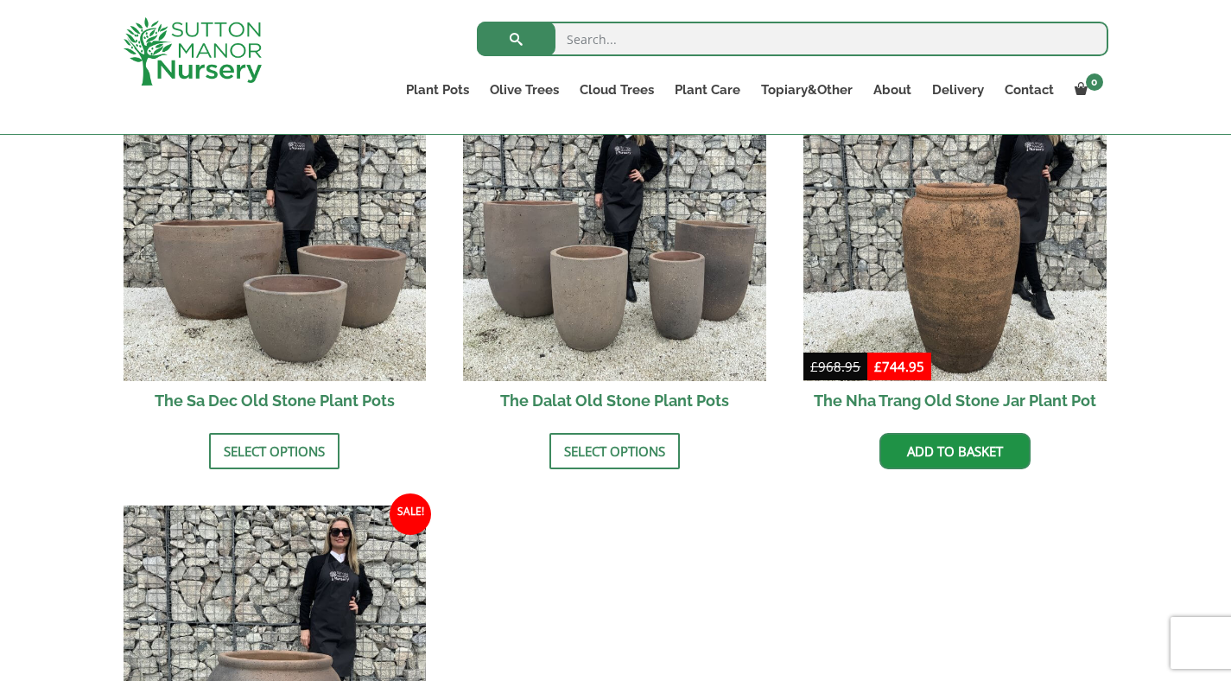
scroll to position [1093, 0]
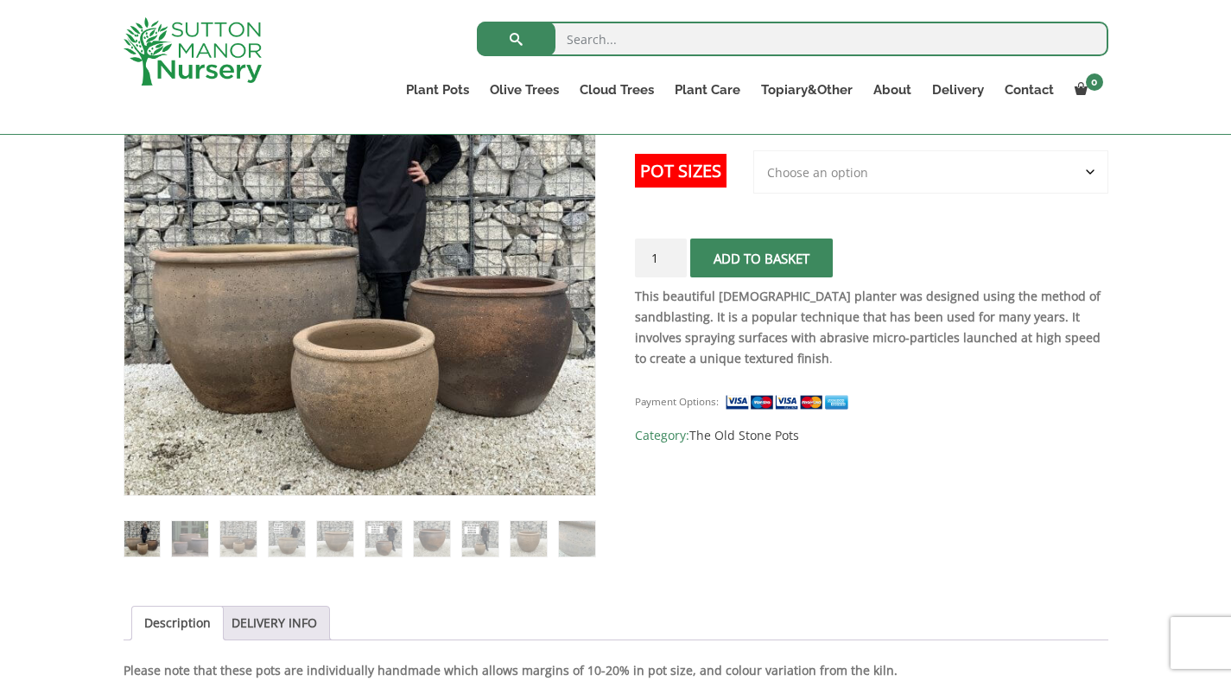
scroll to position [370, 0]
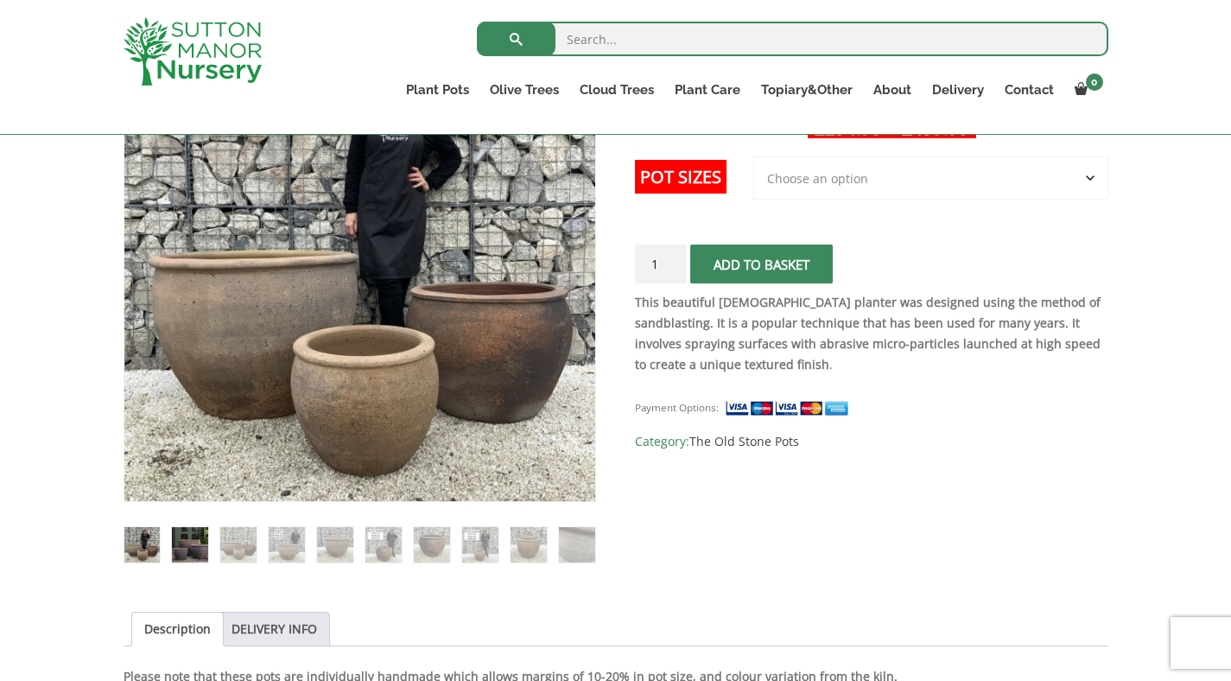
click at [200, 546] on img at bounding box center [189, 544] width 35 height 35
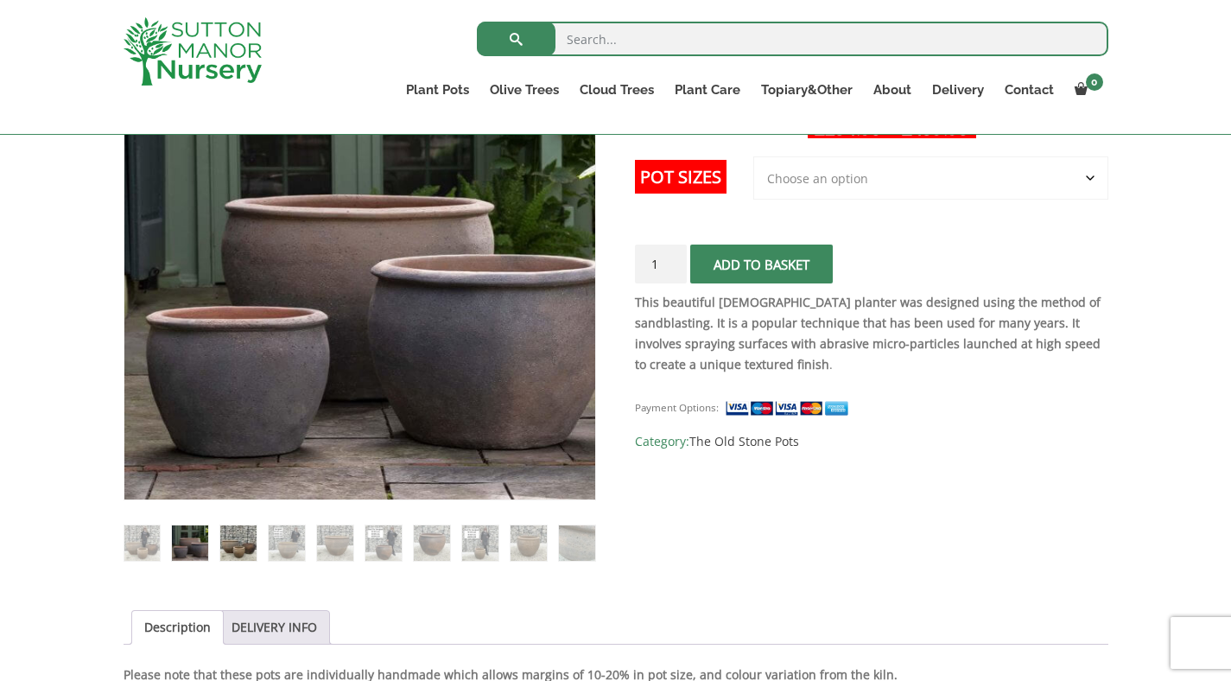
click at [243, 546] on img at bounding box center [237, 542] width 35 height 35
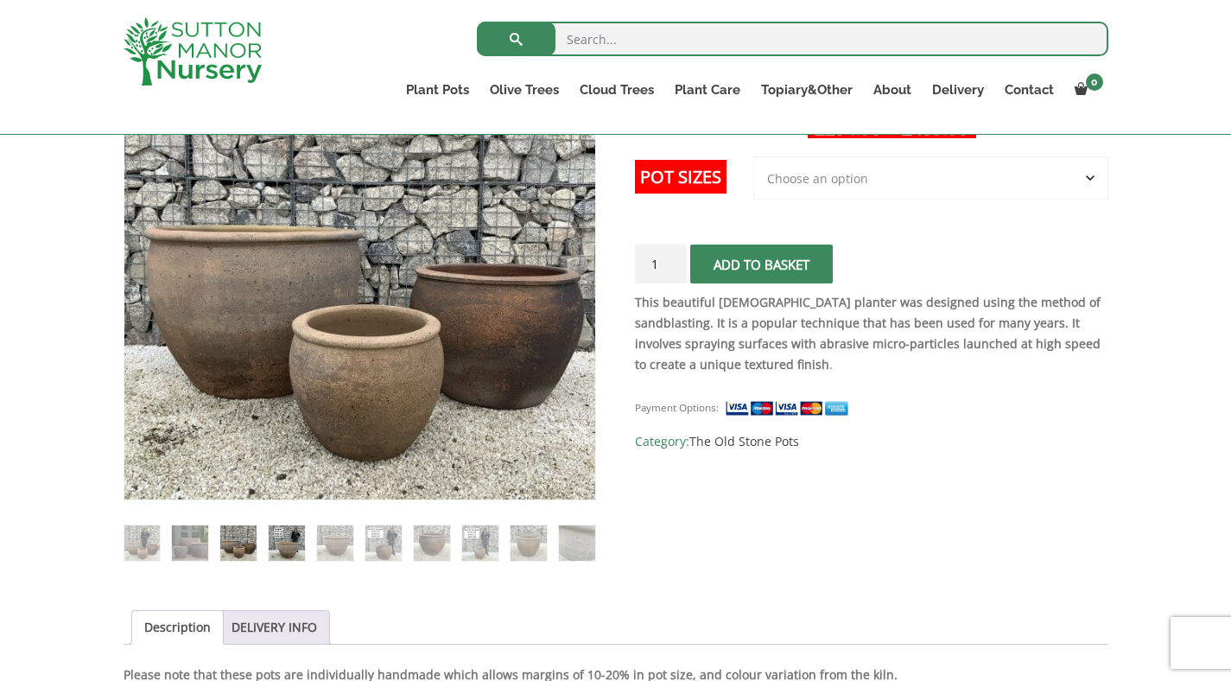
click at [269, 550] on img at bounding box center [286, 542] width 35 height 35
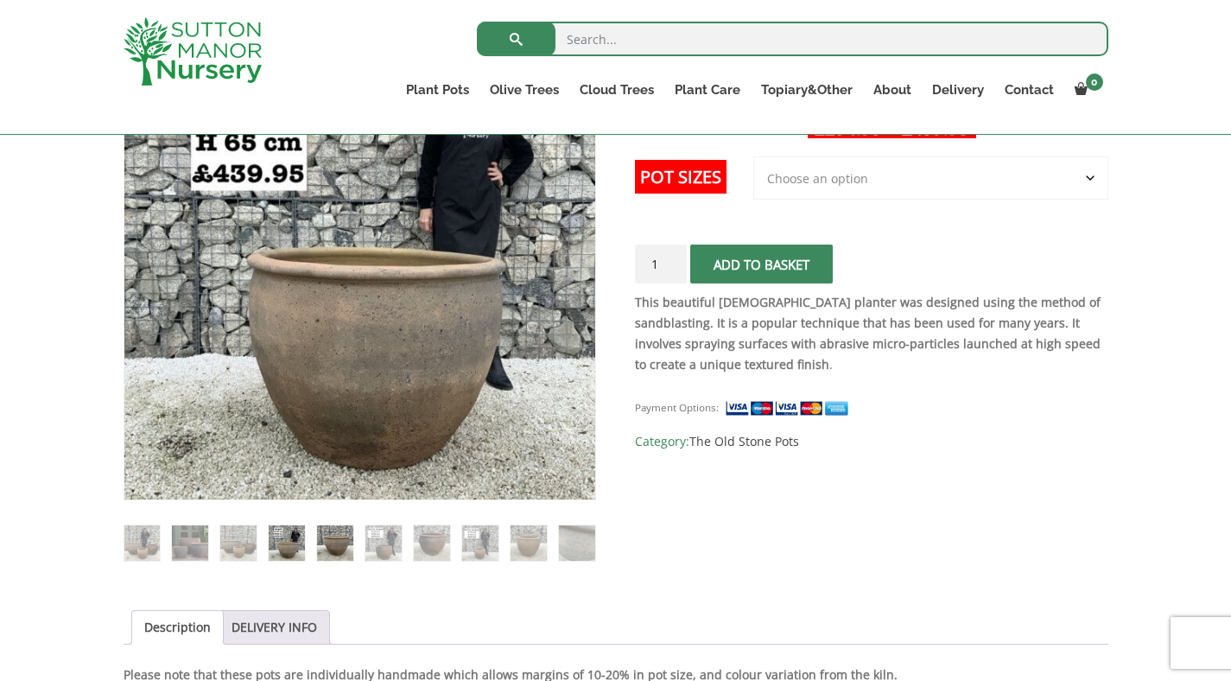
click at [327, 550] on img at bounding box center [334, 542] width 35 height 35
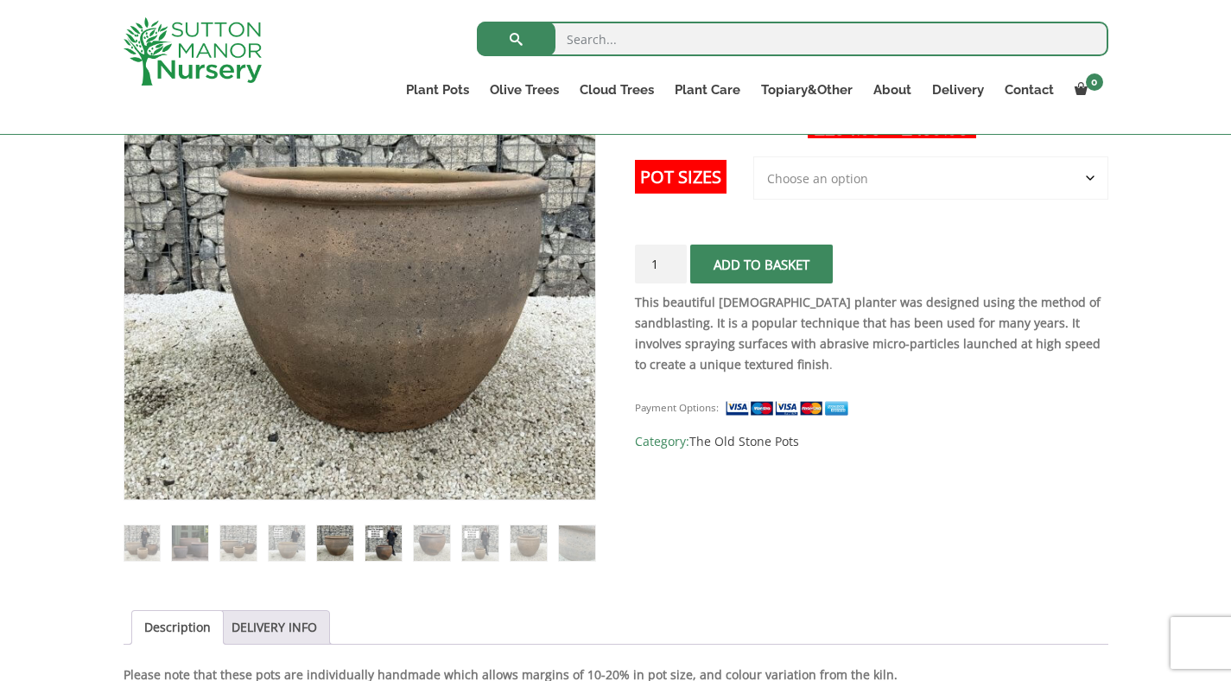
click at [367, 546] on img at bounding box center [382, 542] width 35 height 35
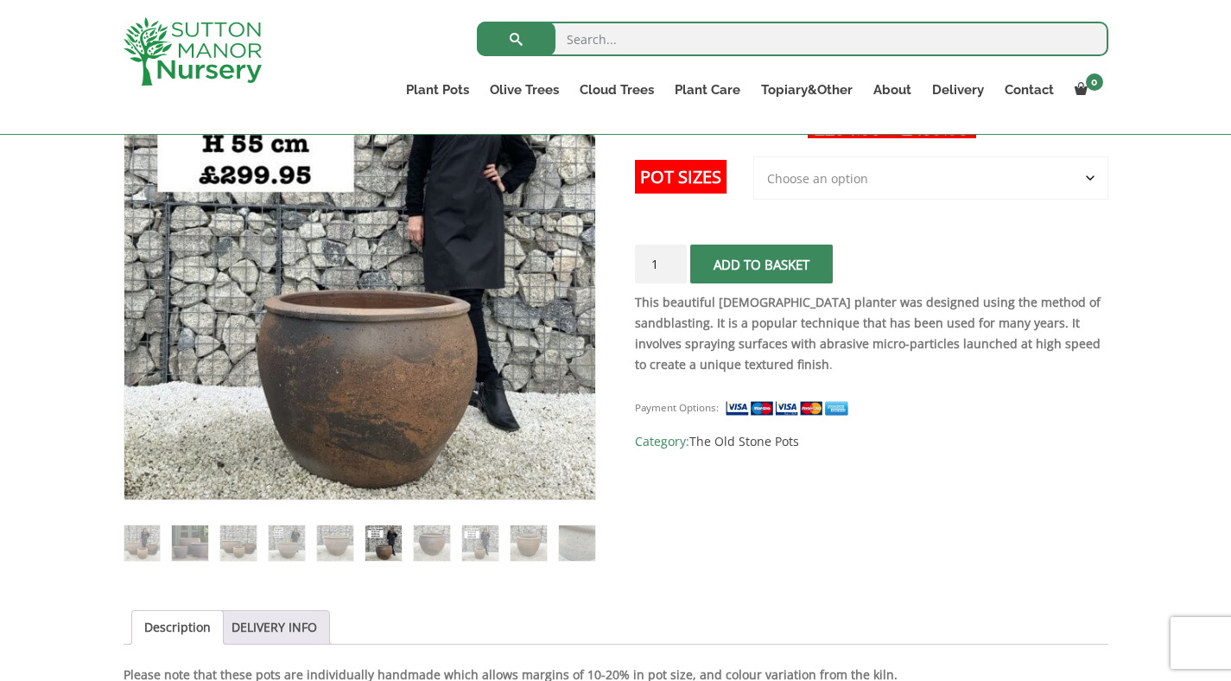
click at [427, 538] on img at bounding box center [431, 542] width 35 height 35
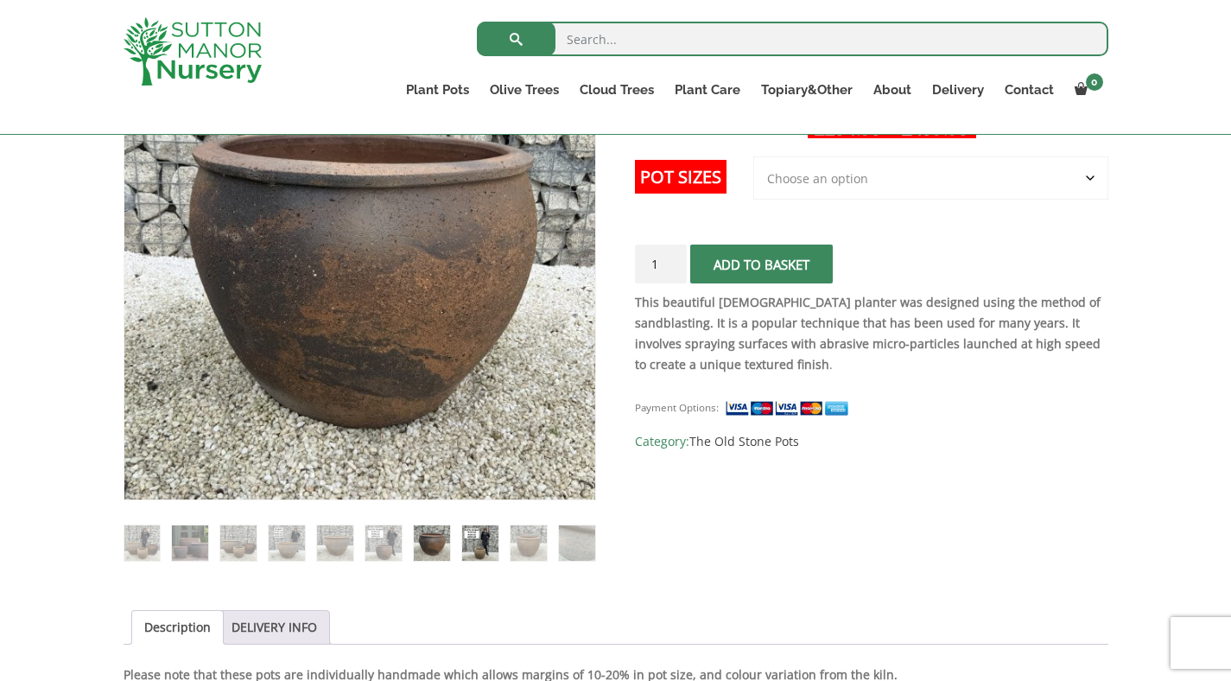
click at [478, 542] on img at bounding box center [479, 542] width 35 height 35
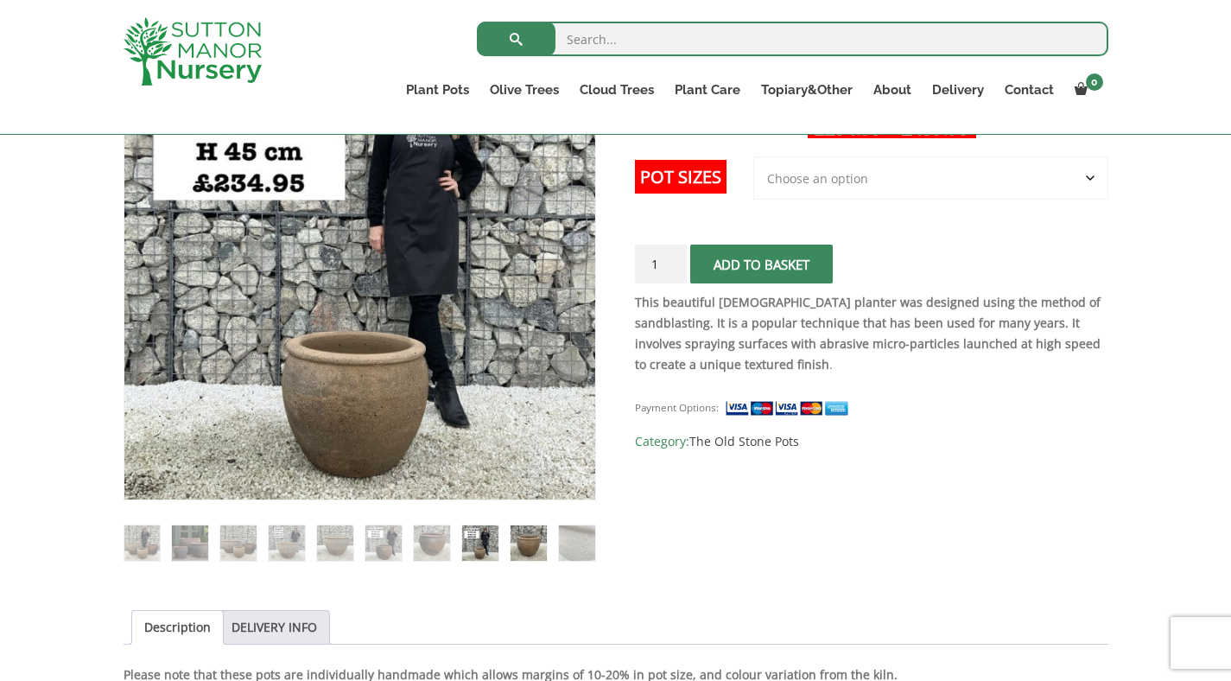
click at [526, 537] on img at bounding box center [528, 542] width 35 height 35
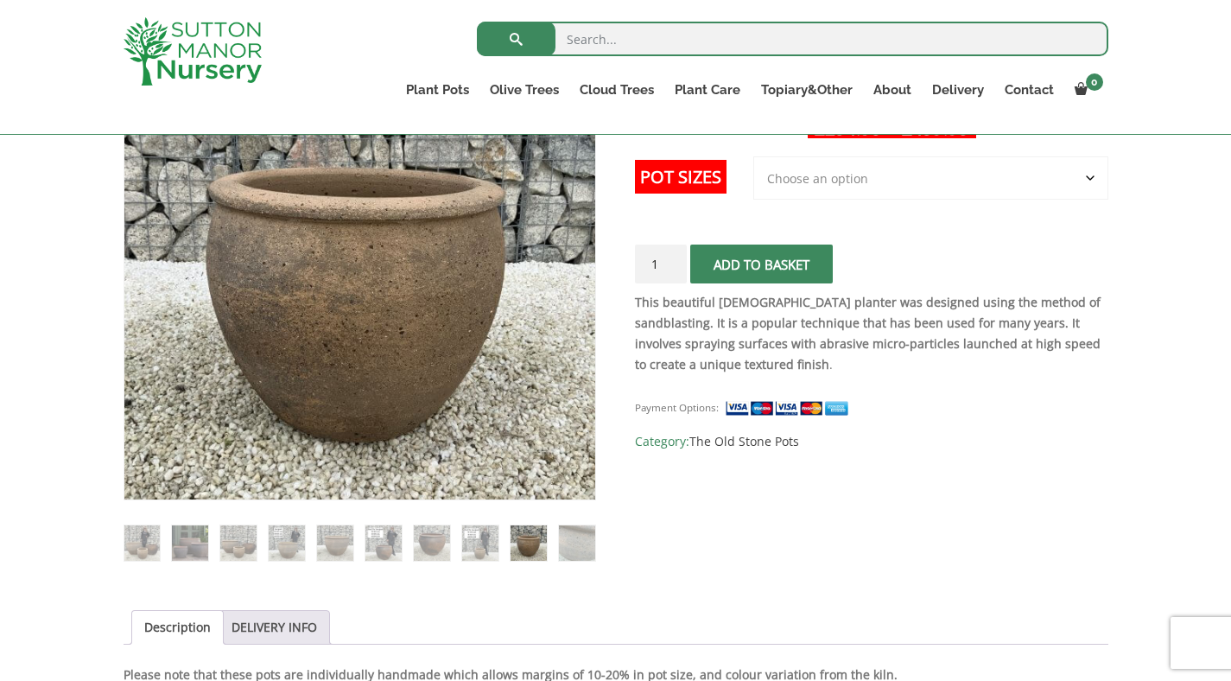
click at [869, 178] on select "Choose an option 3rd to Largest Pot In The Picture 2nd to Largest Pot In The Pi…" at bounding box center [930, 177] width 355 height 43
click at [485, 539] on img at bounding box center [479, 542] width 35 height 35
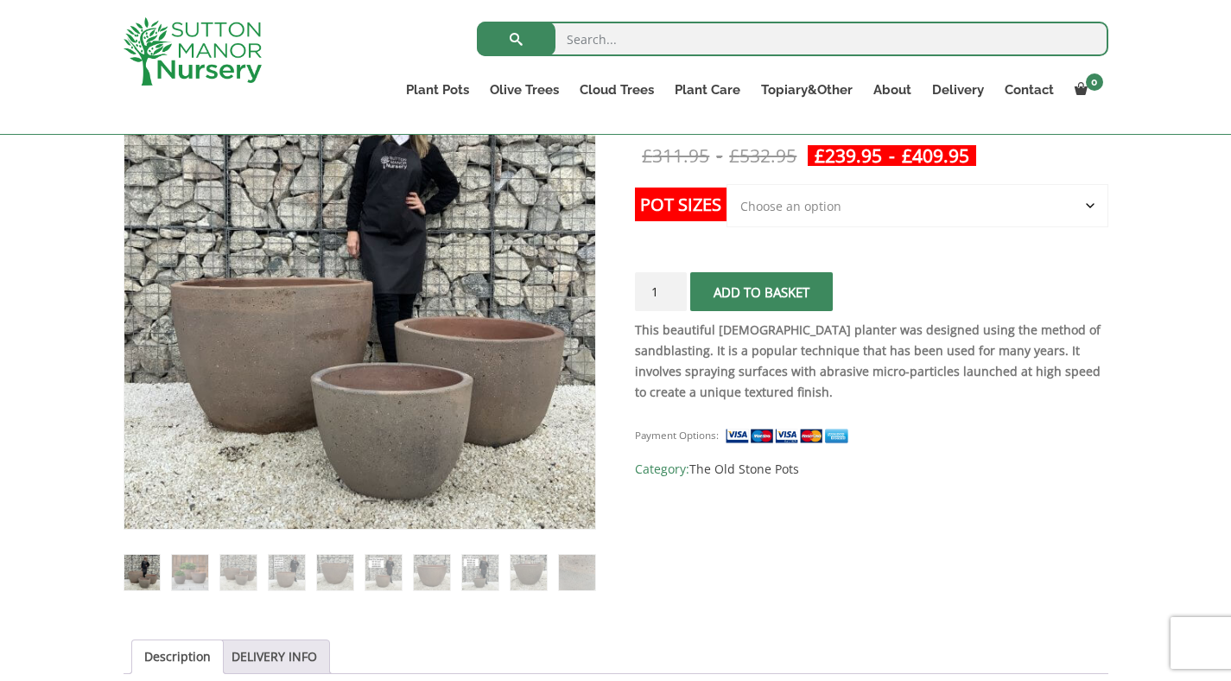
scroll to position [325, 0]
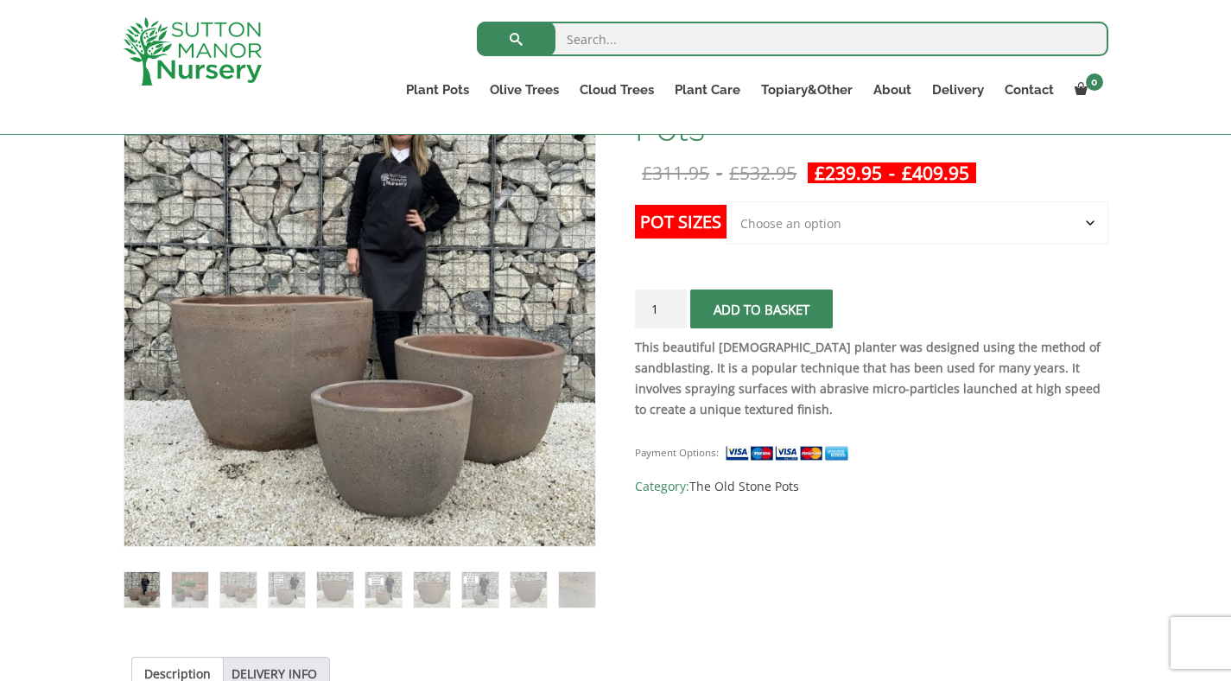
click at [209, 576] on ol at bounding box center [360, 577] width 473 height 61
click at [196, 584] on img at bounding box center [189, 589] width 35 height 35
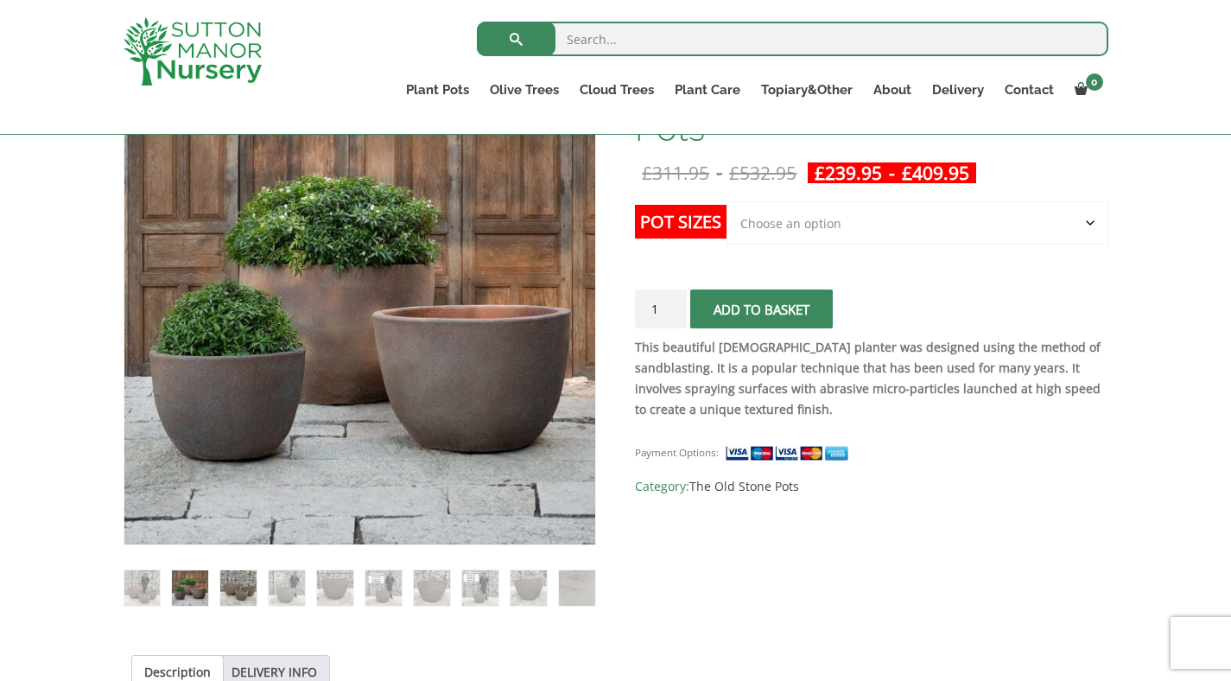
click at [220, 593] on img at bounding box center [237, 587] width 35 height 35
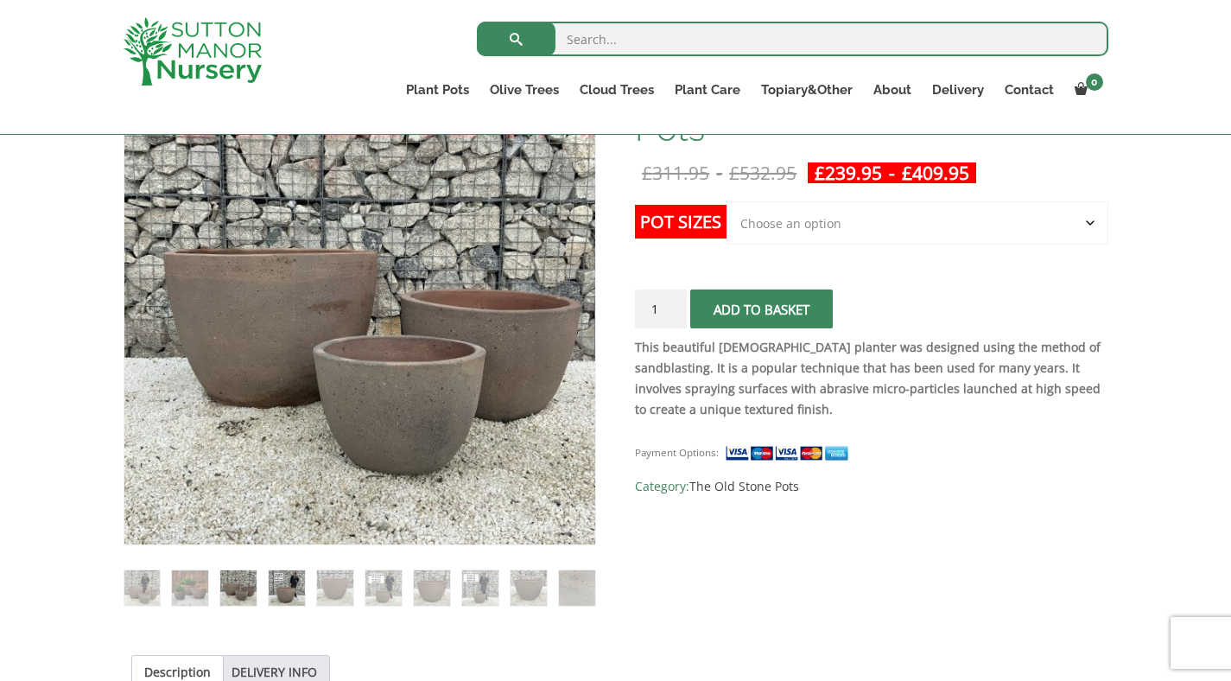
click at [284, 588] on img at bounding box center [286, 587] width 35 height 35
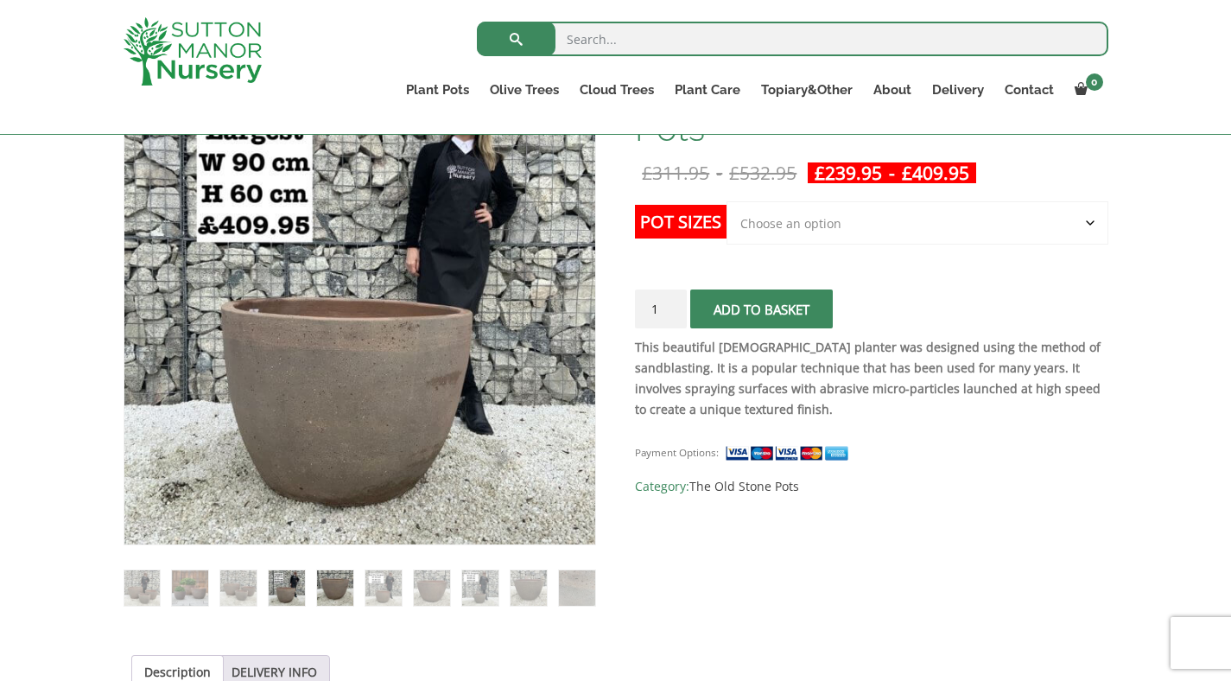
click at [330, 589] on img at bounding box center [334, 587] width 35 height 35
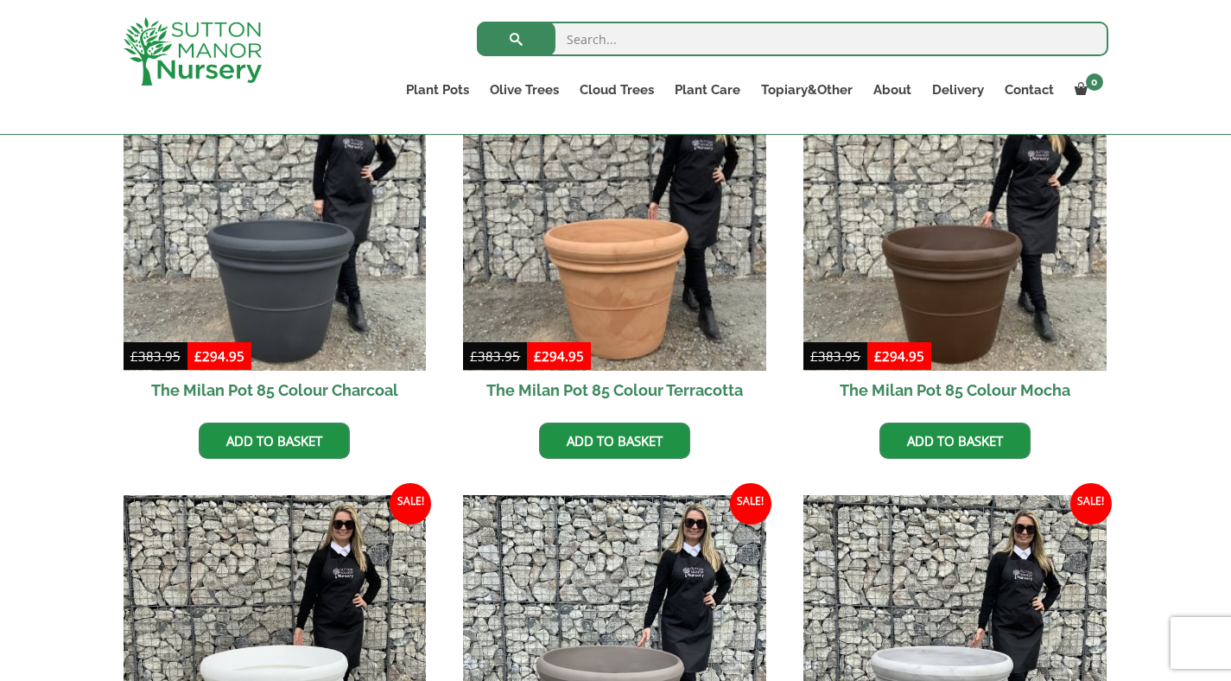
scroll to position [726, 0]
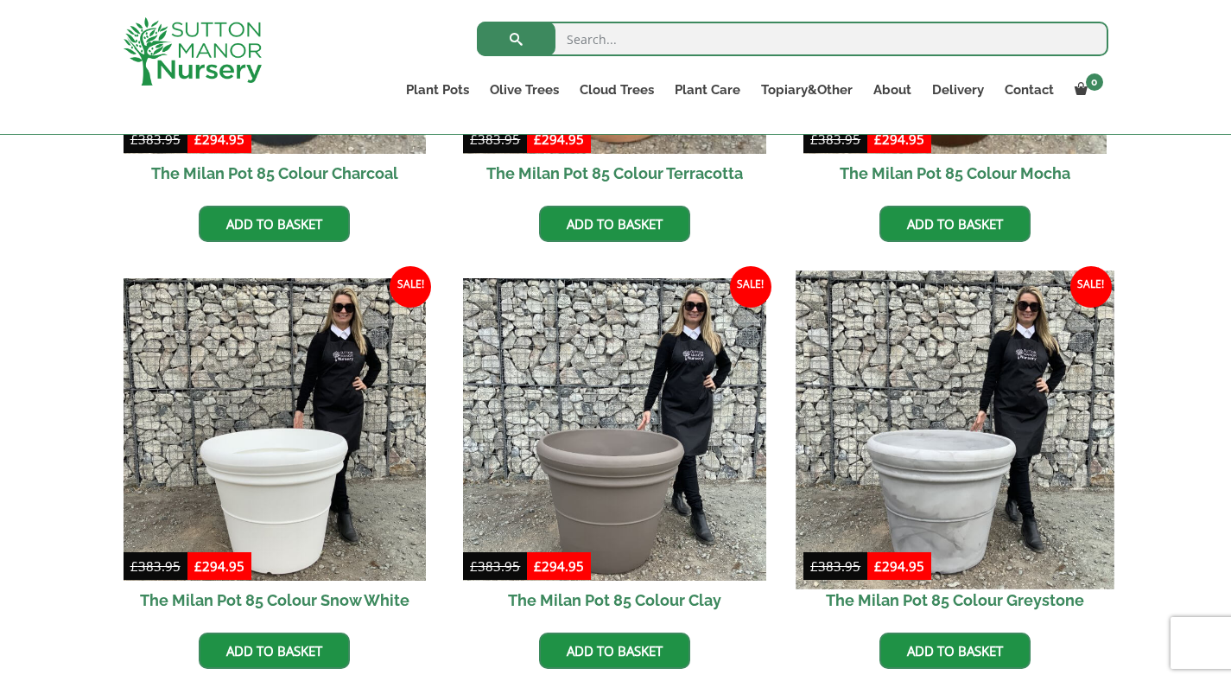
click at [1026, 358] on img at bounding box center [955, 429] width 318 height 318
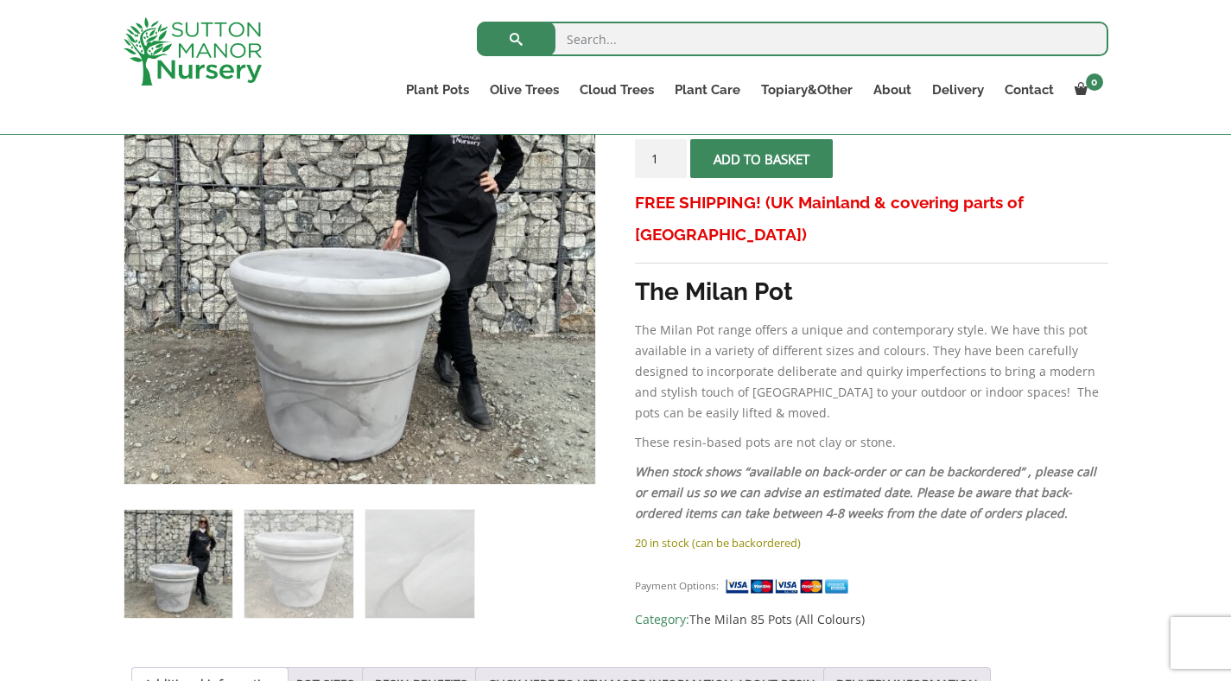
scroll to position [378, 0]
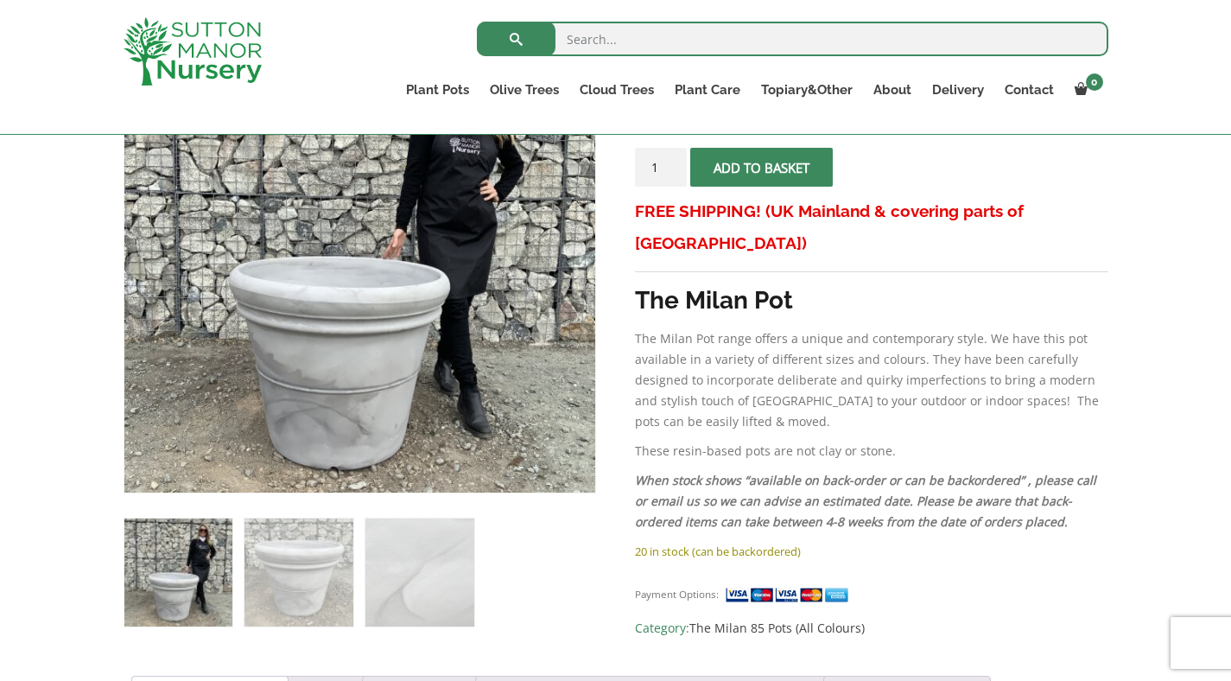
click at [210, 575] on img at bounding box center [178, 572] width 108 height 108
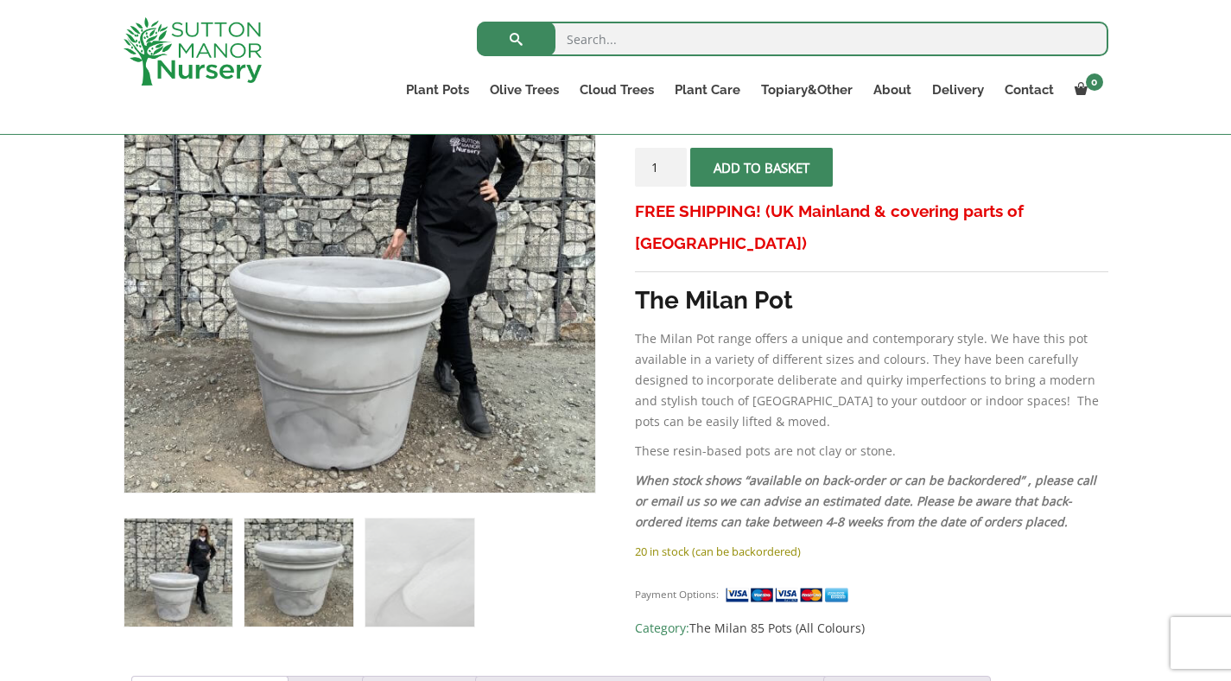
click at [323, 613] on img at bounding box center [299, 572] width 108 height 108
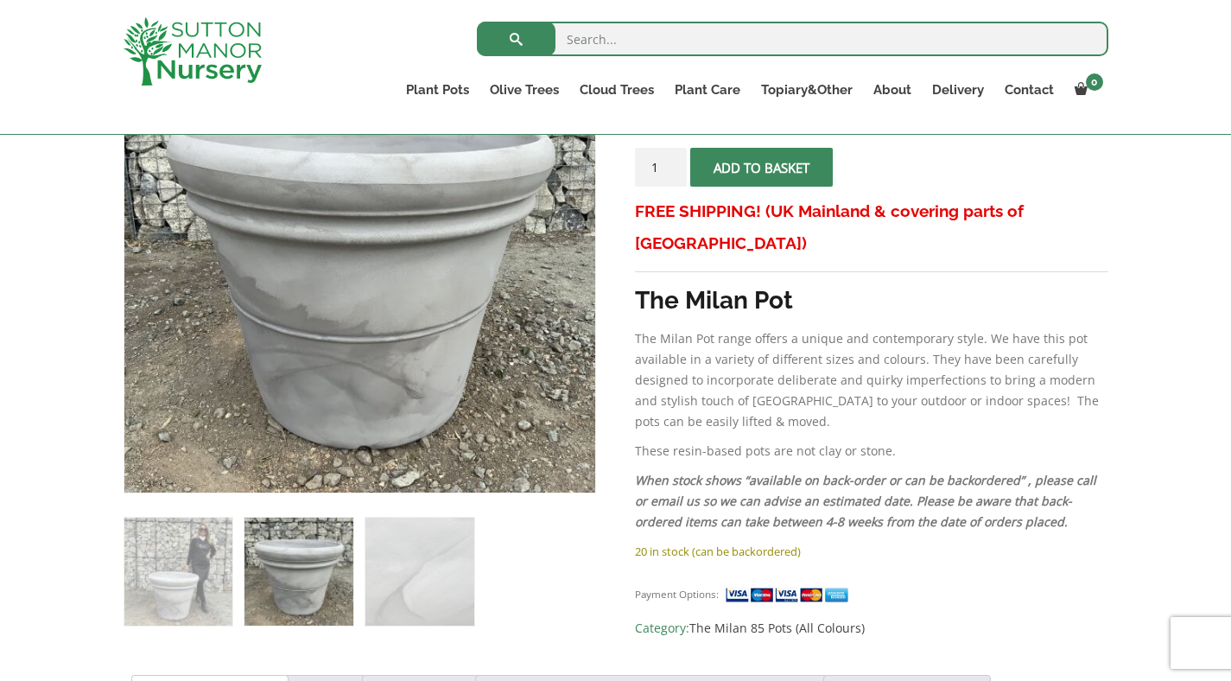
click at [310, 588] on img at bounding box center [299, 572] width 108 height 108
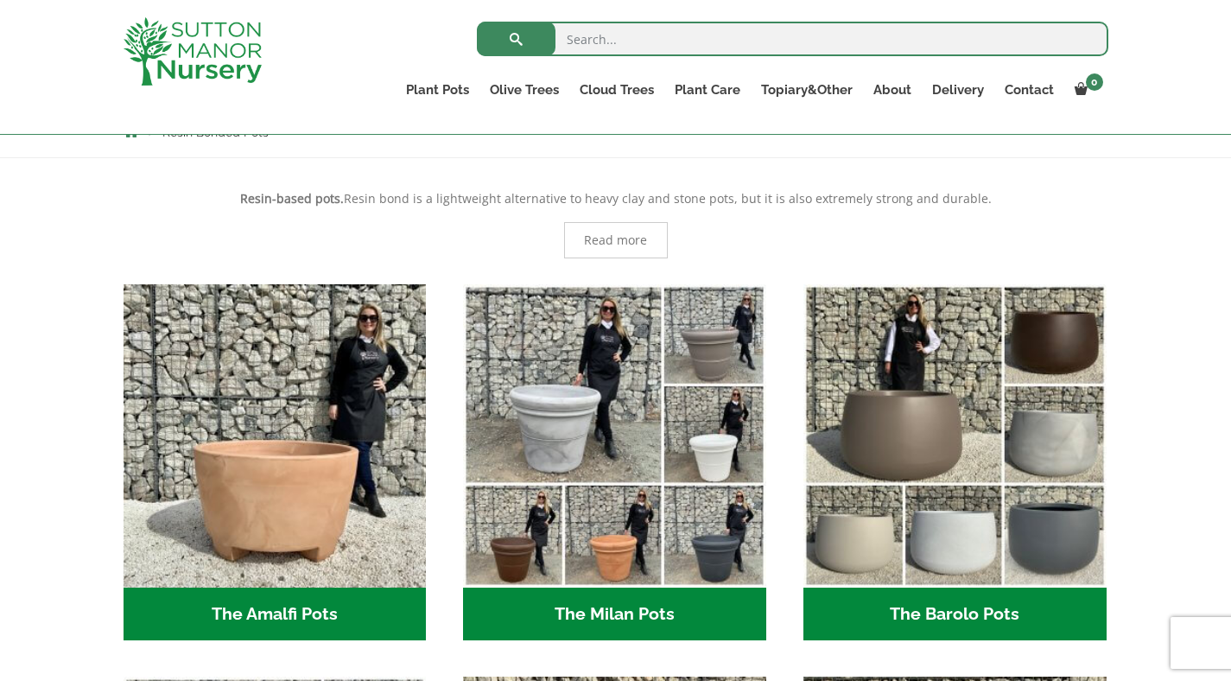
scroll to position [372, 0]
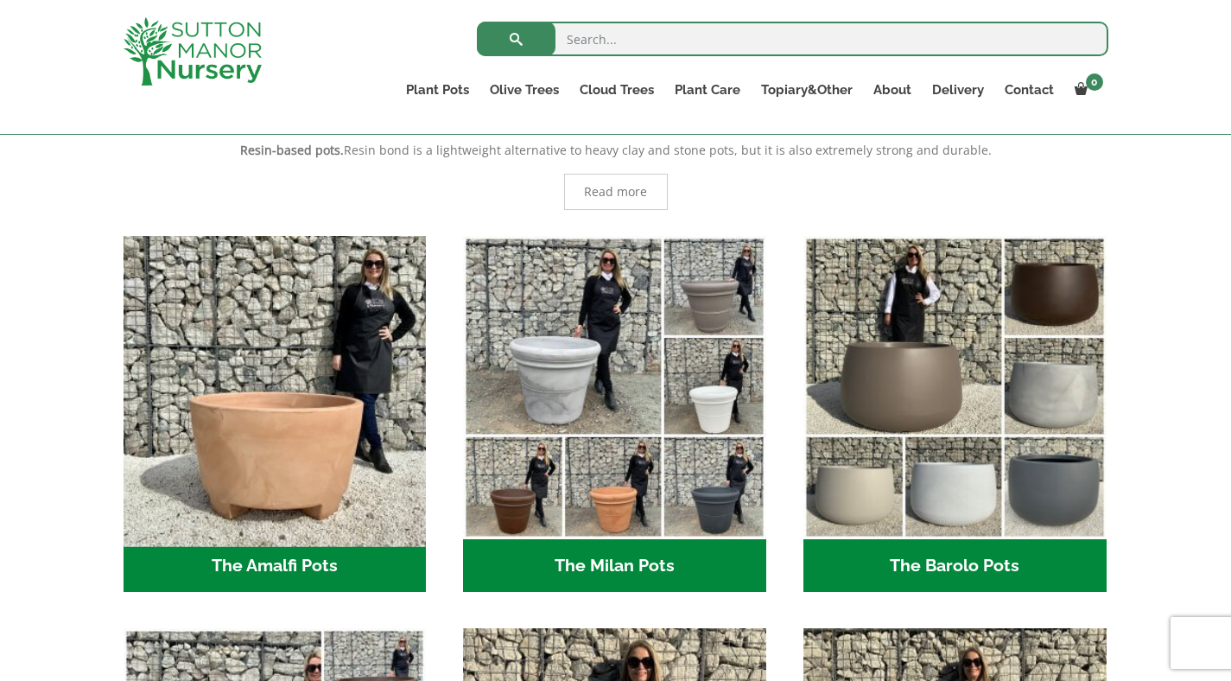
click at [245, 439] on img "Visit product category The Amalfi Pots" at bounding box center [275, 387] width 318 height 318
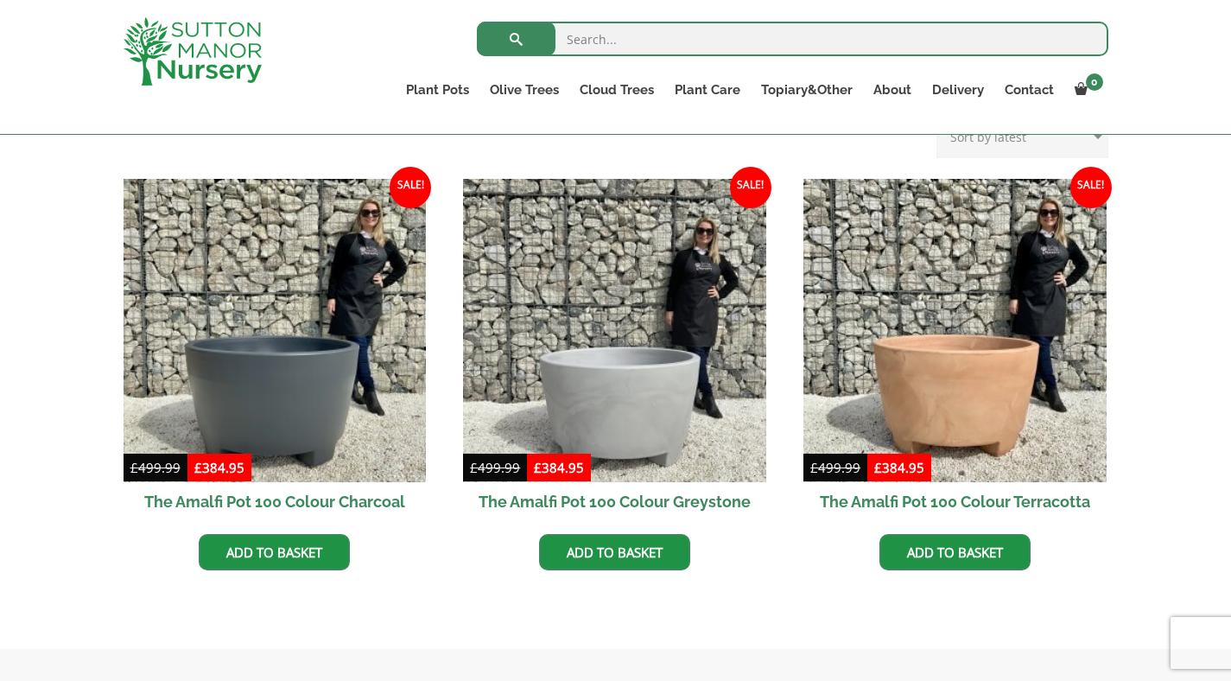
scroll to position [472, 0]
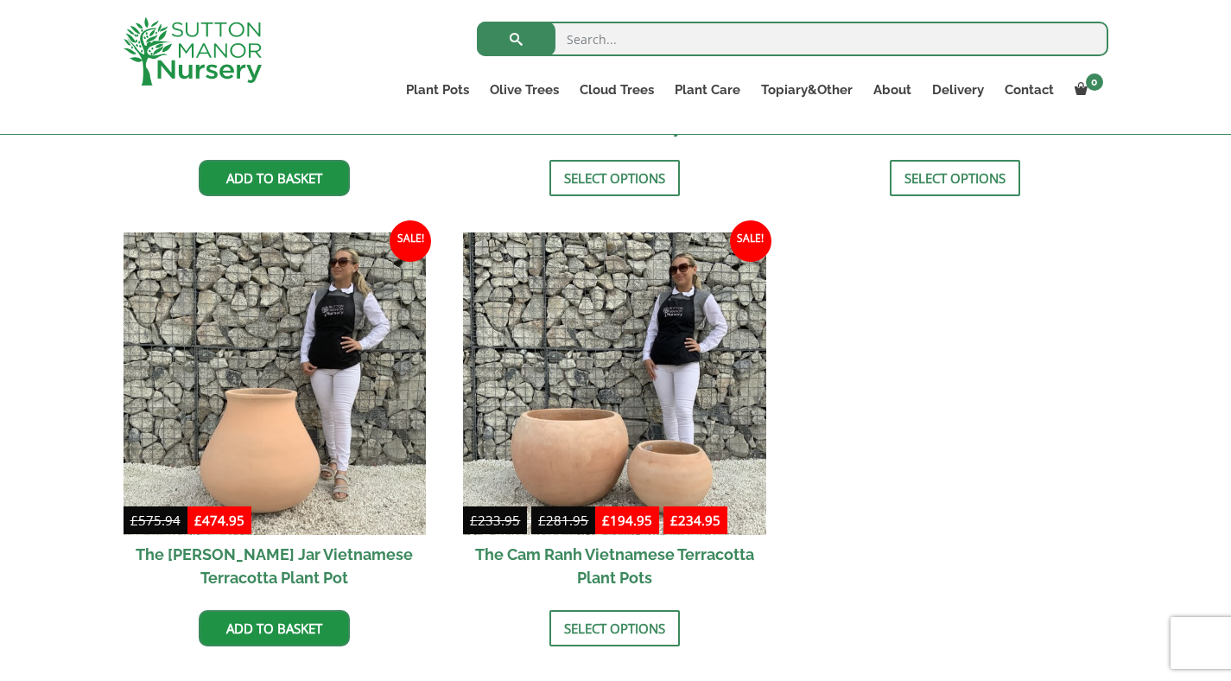
scroll to position [802, 0]
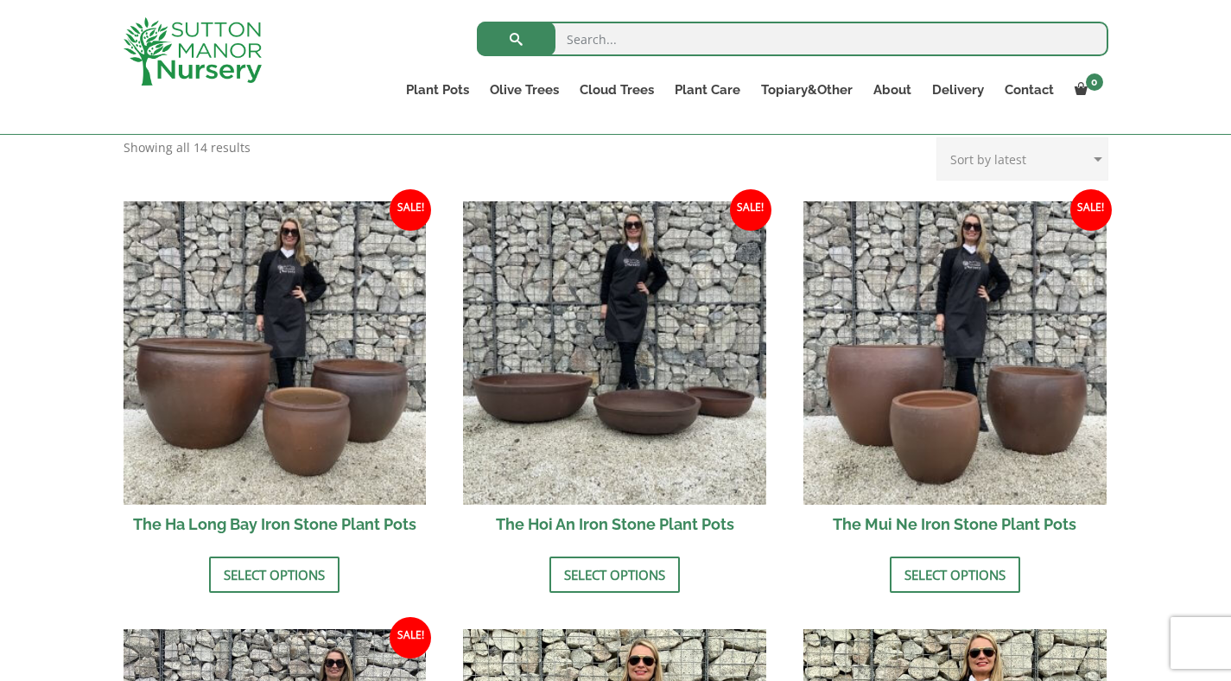
scroll to position [427, 0]
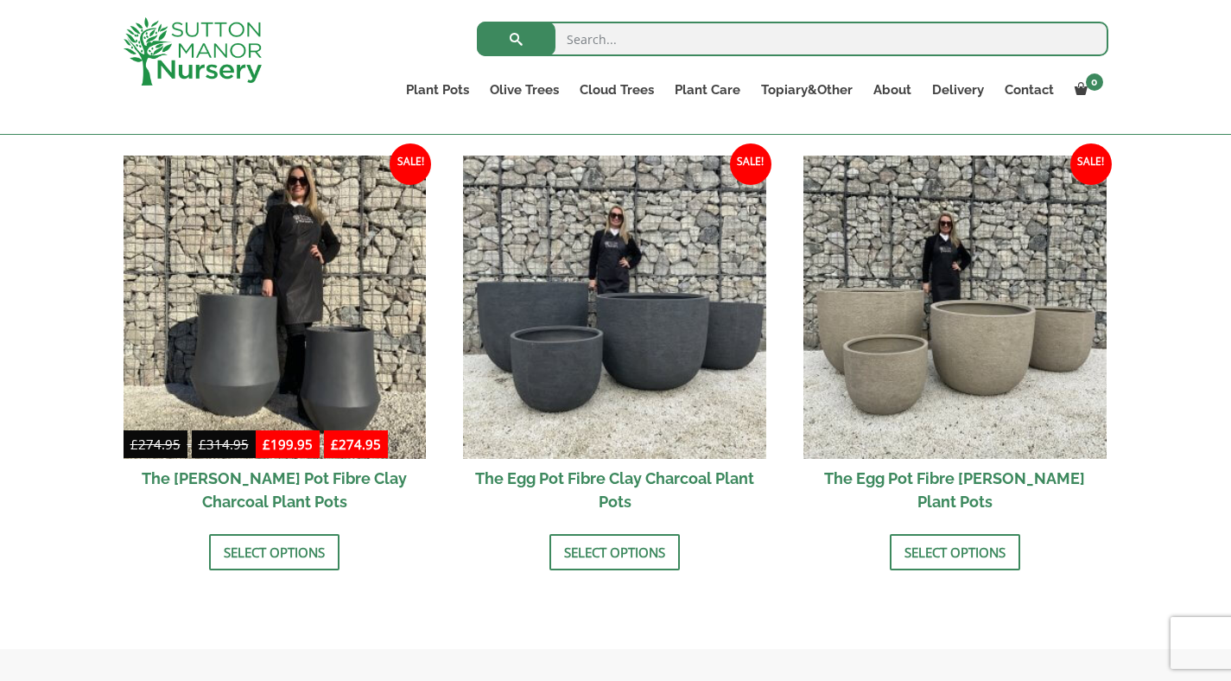
scroll to position [536, 0]
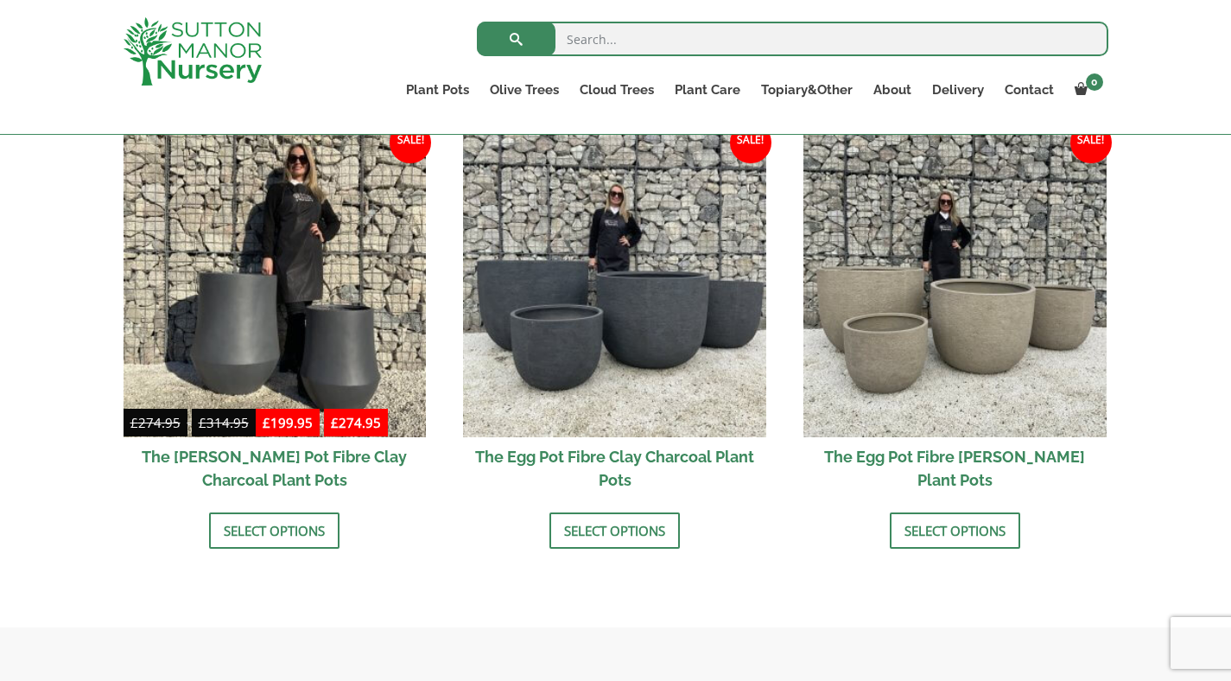
drag, startPoint x: 1236, startPoint y: 20, endPoint x: 1234, endPoint y: 270, distance: 249.7
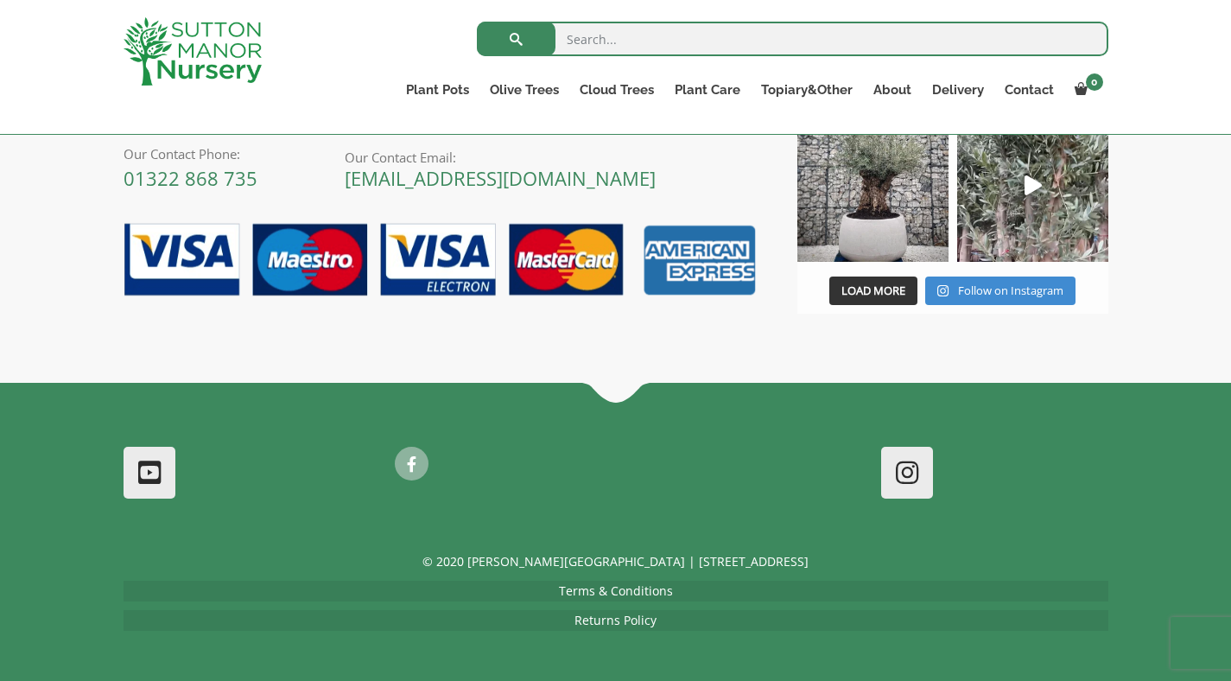
scroll to position [664, 0]
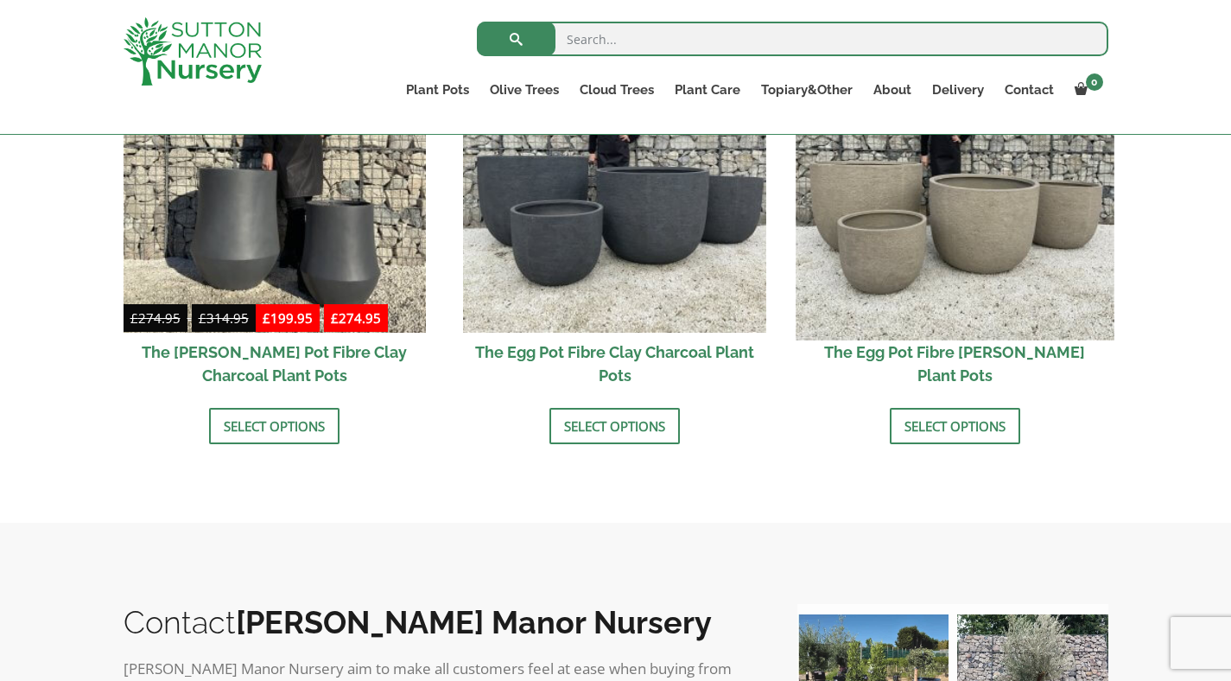
click at [962, 266] on img at bounding box center [955, 181] width 318 height 318
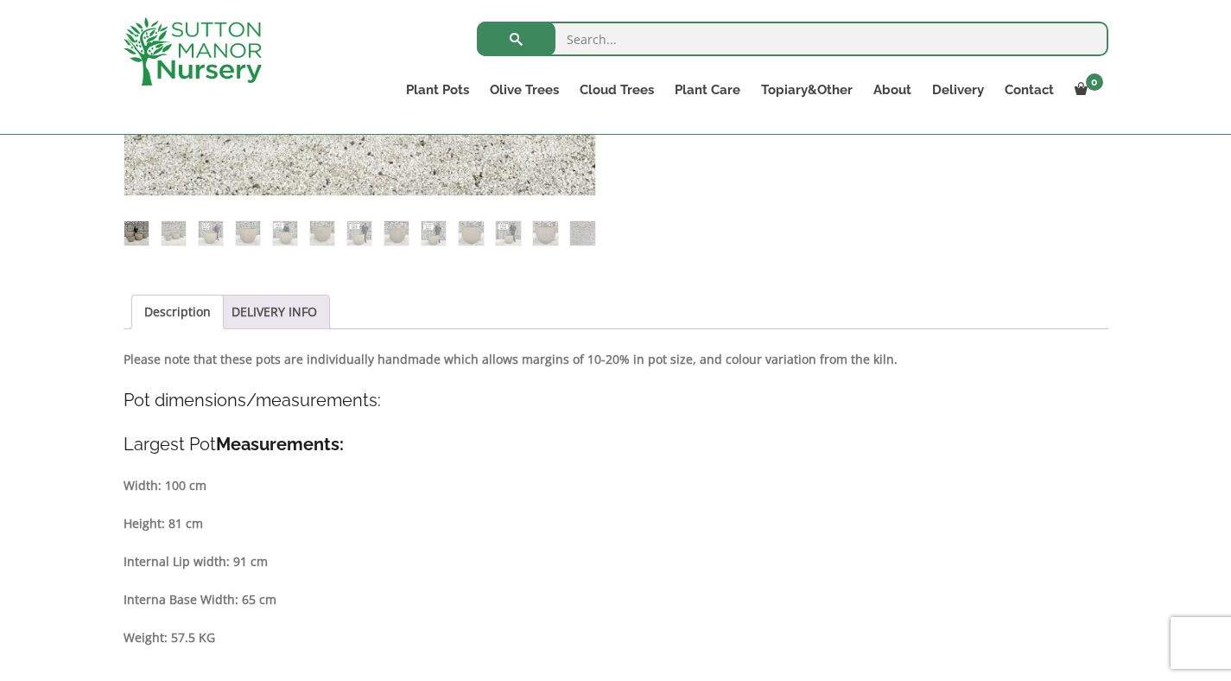
scroll to position [723, 0]
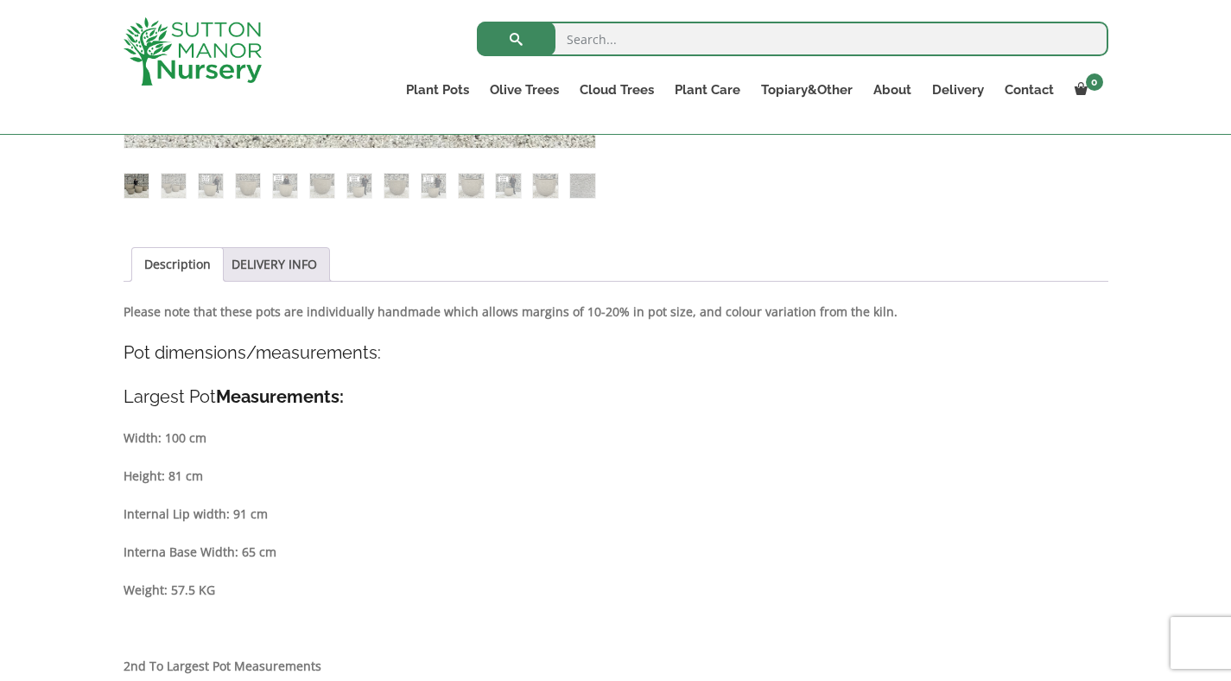
click at [1074, 263] on ul "Description DELIVERY INFO" at bounding box center [616, 264] width 985 height 35
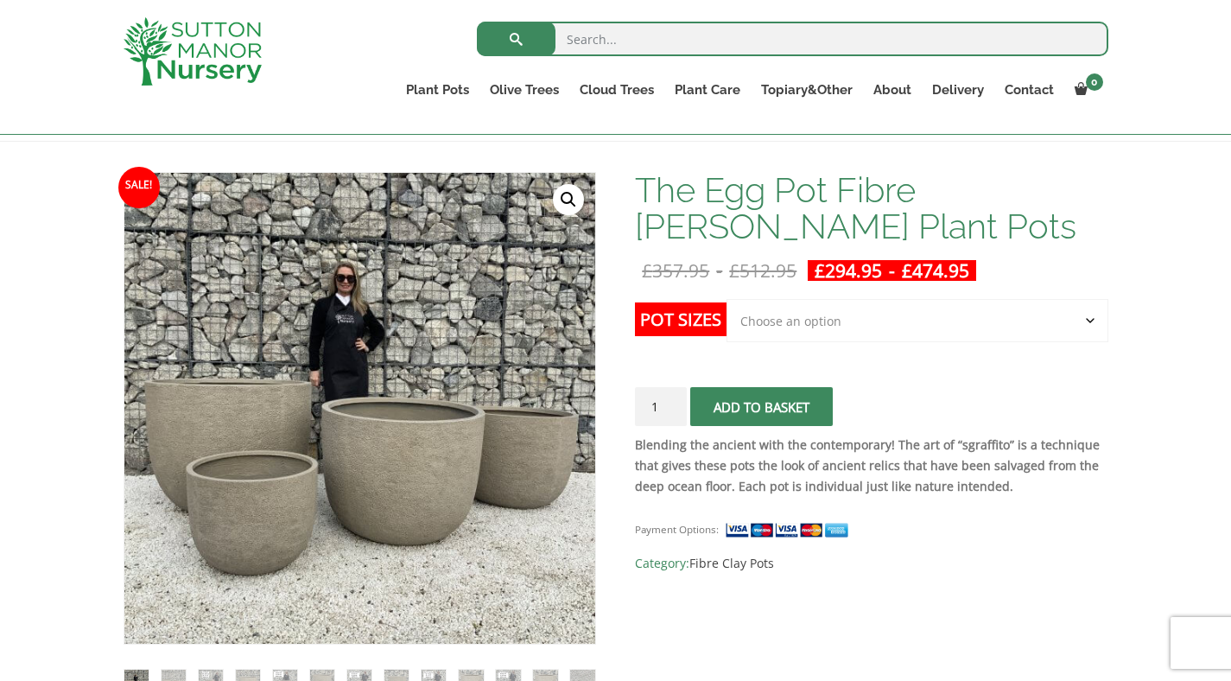
scroll to position [280, 0]
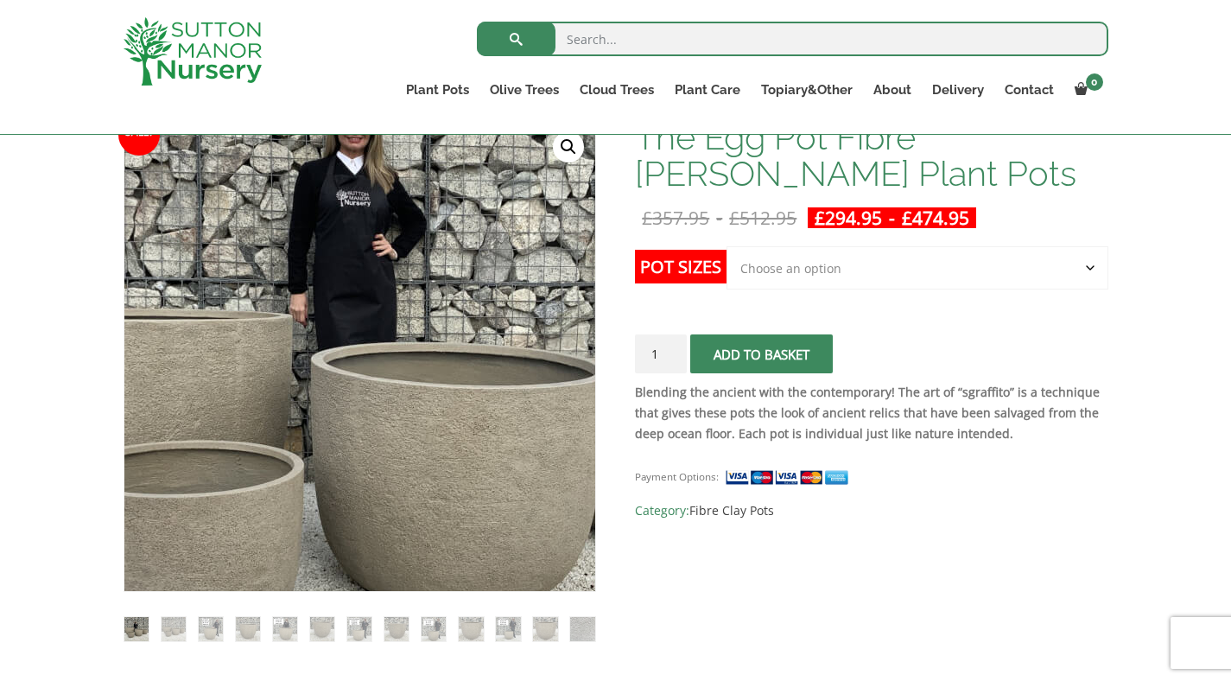
click at [325, 355] on img at bounding box center [381, 363] width 864 height 864
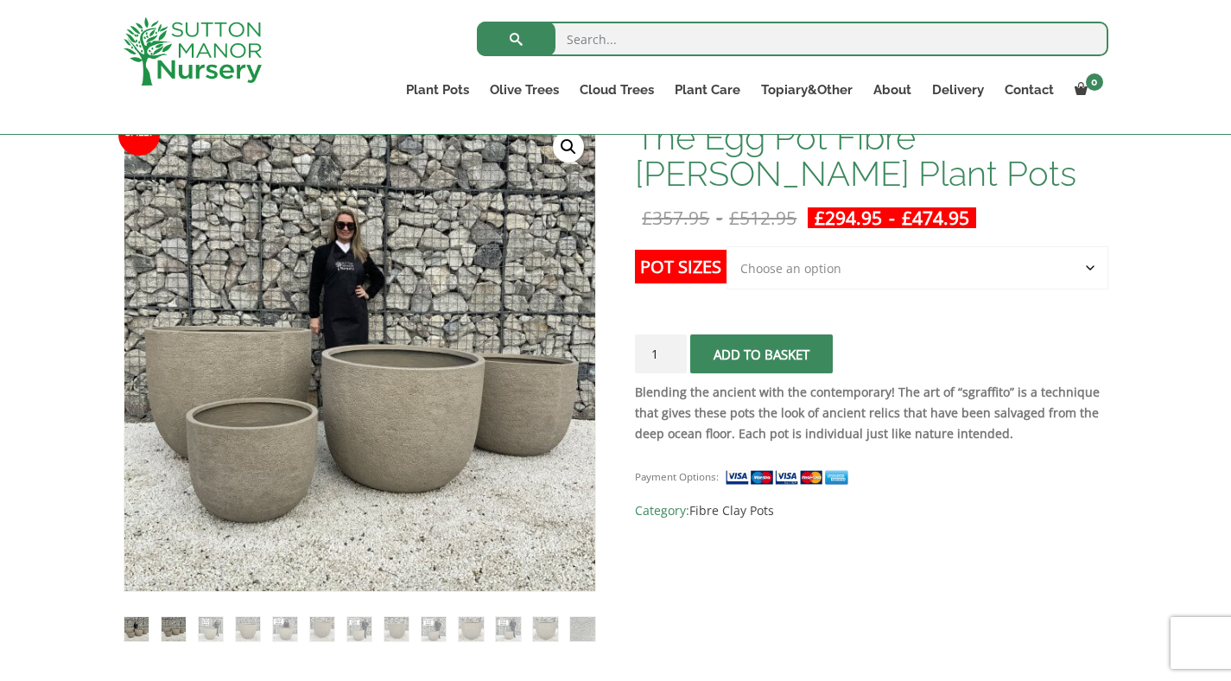
click at [176, 637] on img at bounding box center [174, 629] width 24 height 24
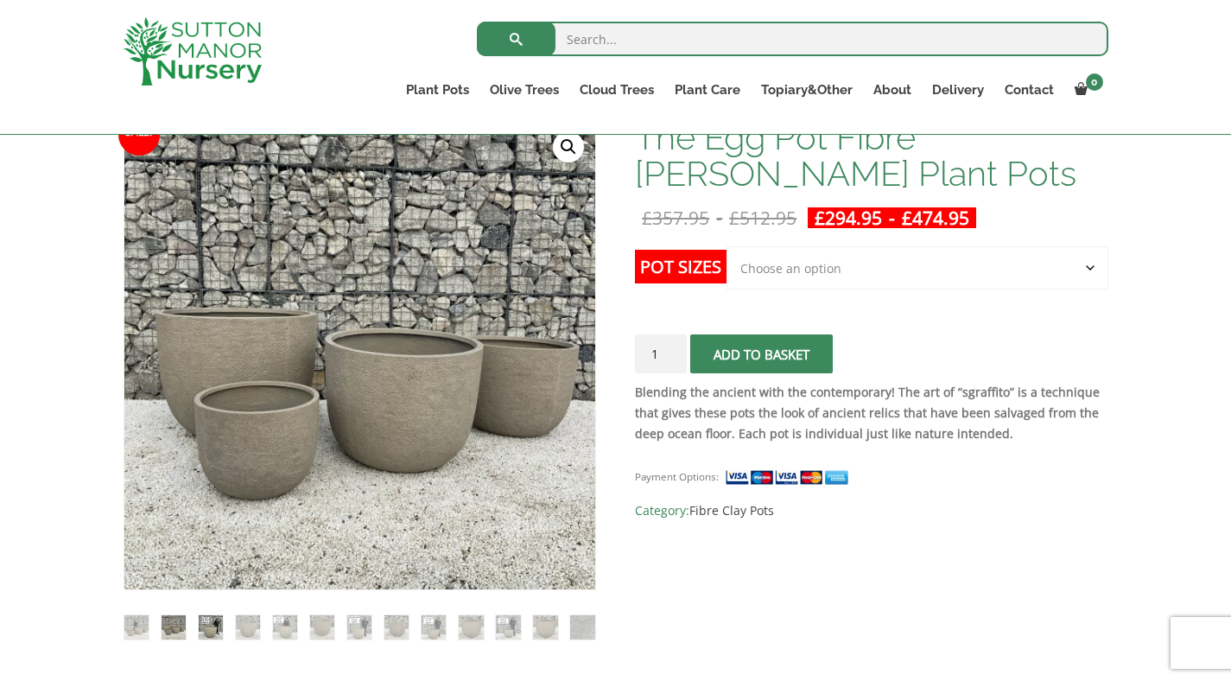
click at [213, 636] on img at bounding box center [211, 627] width 24 height 24
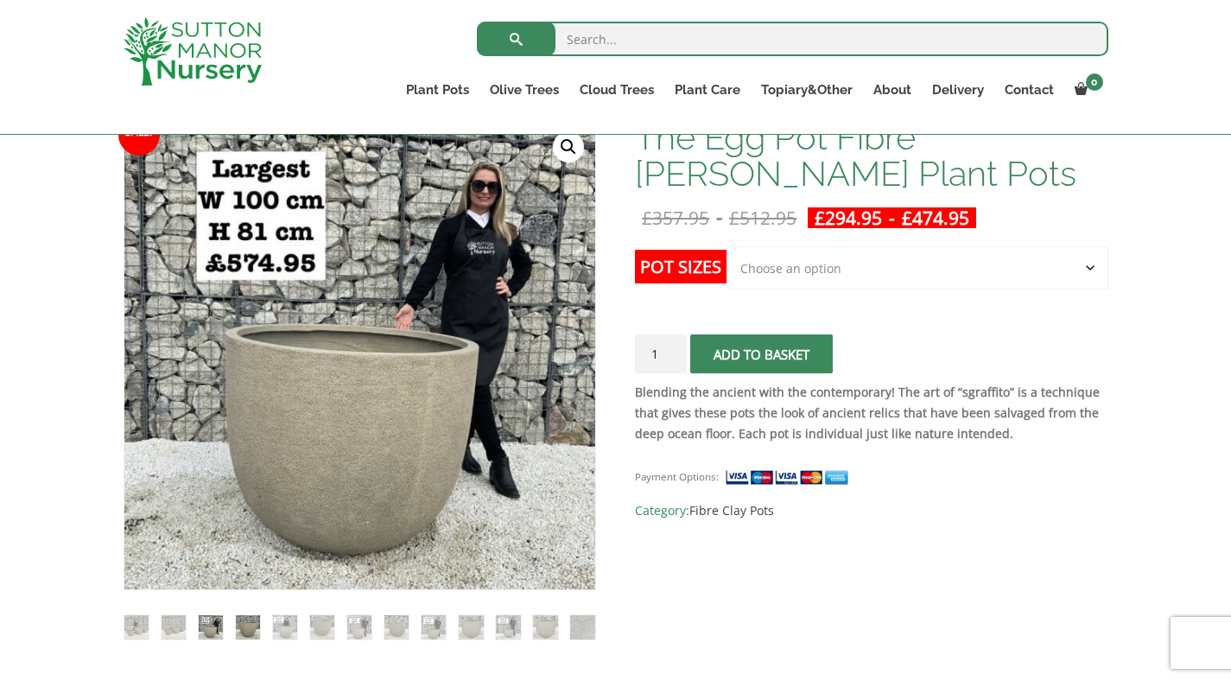
click at [240, 635] on img at bounding box center [248, 627] width 24 height 24
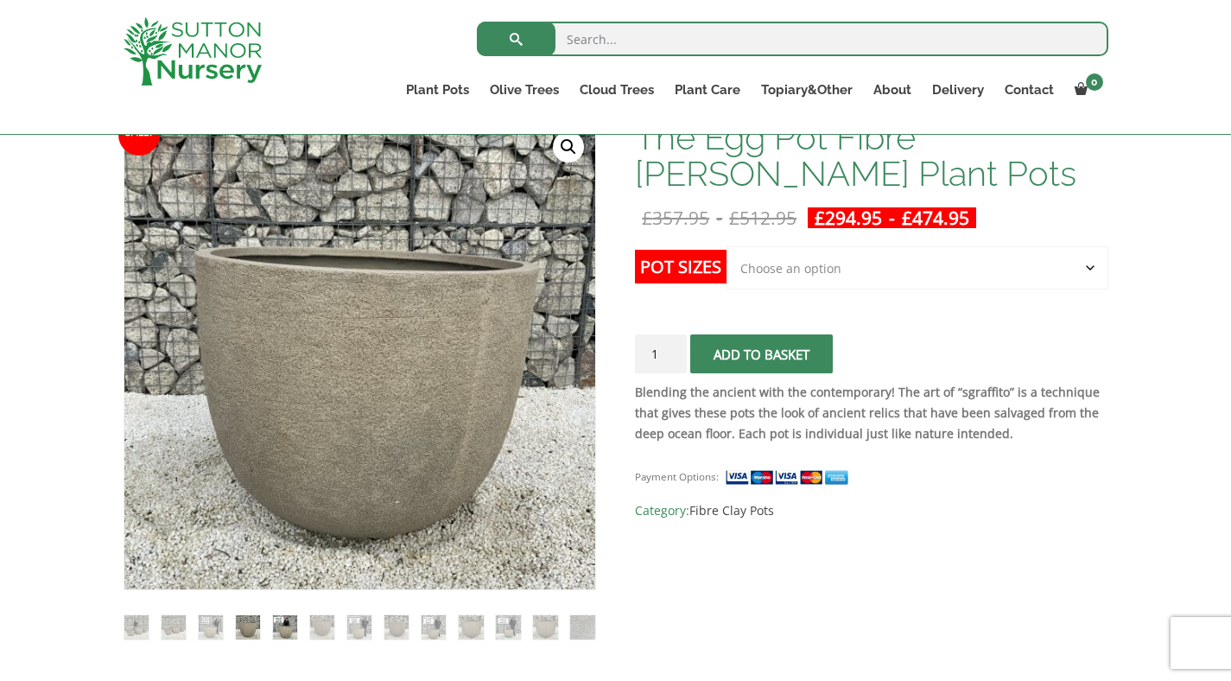
click at [289, 632] on img at bounding box center [285, 627] width 24 height 24
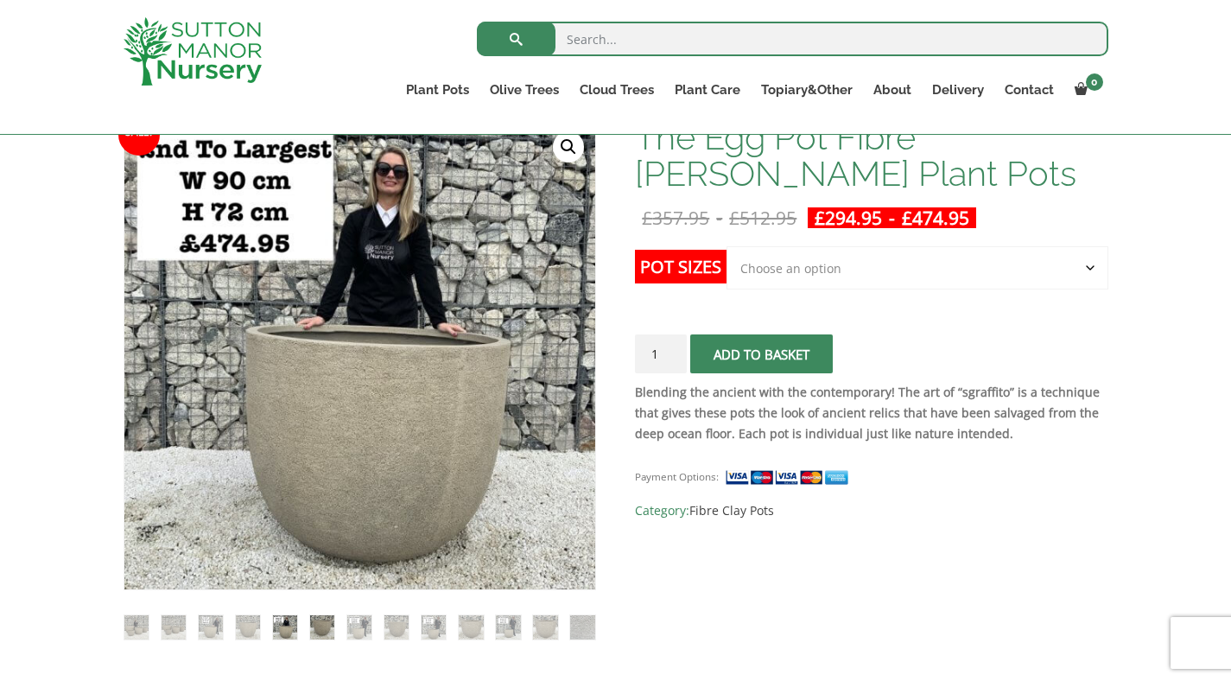
click at [318, 626] on img at bounding box center [322, 627] width 24 height 24
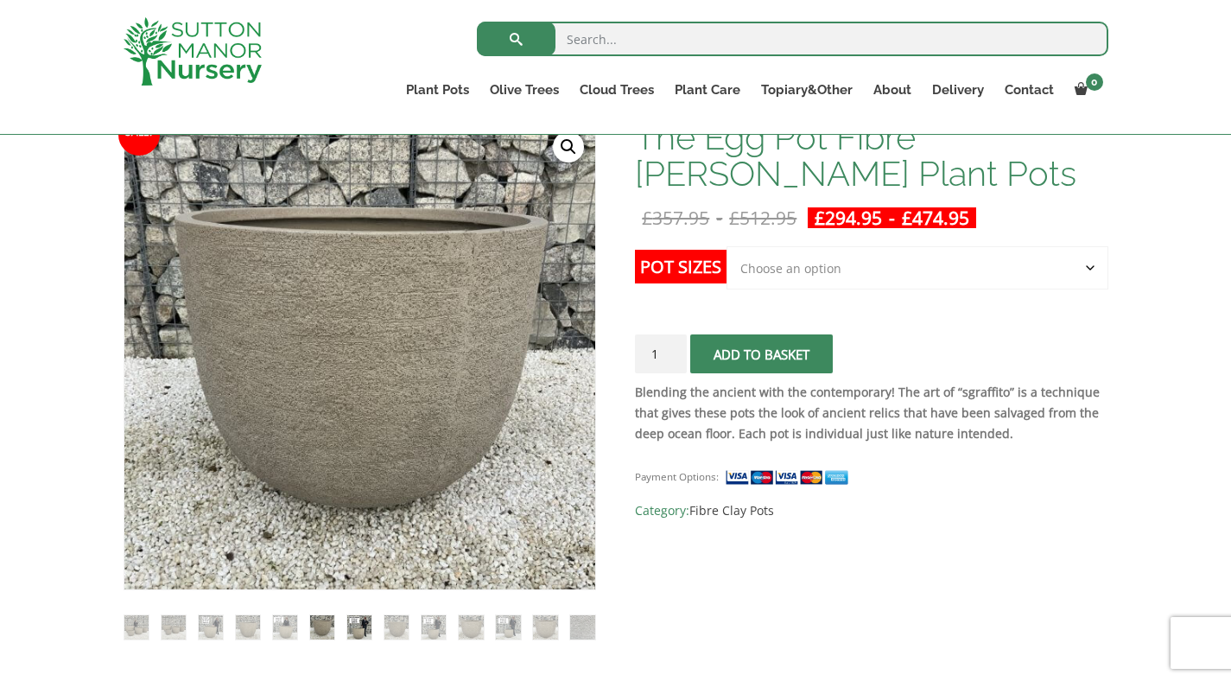
click at [353, 630] on img at bounding box center [359, 627] width 24 height 24
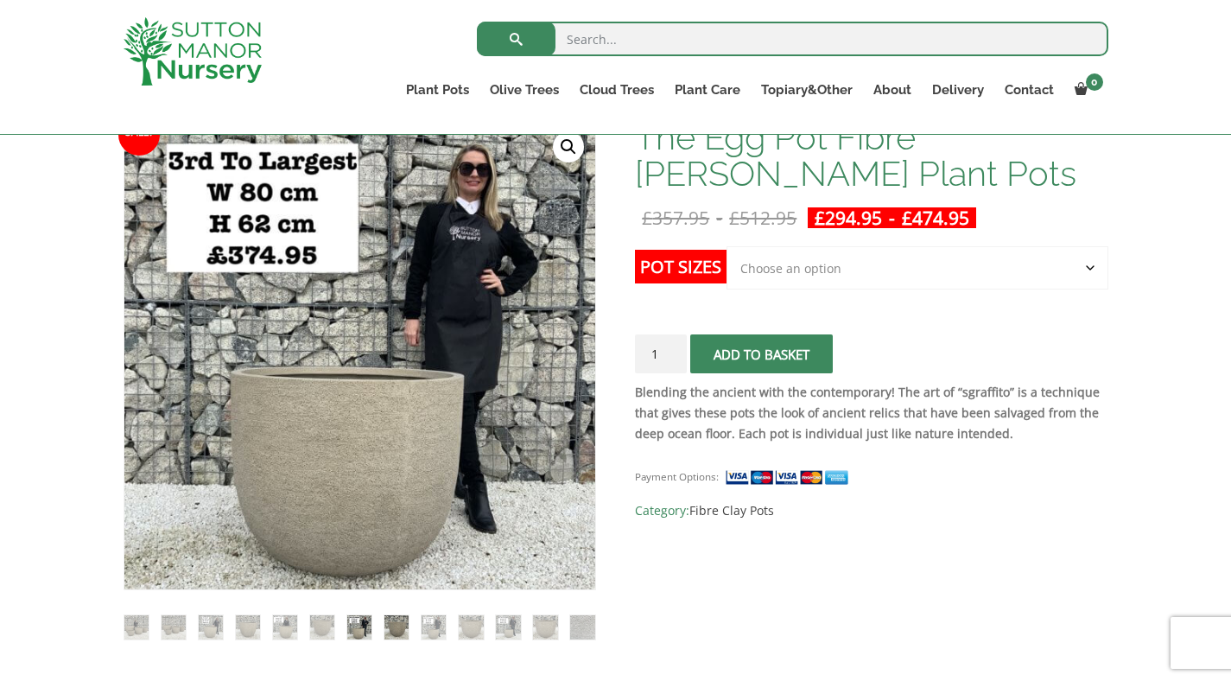
click at [394, 631] on img at bounding box center [396, 627] width 24 height 24
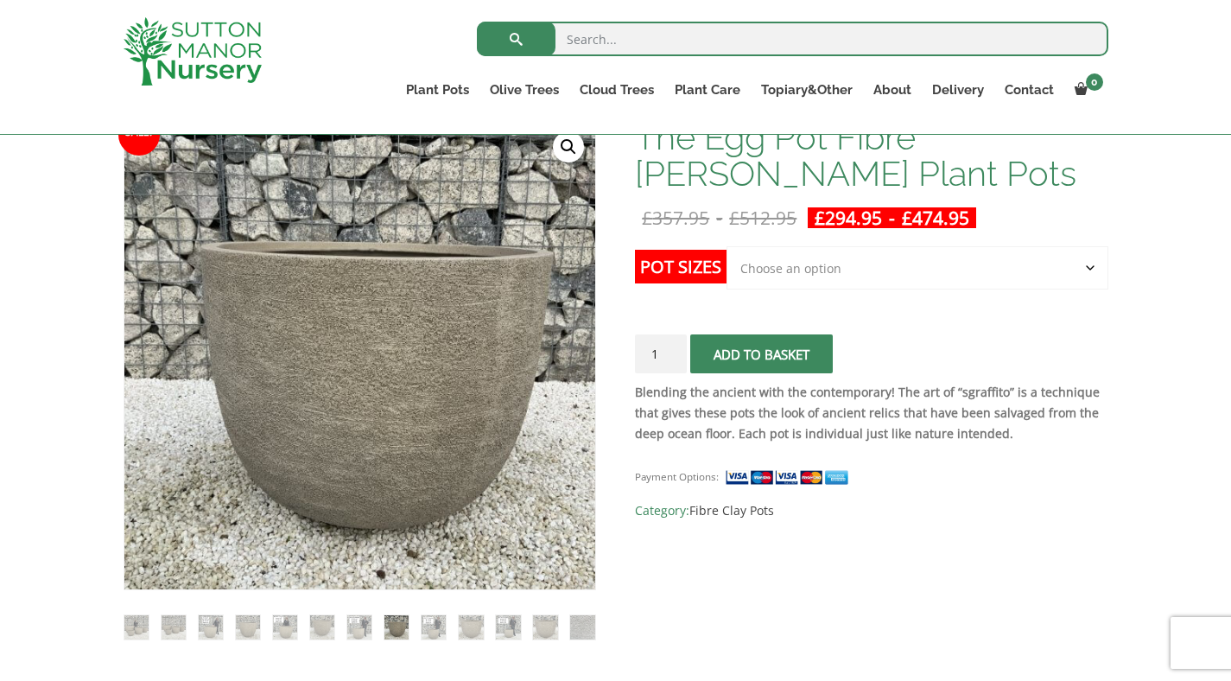
click at [438, 632] on img at bounding box center [434, 627] width 24 height 24
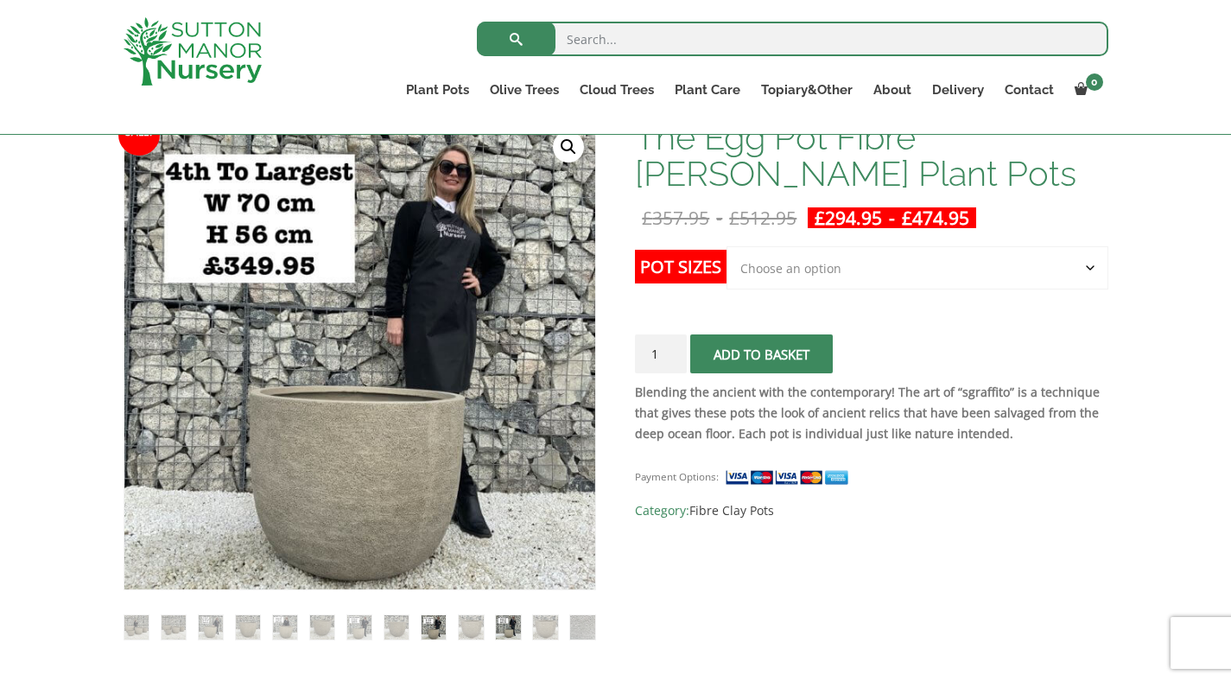
click at [506, 619] on img at bounding box center [508, 627] width 24 height 24
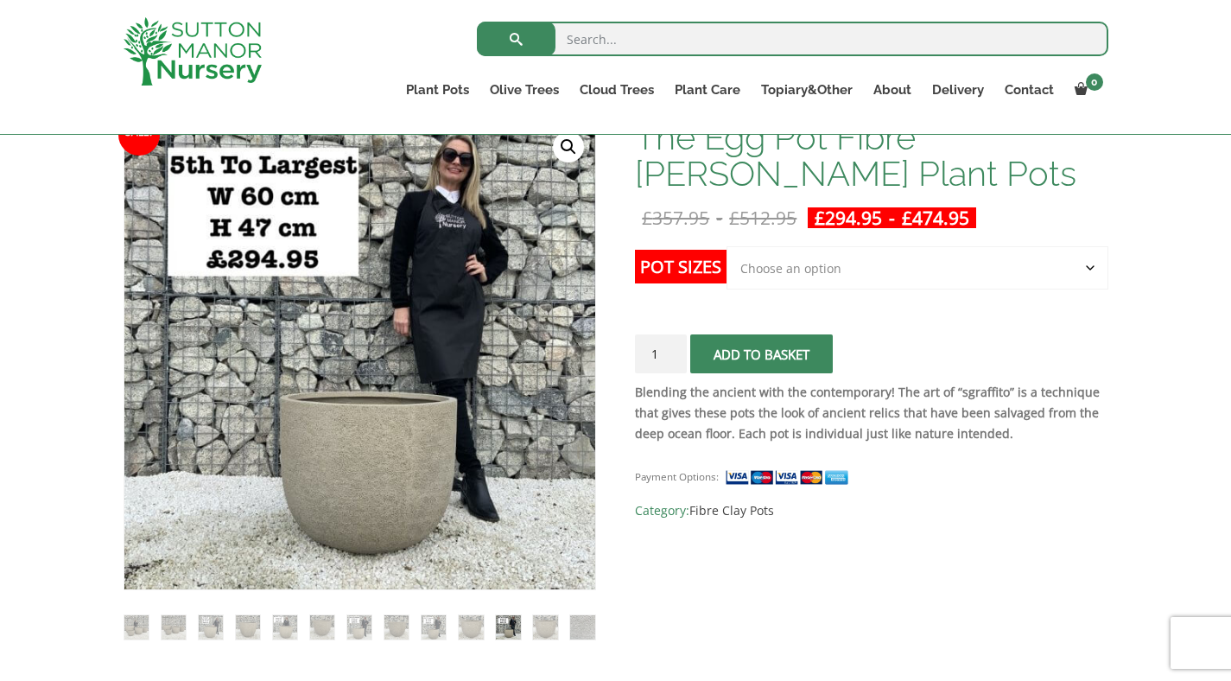
click at [528, 626] on ol at bounding box center [360, 615] width 473 height 50
click at [552, 619] on img at bounding box center [545, 627] width 24 height 24
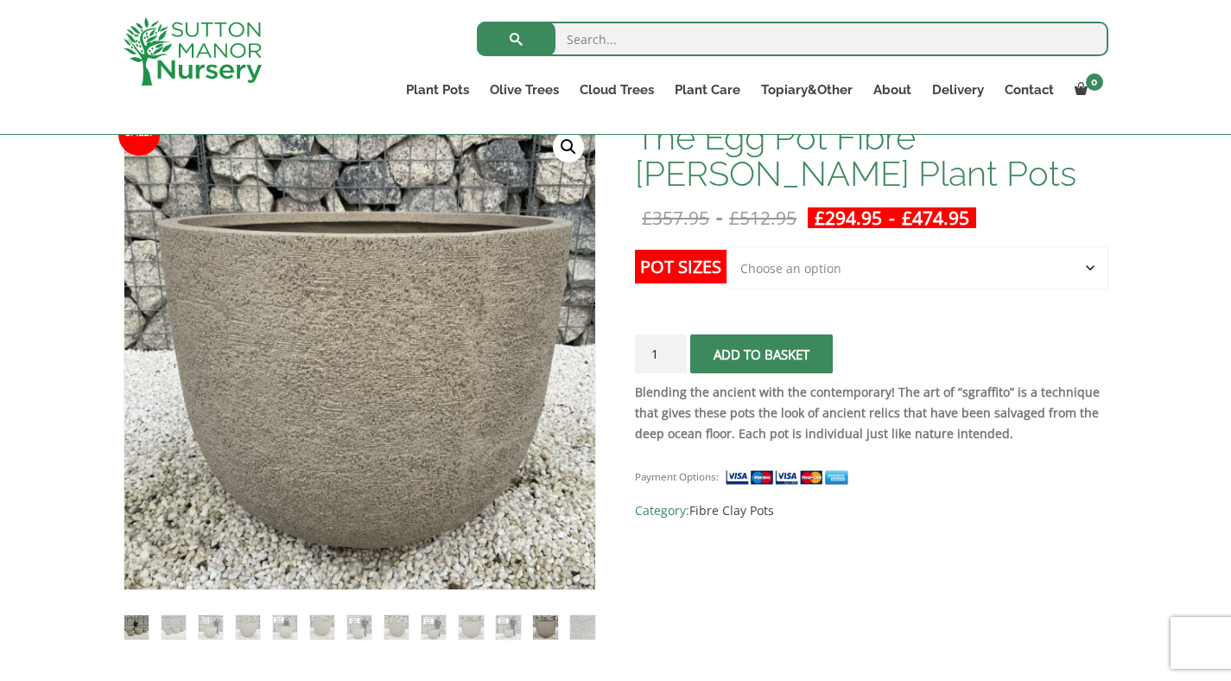
click at [137, 632] on img at bounding box center [136, 627] width 24 height 24
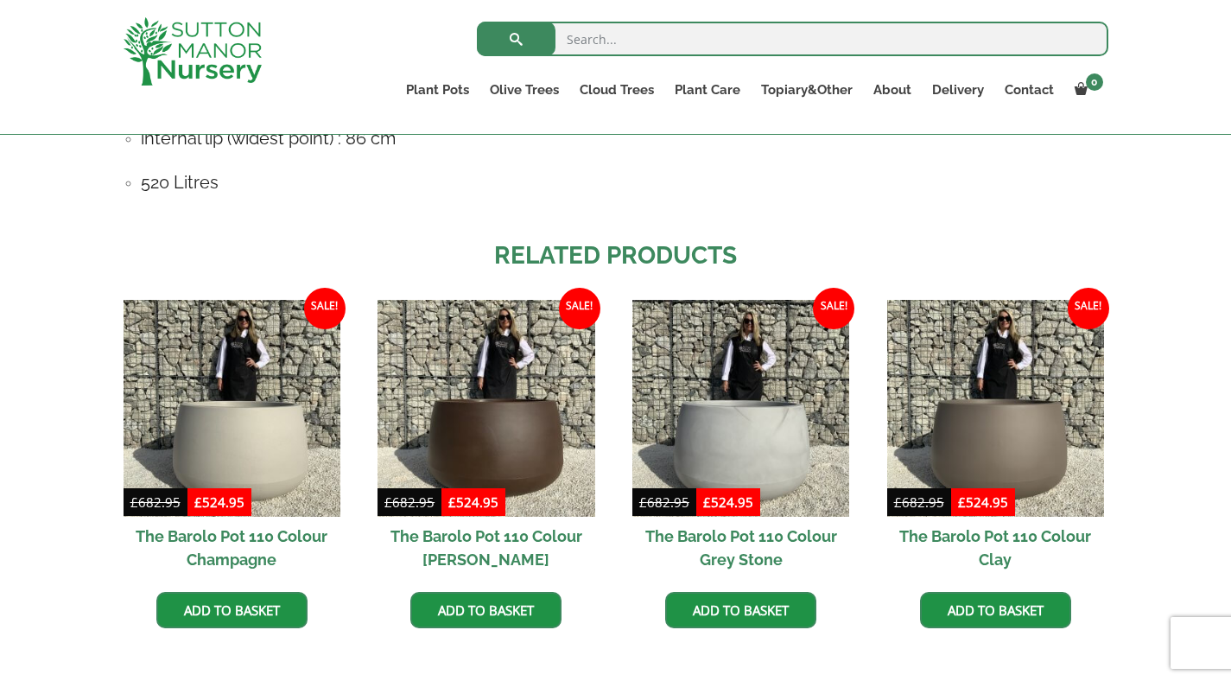
scroll to position [1699, 0]
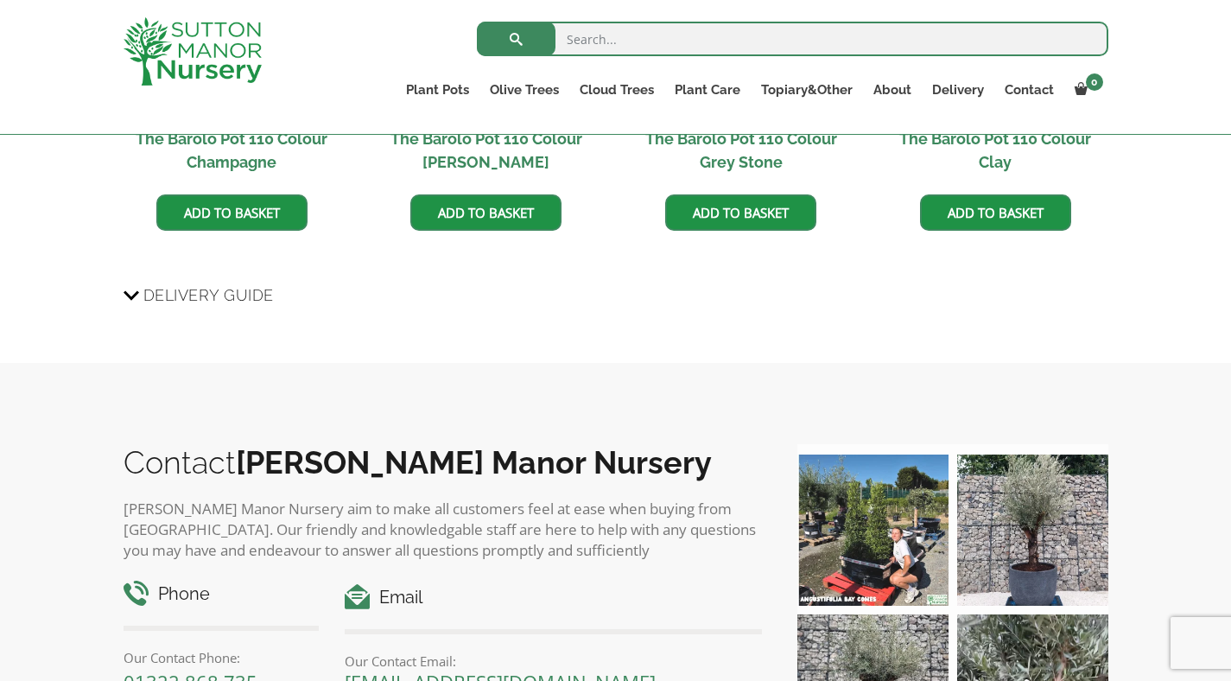
click at [306, 416] on div "Contact Sutton Manor Nursery Sutton Manor Nursery aim to make all customers fee…" at bounding box center [615, 625] width 1231 height 524
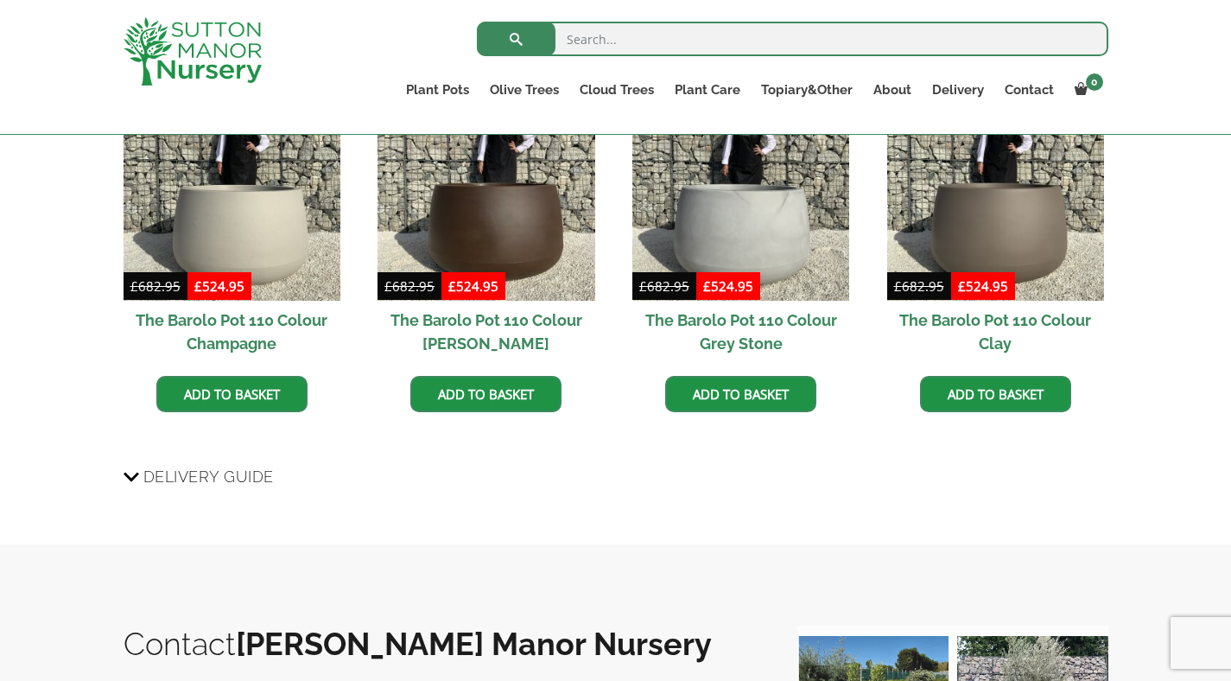
scroll to position [1447, 0]
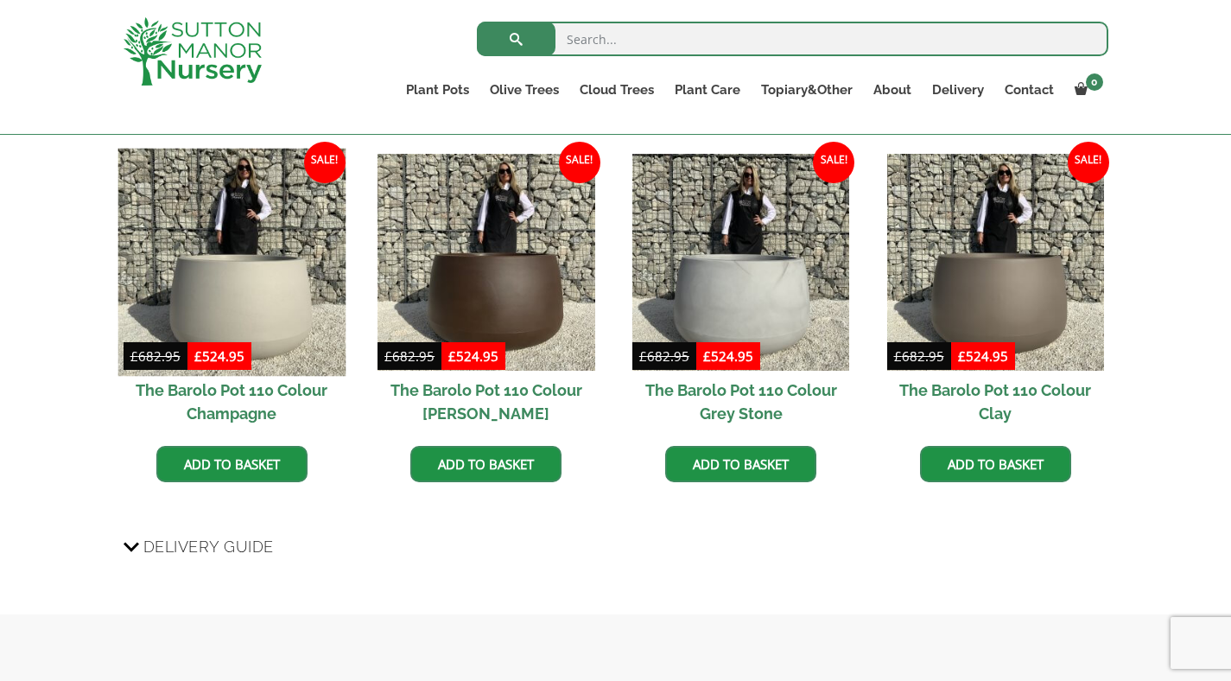
click at [198, 284] on img at bounding box center [232, 262] width 228 height 228
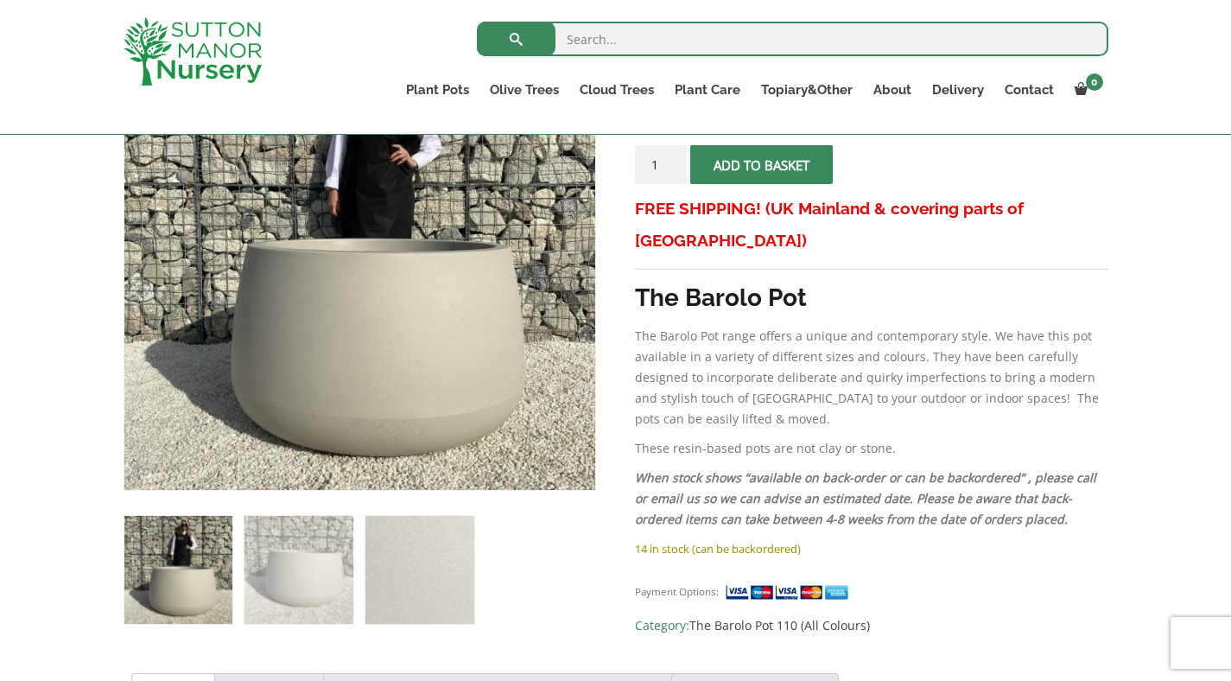
scroll to position [378, 0]
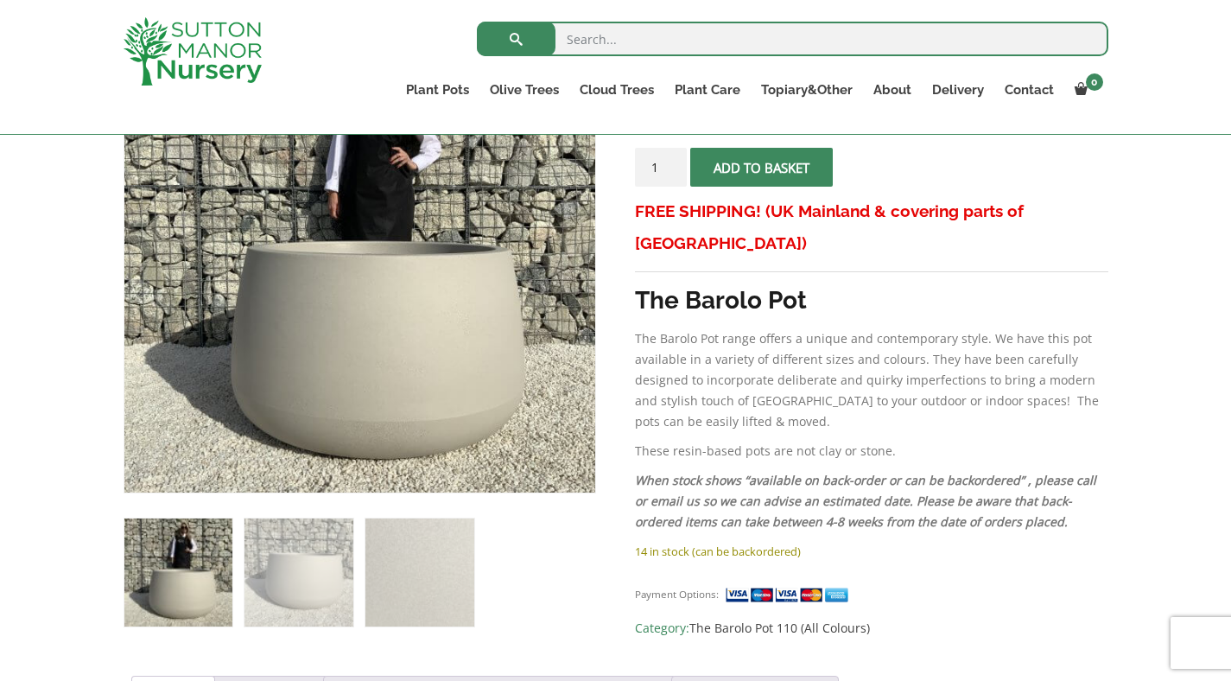
click at [202, 563] on img at bounding box center [178, 572] width 108 height 108
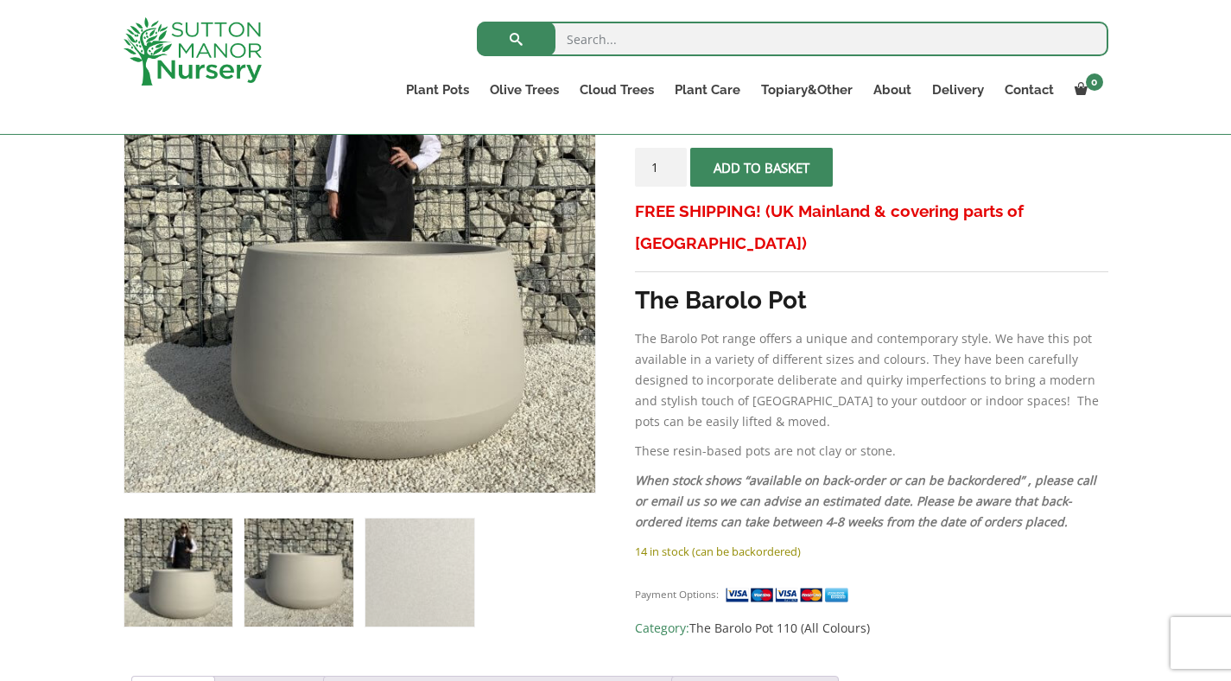
click at [331, 577] on img at bounding box center [299, 572] width 108 height 108
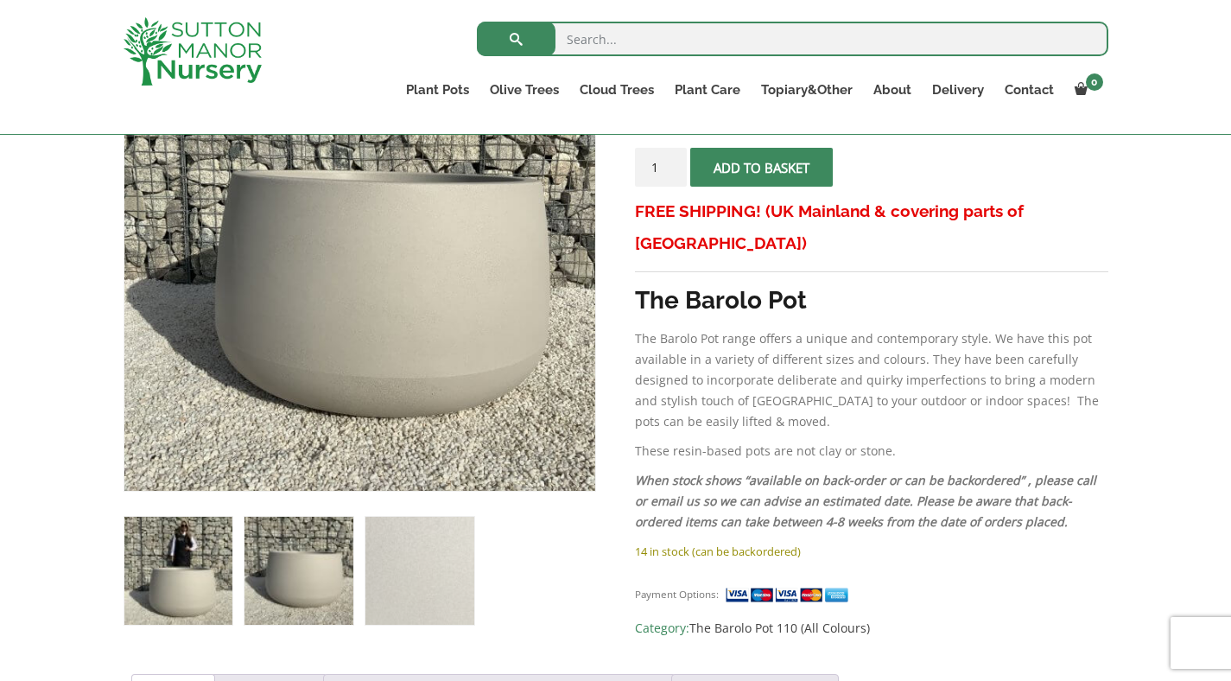
click at [205, 581] on img at bounding box center [178, 571] width 108 height 108
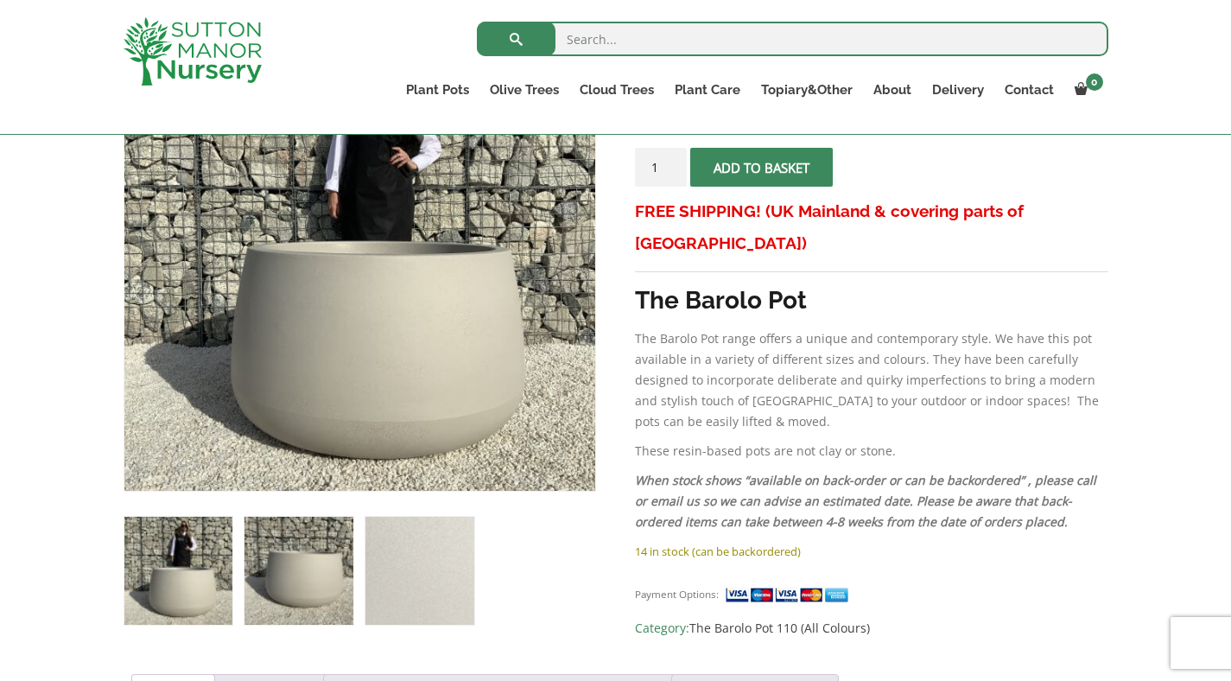
click at [321, 580] on img at bounding box center [299, 571] width 108 height 108
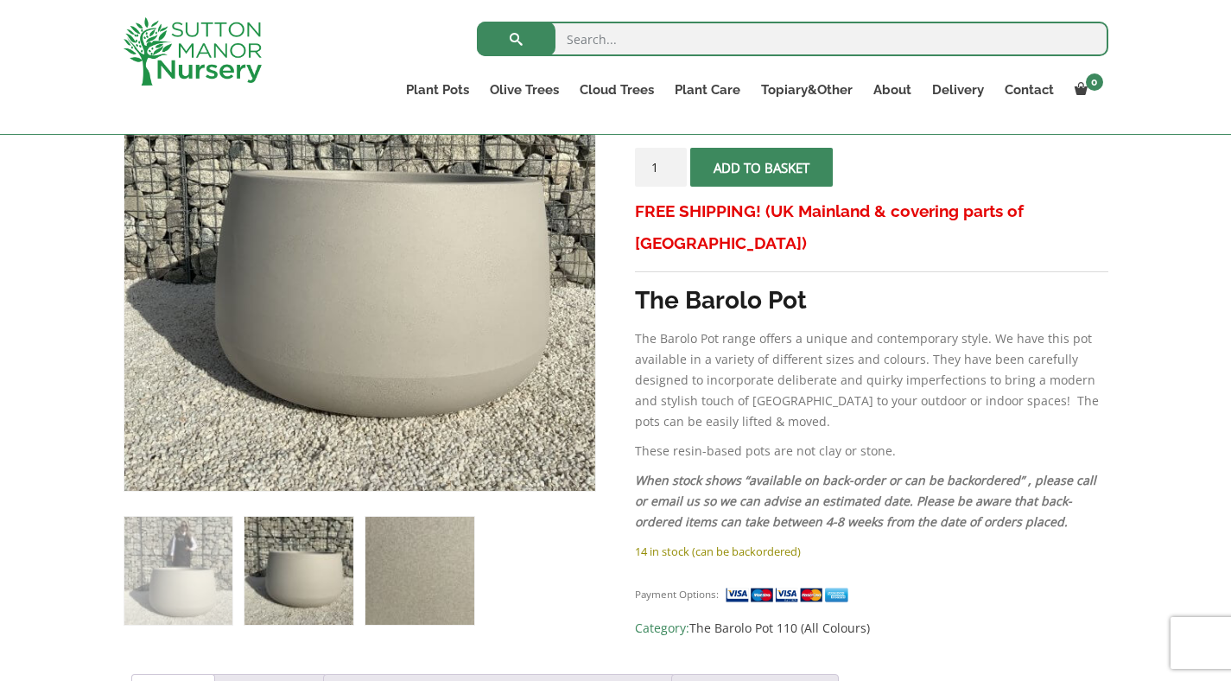
click at [382, 541] on img at bounding box center [419, 571] width 108 height 108
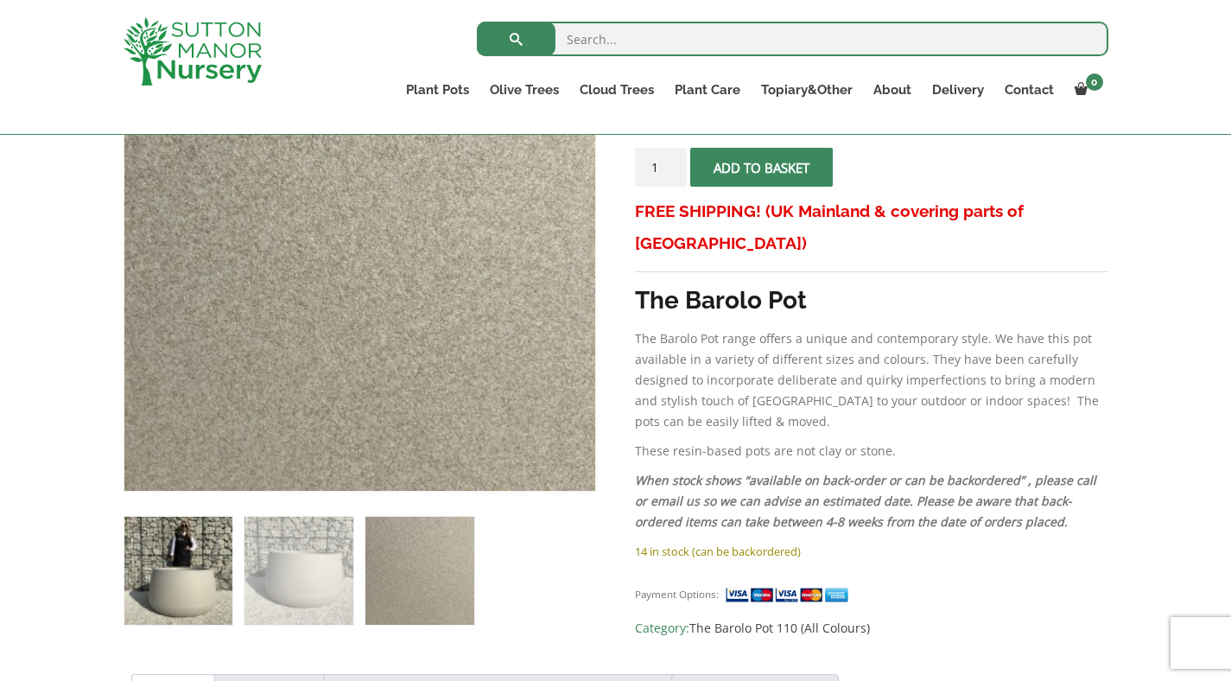
click at [187, 550] on img at bounding box center [178, 571] width 108 height 108
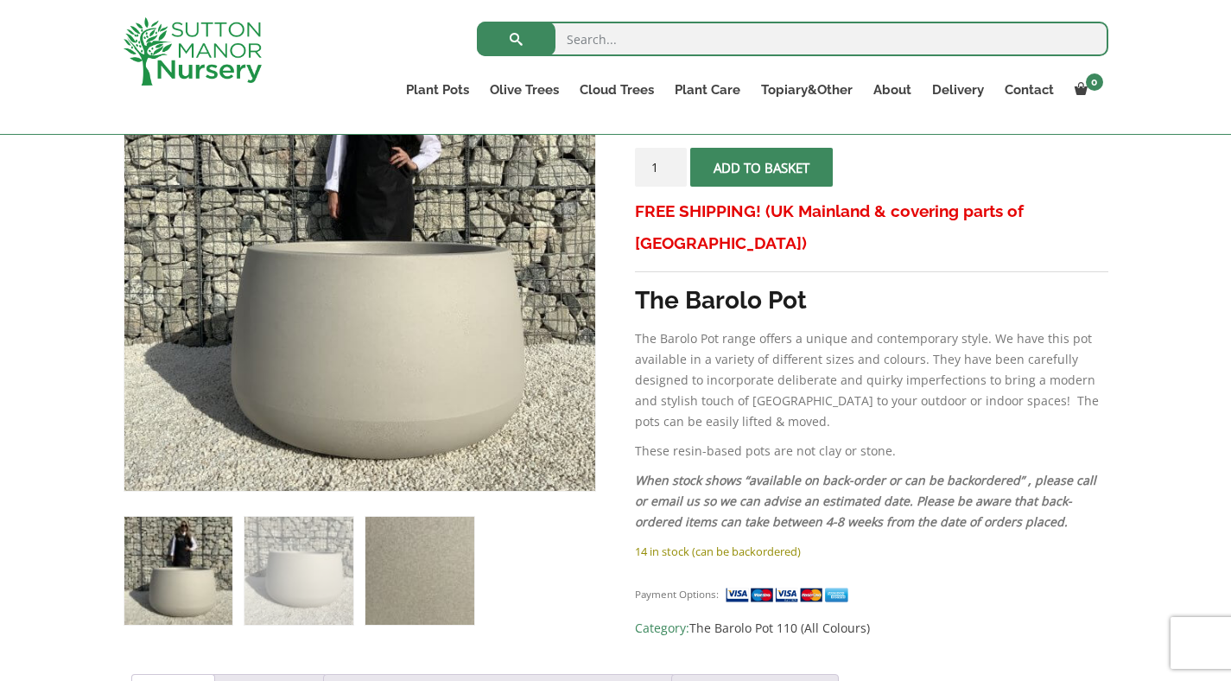
click at [399, 558] on img at bounding box center [419, 571] width 108 height 108
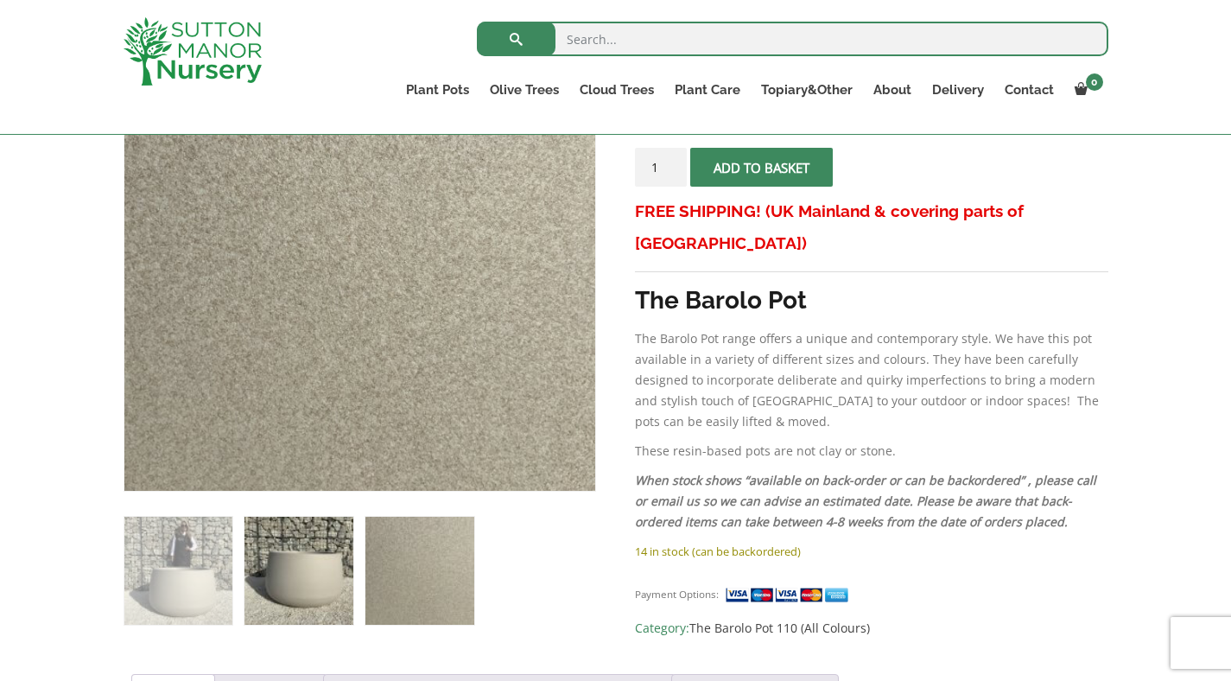
click at [273, 563] on img at bounding box center [299, 571] width 108 height 108
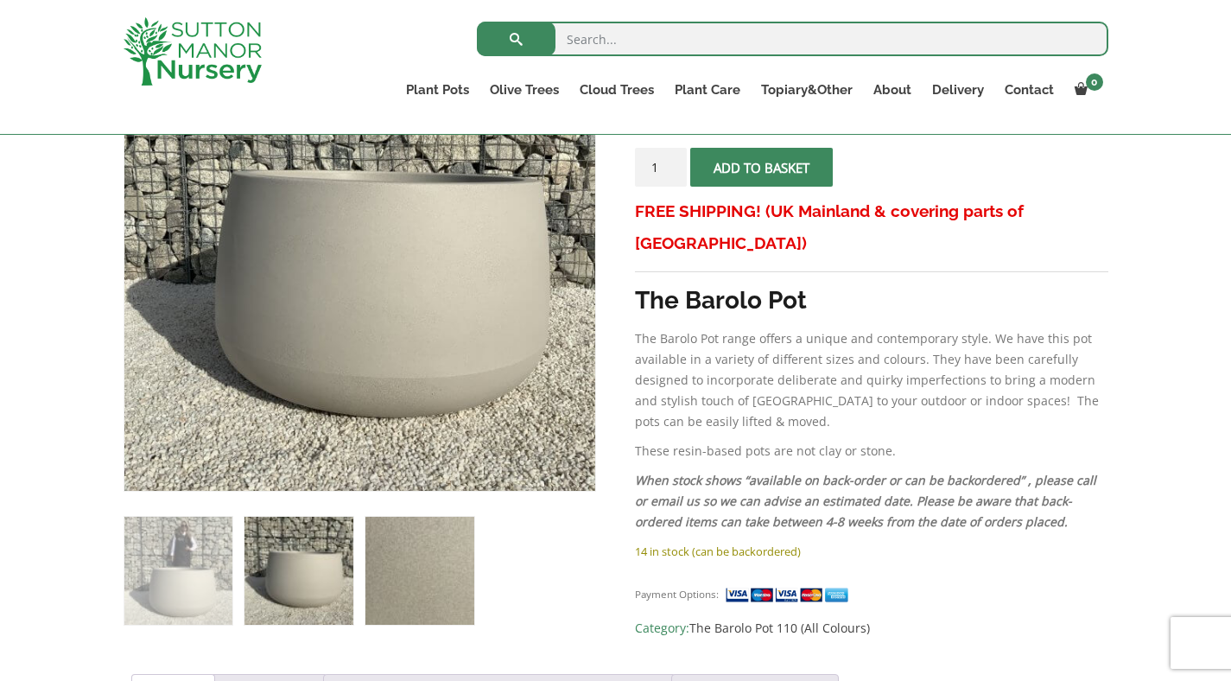
click at [387, 611] on img at bounding box center [419, 571] width 108 height 108
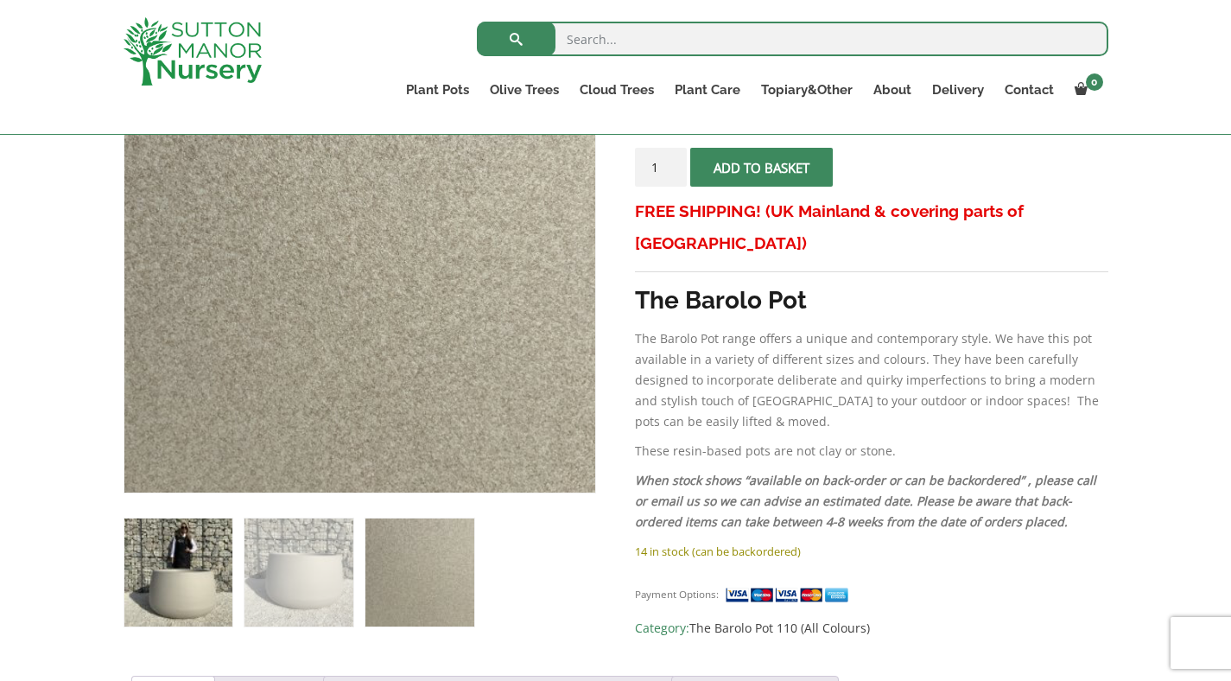
click at [204, 563] on img at bounding box center [178, 572] width 108 height 108
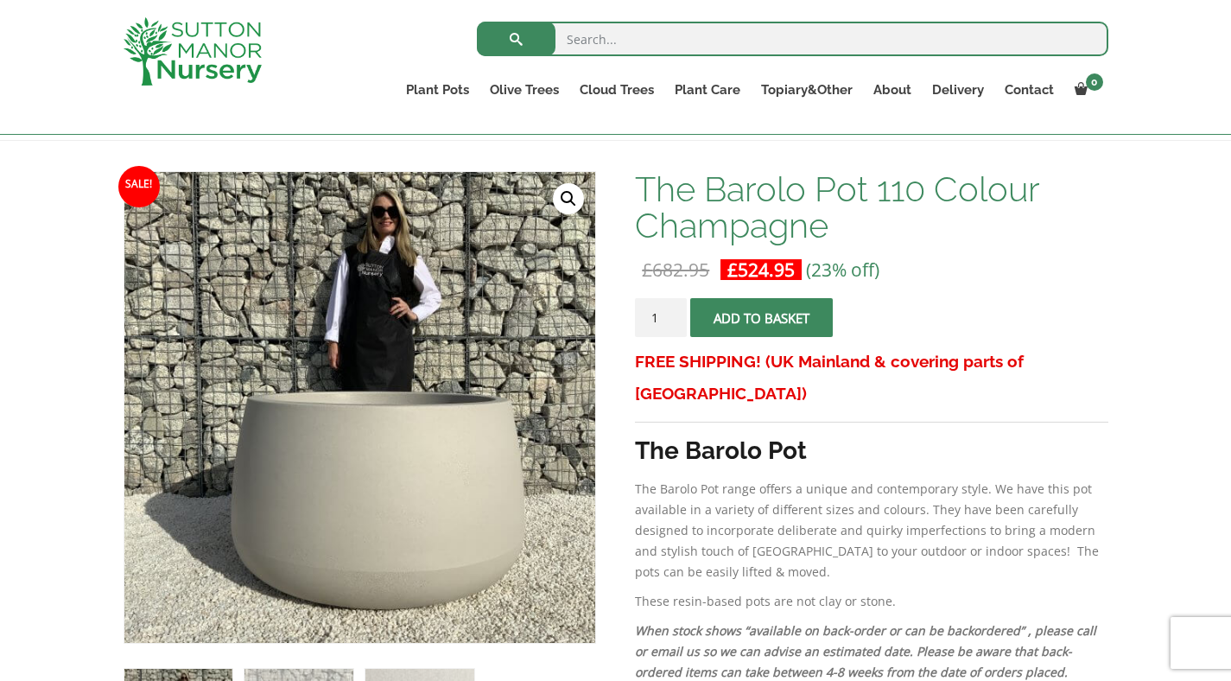
scroll to position [223, 0]
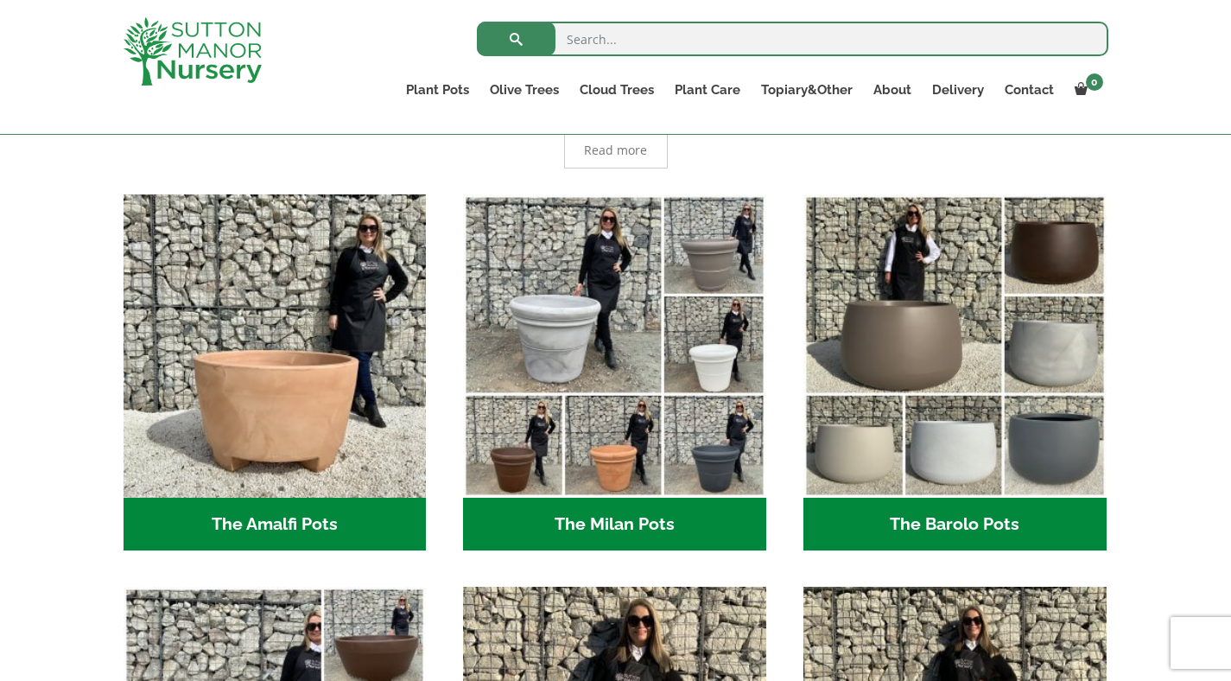
scroll to position [402, 0]
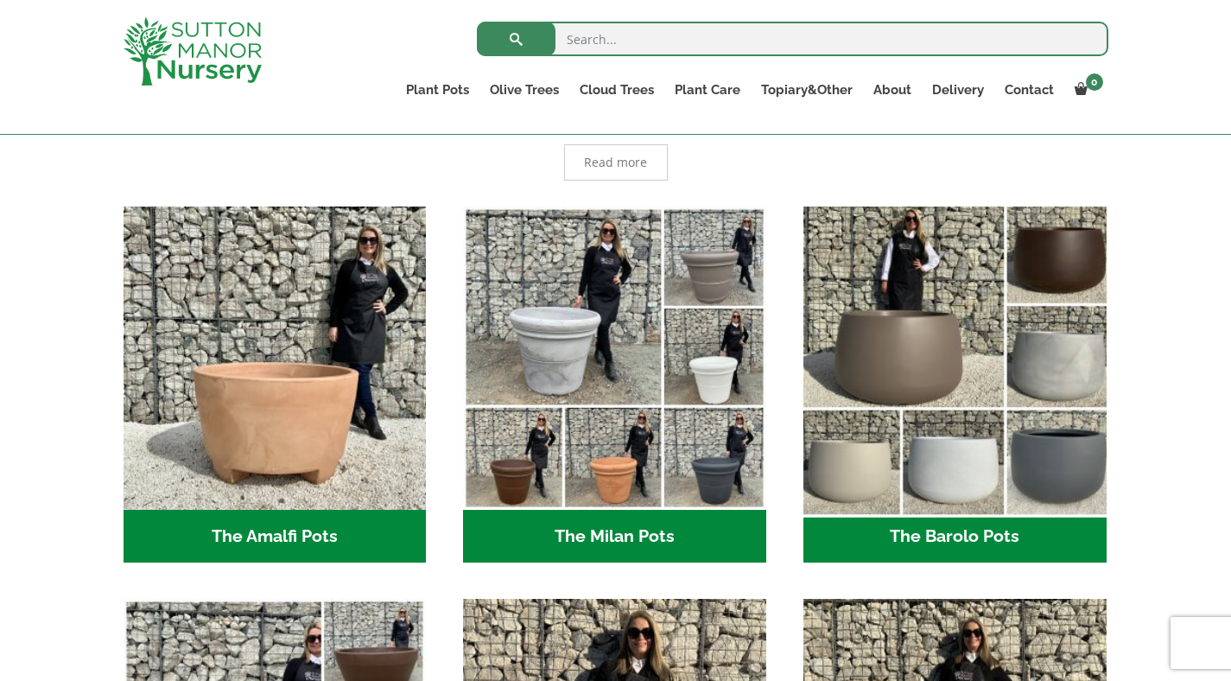
click at [983, 308] on img "Visit product category The Barolo Pots" at bounding box center [955, 358] width 318 height 318
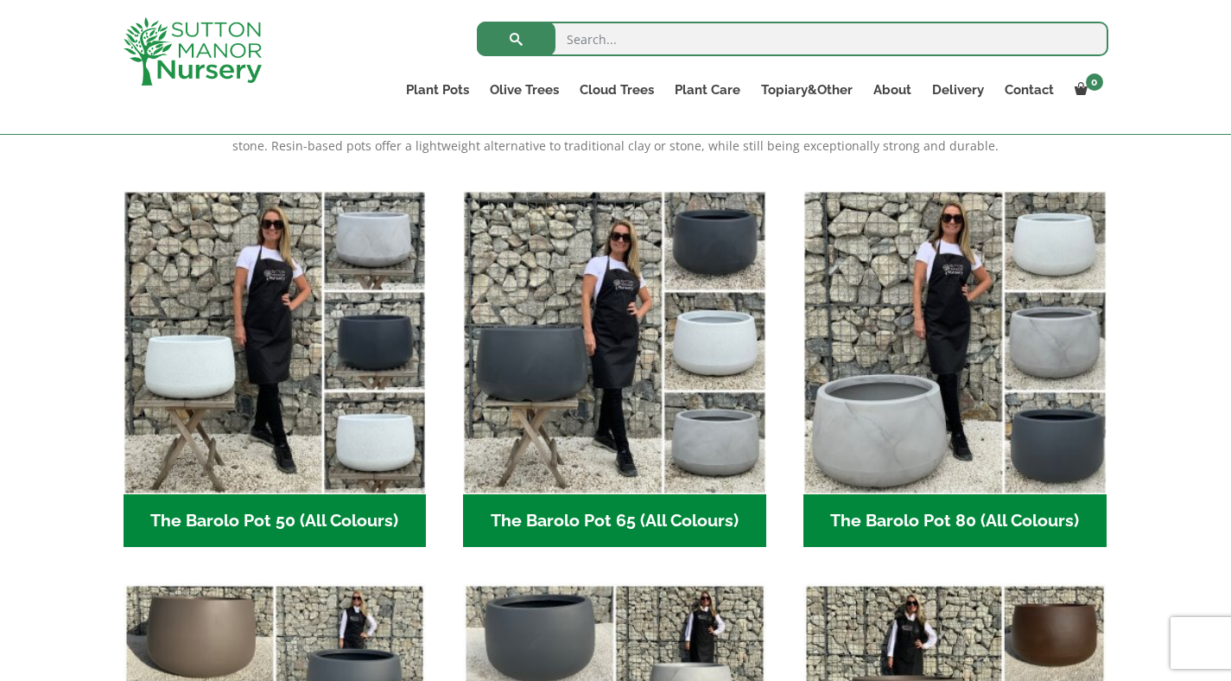
scroll to position [395, 0]
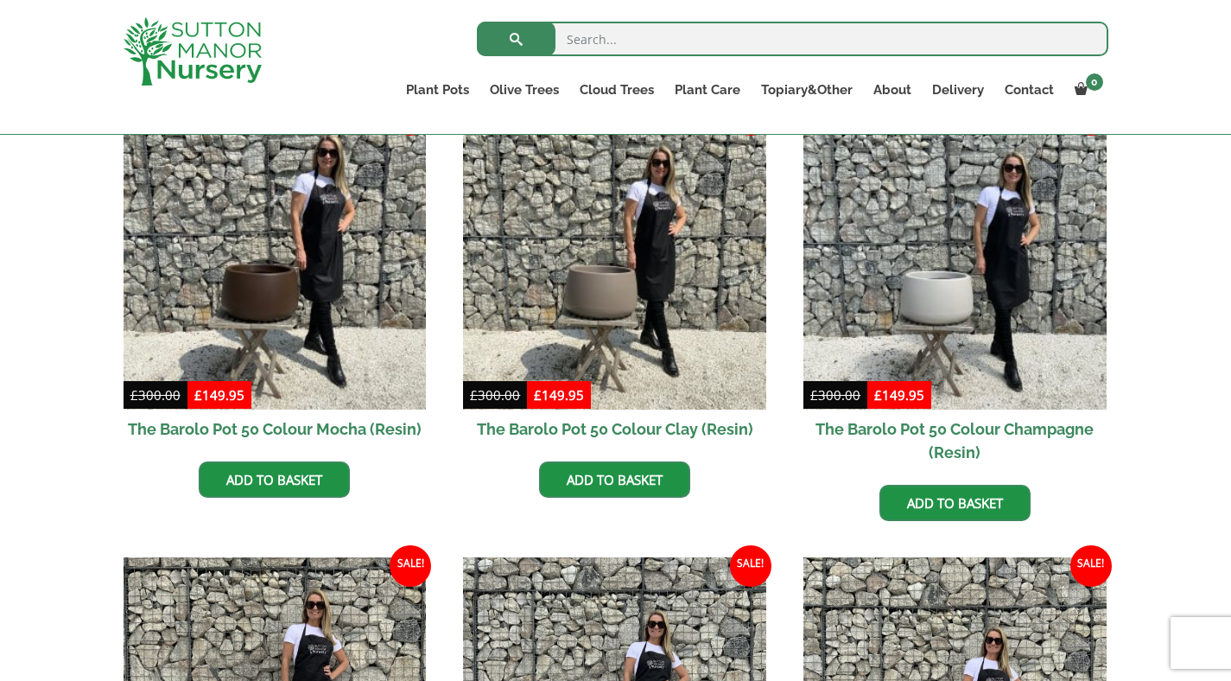
scroll to position [468, 0]
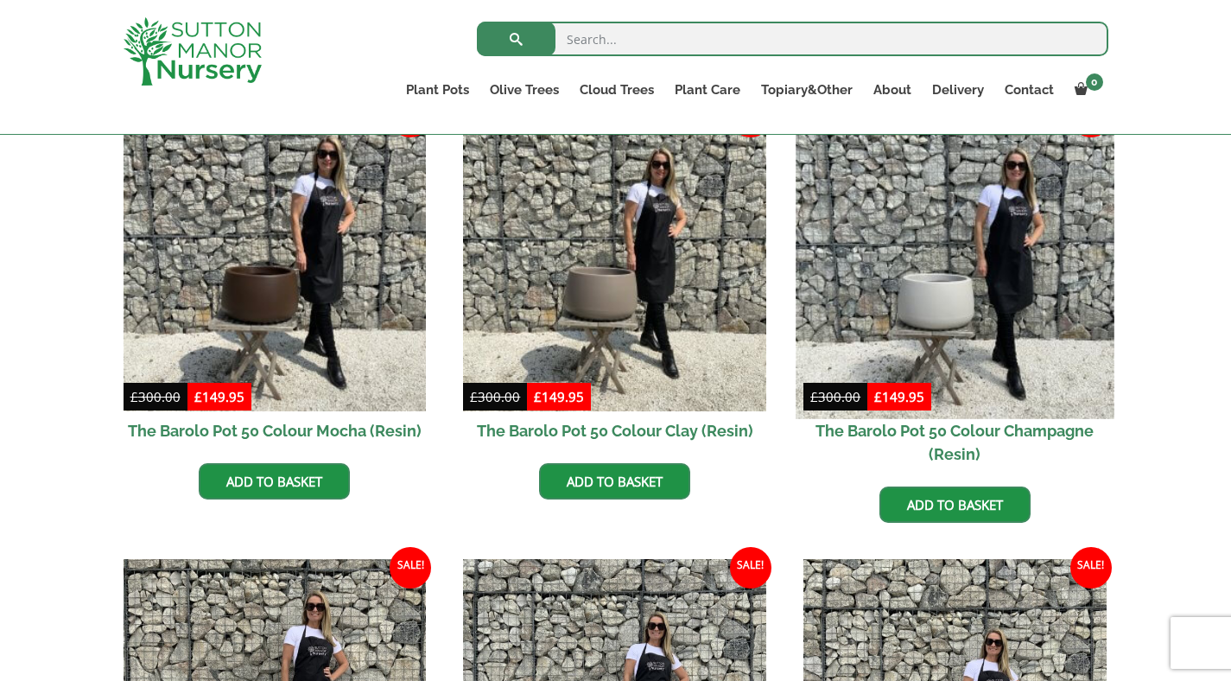
click at [912, 264] on img at bounding box center [955, 259] width 318 height 318
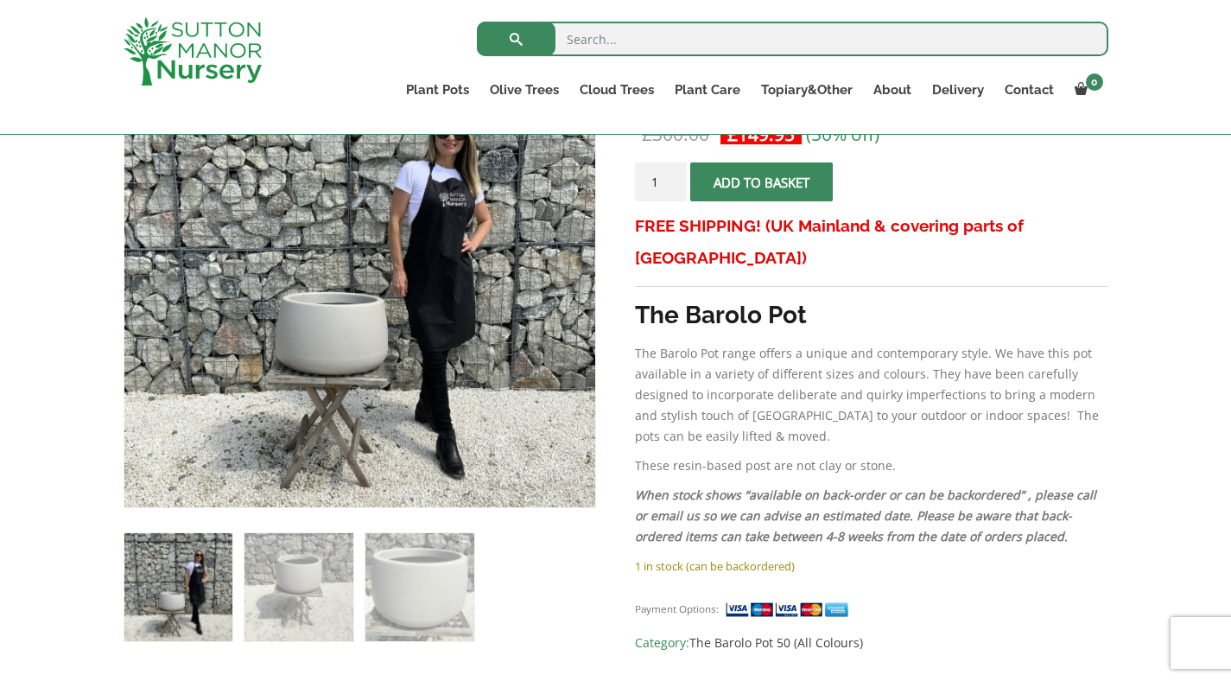
scroll to position [357, 0]
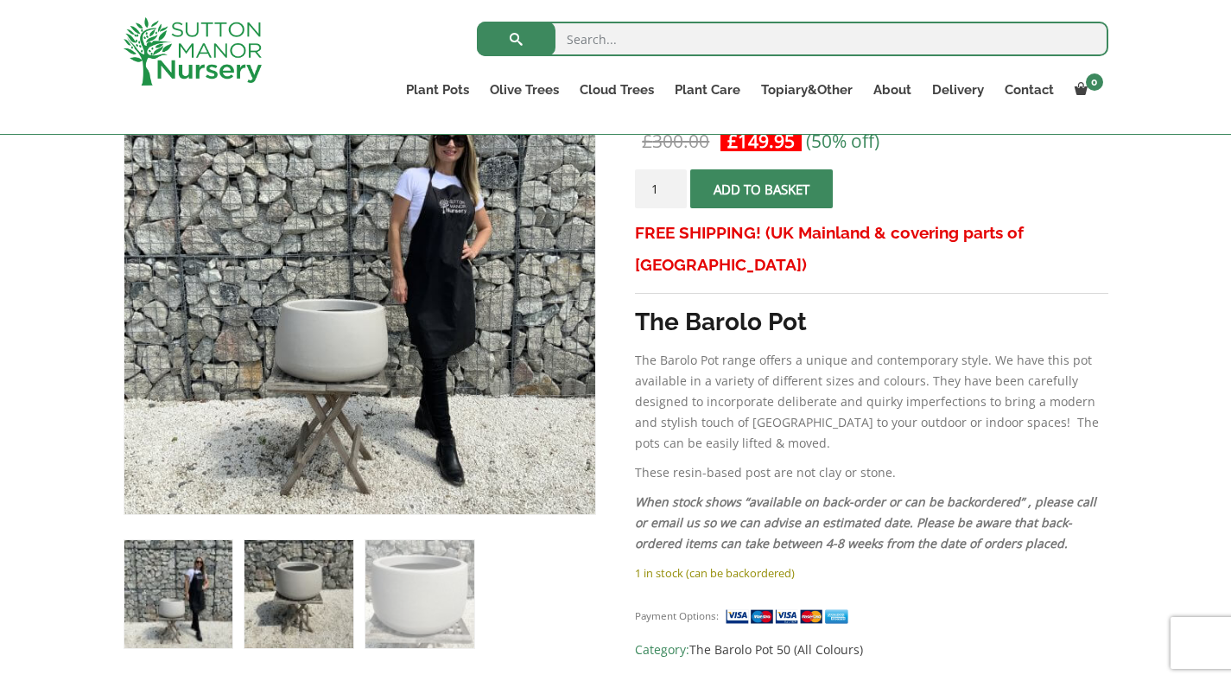
click at [310, 593] on img at bounding box center [299, 594] width 108 height 108
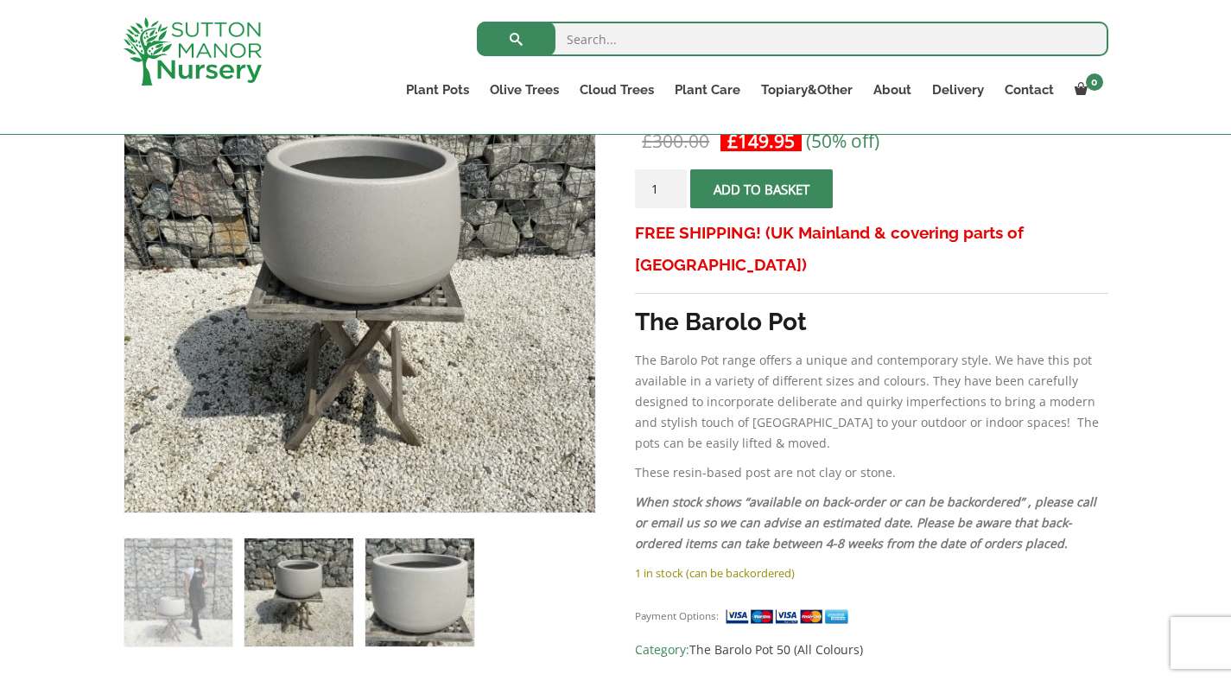
click at [418, 591] on img at bounding box center [419, 592] width 108 height 108
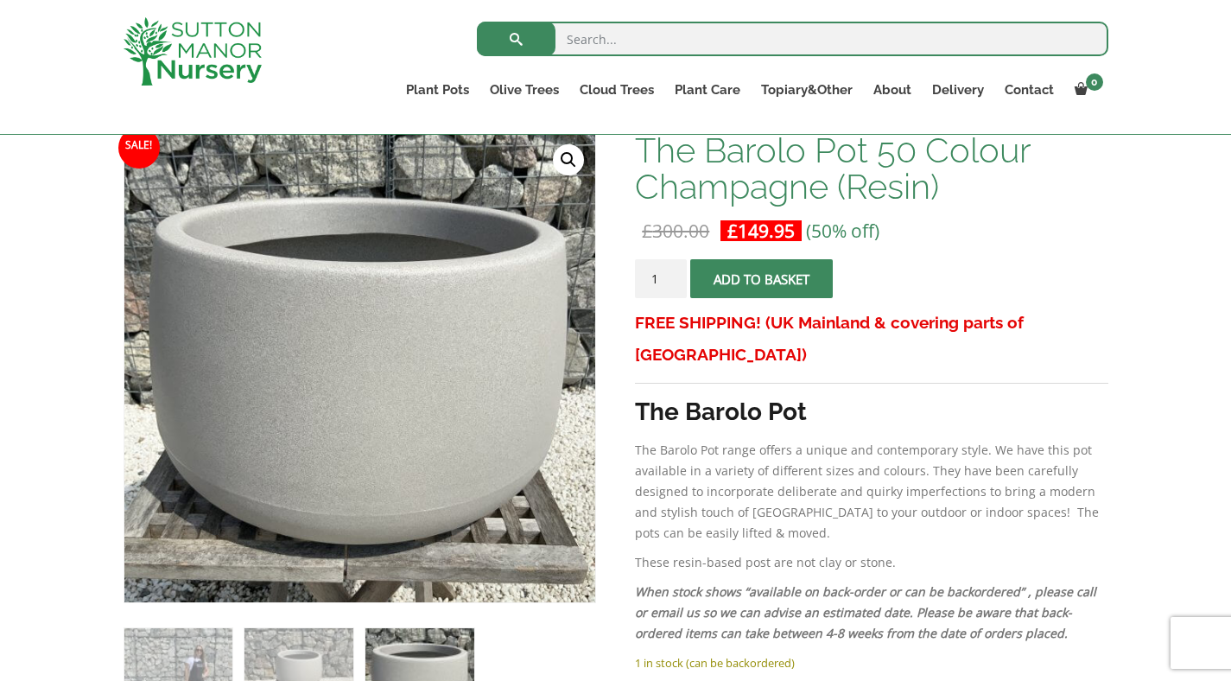
scroll to position [283, 0]
